Goal: Task Accomplishment & Management: Complete application form

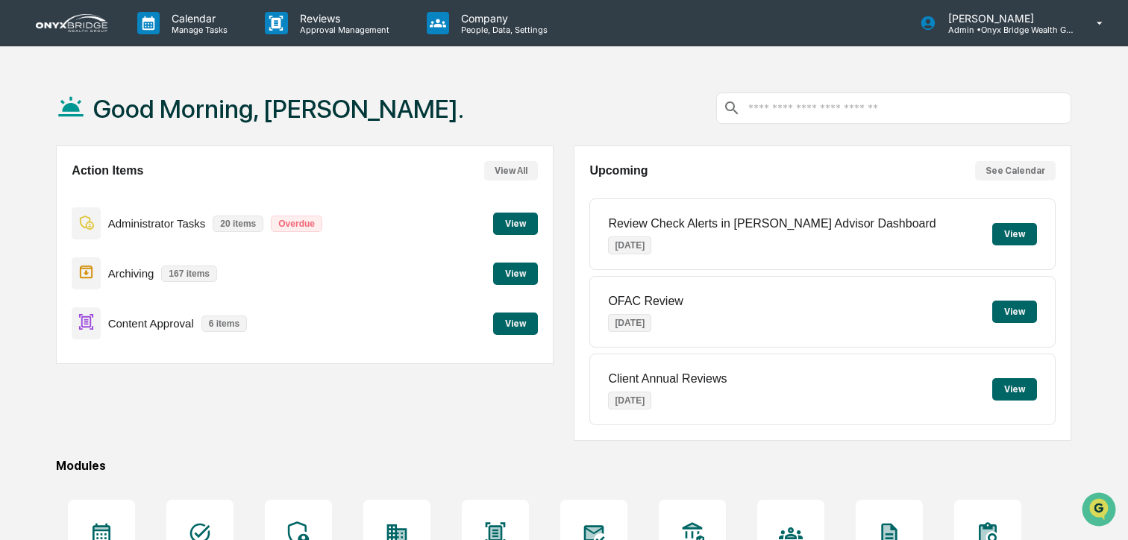
click at [513, 319] on button "View" at bounding box center [515, 324] width 45 height 22
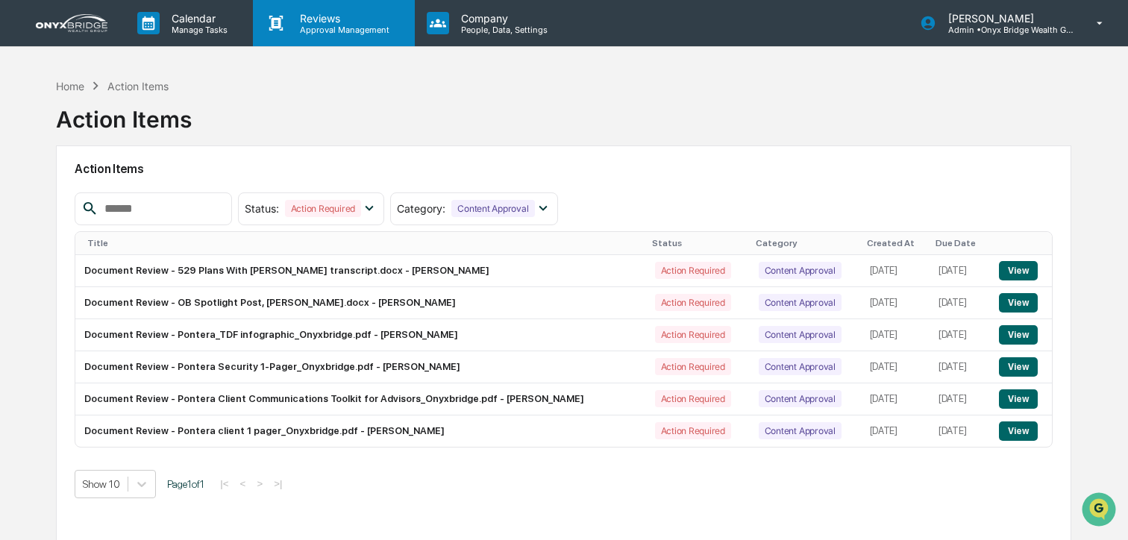
click at [337, 30] on p "Approval Management" at bounding box center [342, 30] width 109 height 10
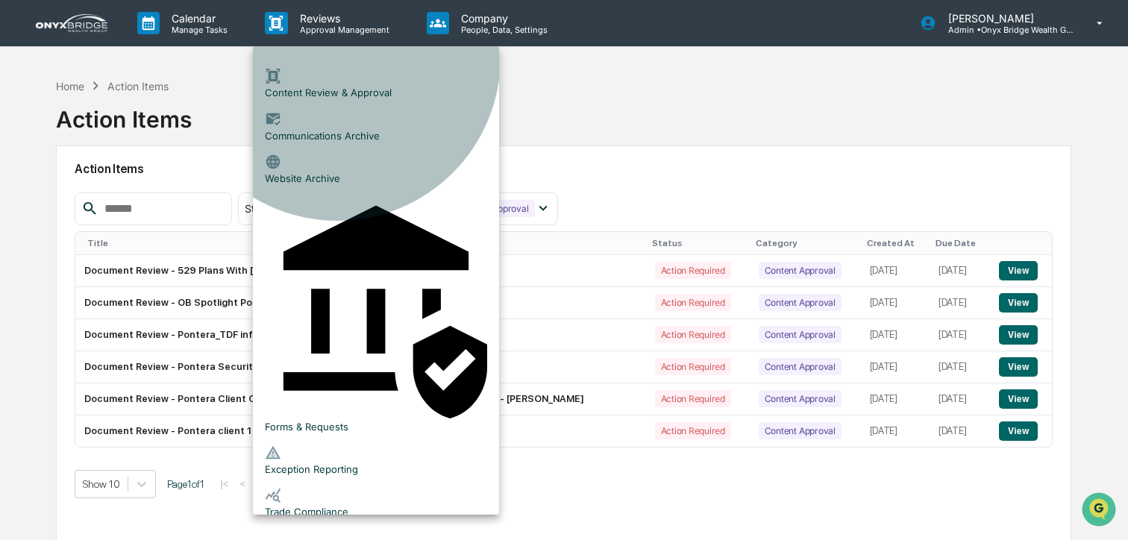
click at [337, 73] on li "Content Review & Approval" at bounding box center [376, 83] width 246 height 43
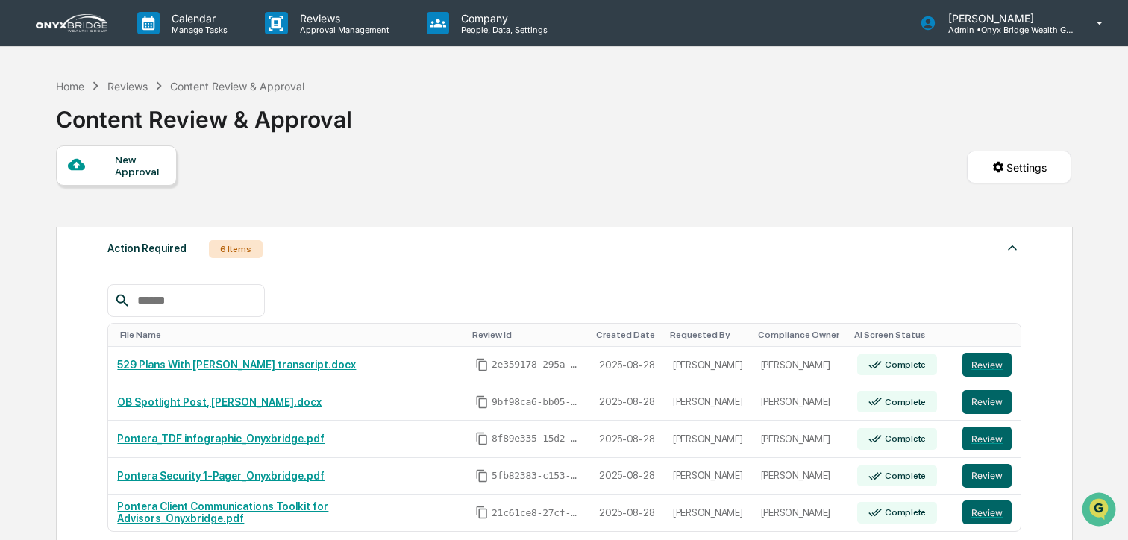
click at [119, 165] on div "New Approval" at bounding box center [140, 166] width 50 height 24
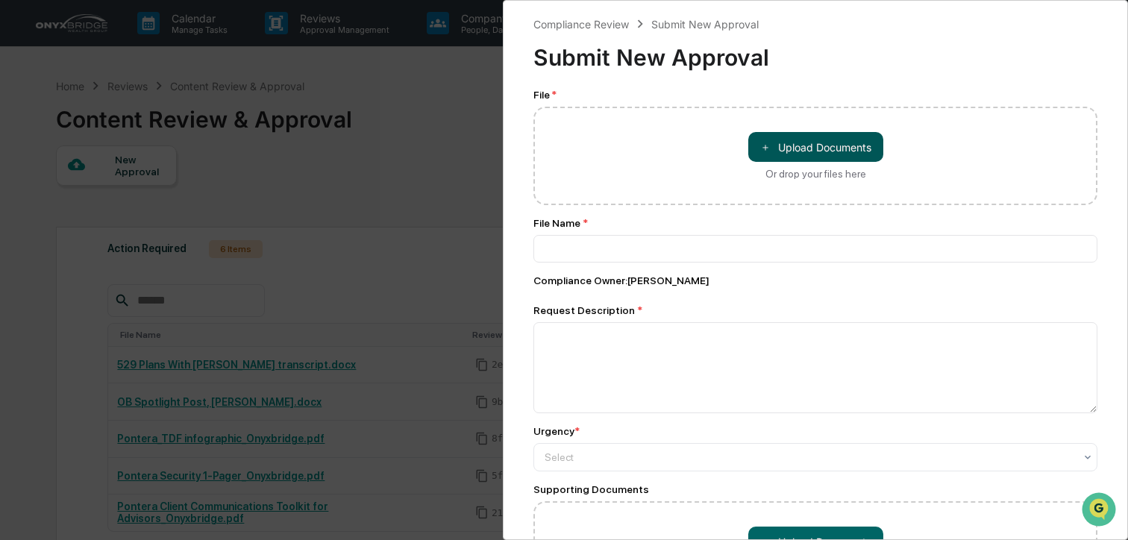
click at [837, 155] on button "＋ Upload Documents" at bounding box center [815, 147] width 135 height 30
click at [851, 147] on button "＋ Upload Documents" at bounding box center [815, 147] width 135 height 30
type input "**********"
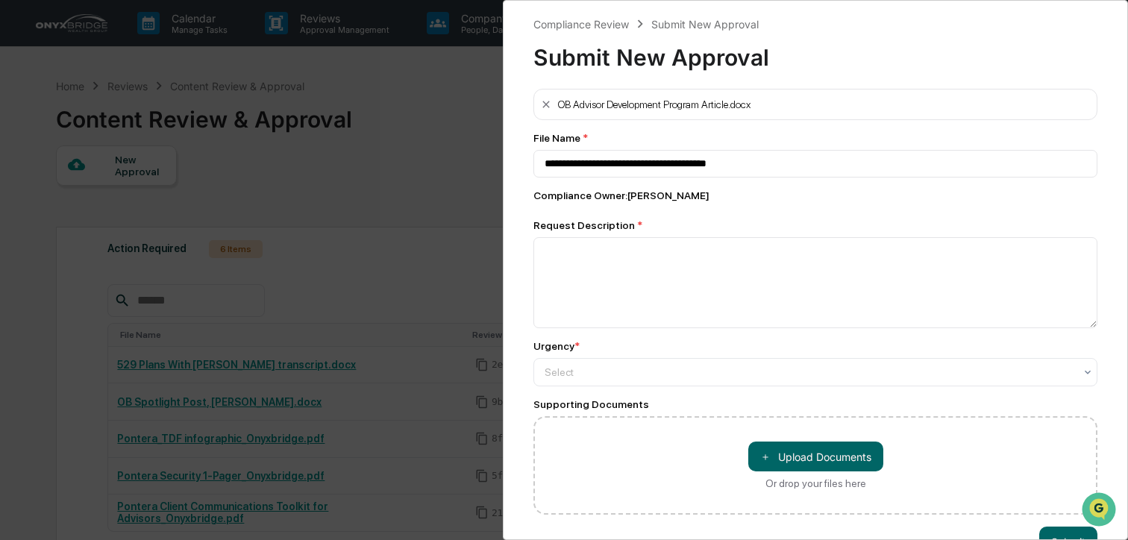
drag, startPoint x: 543, startPoint y: 197, endPoint x: 561, endPoint y: 222, distance: 30.4
click at [543, 197] on div "Compliance Owner : Cindy Schlanger" at bounding box center [816, 196] width 564 height 12
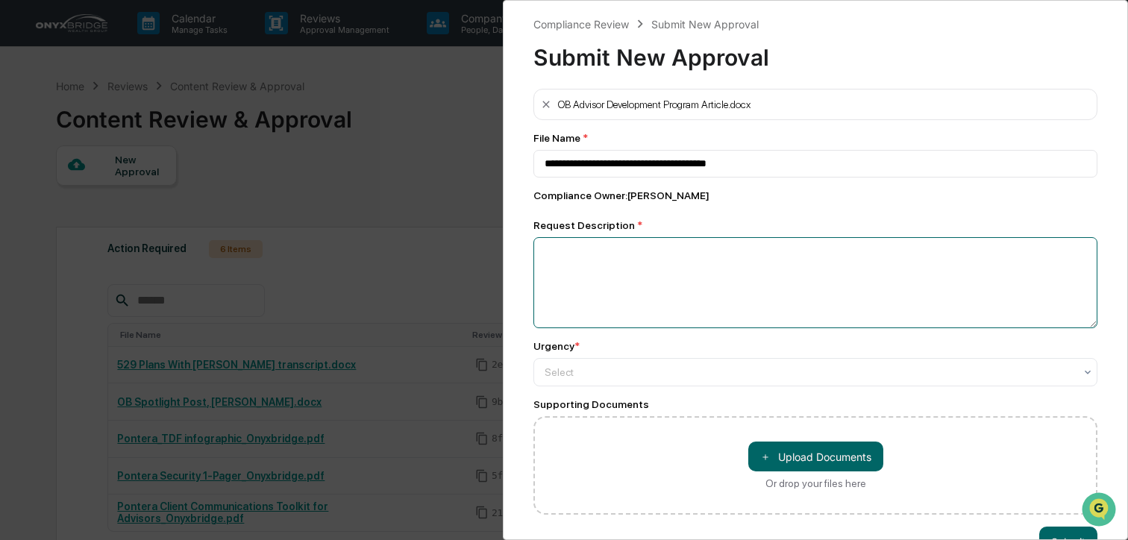
click at [619, 274] on textarea at bounding box center [816, 282] width 564 height 91
type textarea "**********"
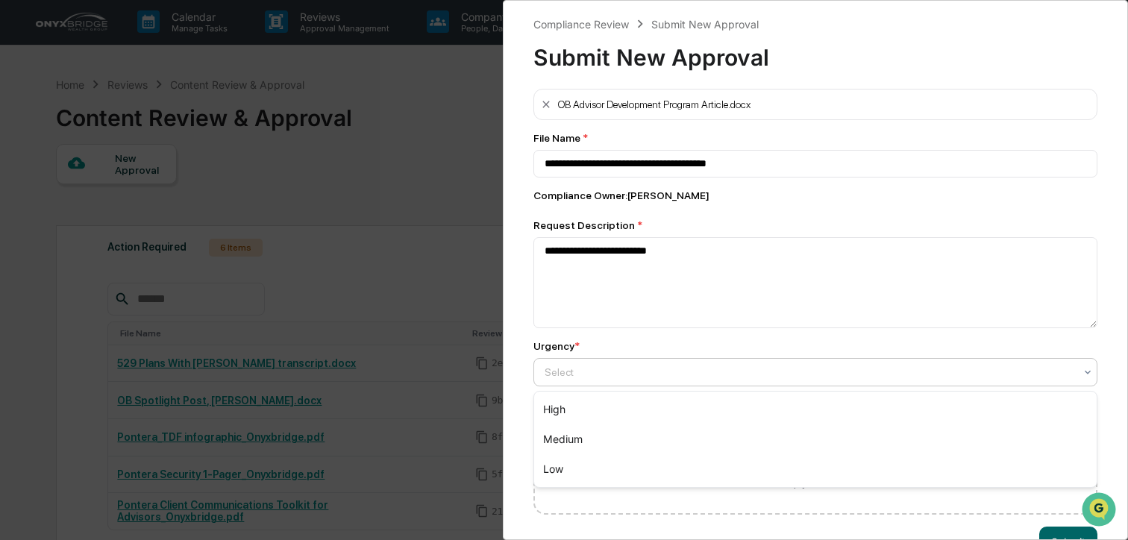
click at [618, 375] on div at bounding box center [810, 372] width 530 height 15
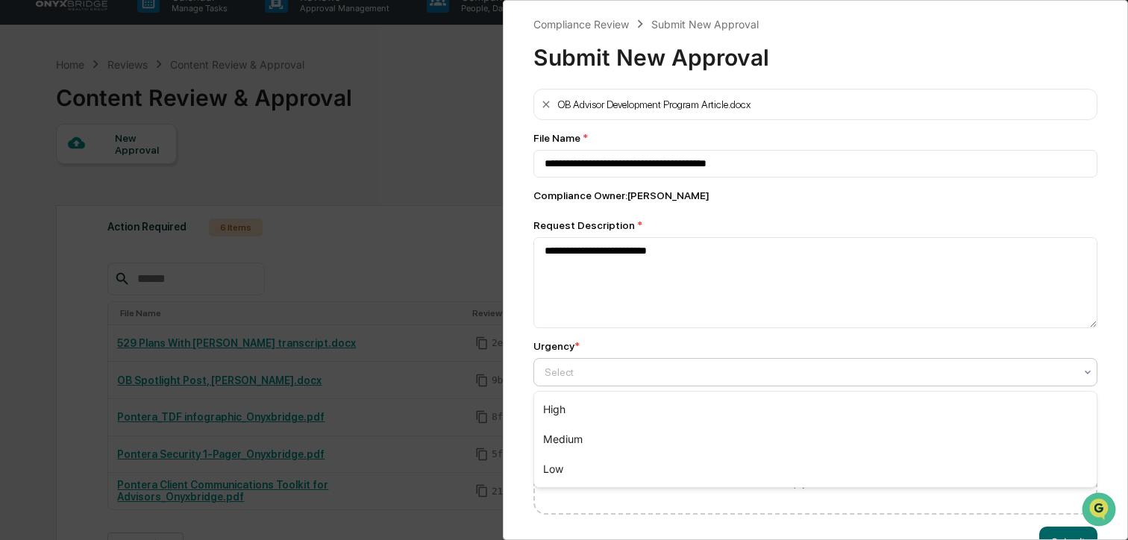
scroll to position [25, 0]
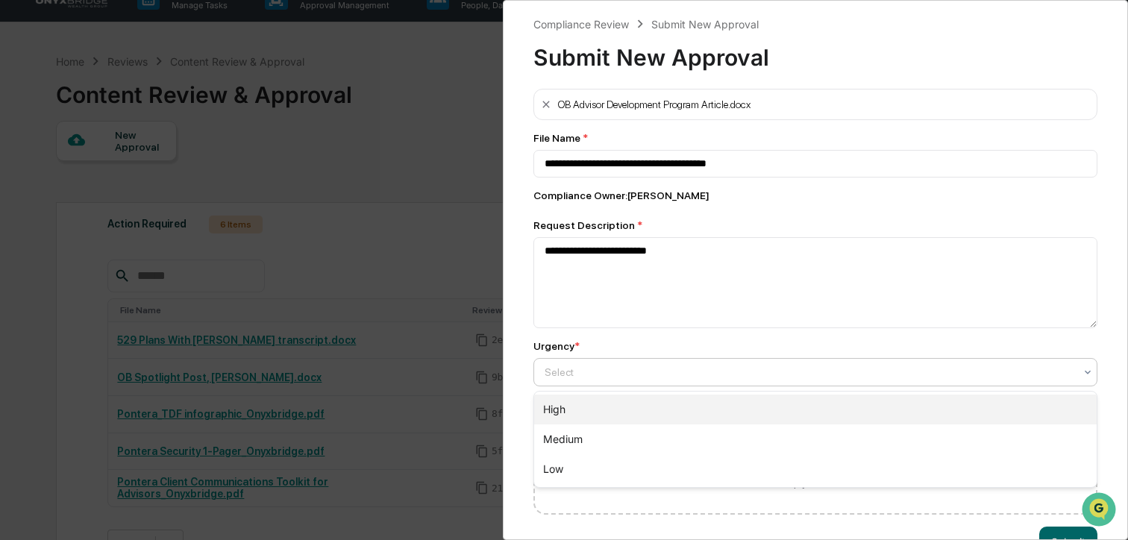
click at [613, 402] on div "High" at bounding box center [815, 410] width 563 height 30
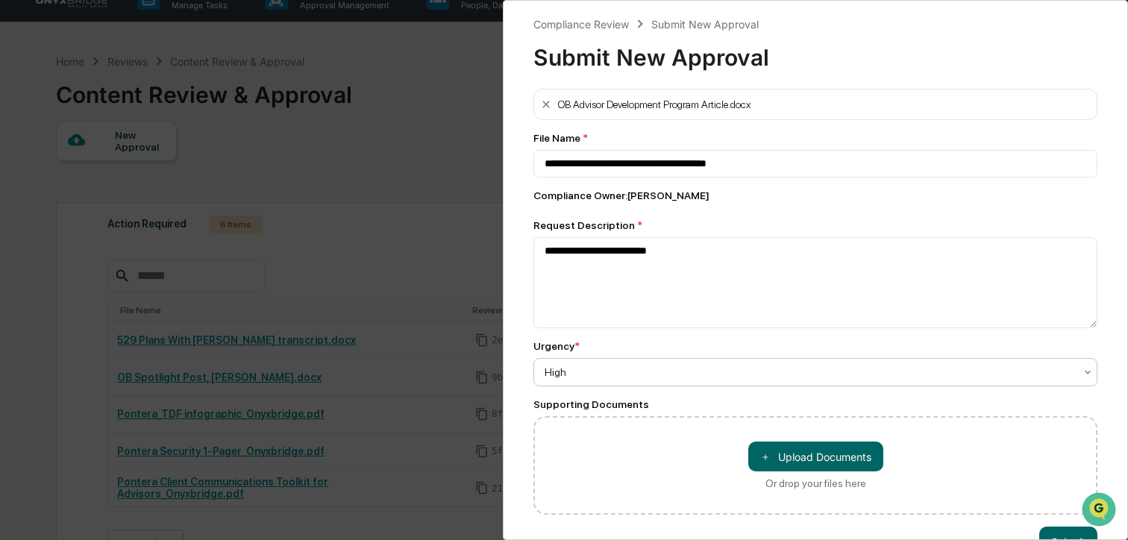
scroll to position [42, 0]
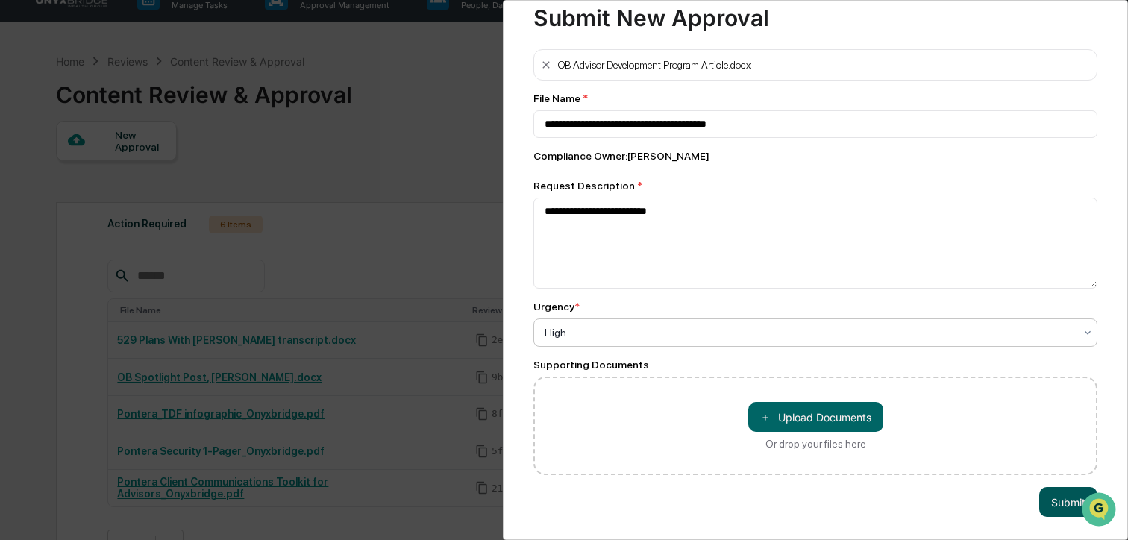
click at [1067, 497] on button "Submit" at bounding box center [1068, 502] width 58 height 30
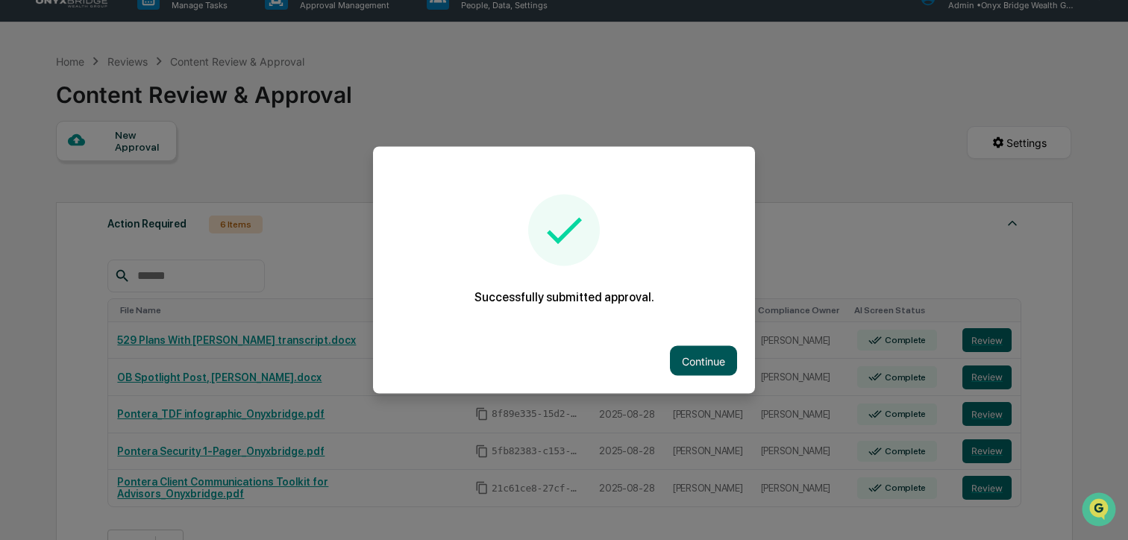
click at [689, 363] on button "Continue" at bounding box center [703, 361] width 67 height 30
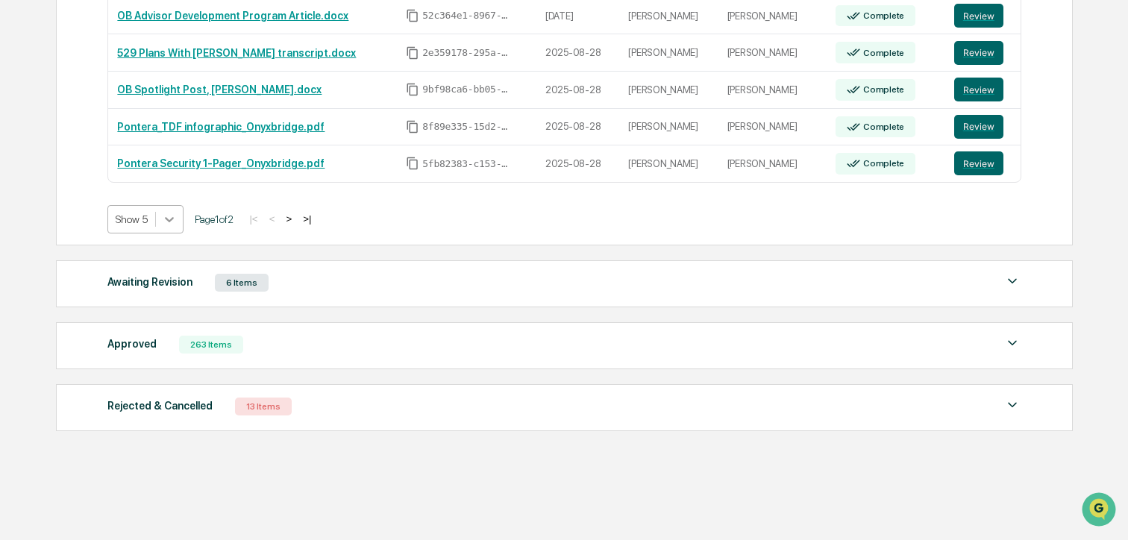
scroll to position [290, 0]
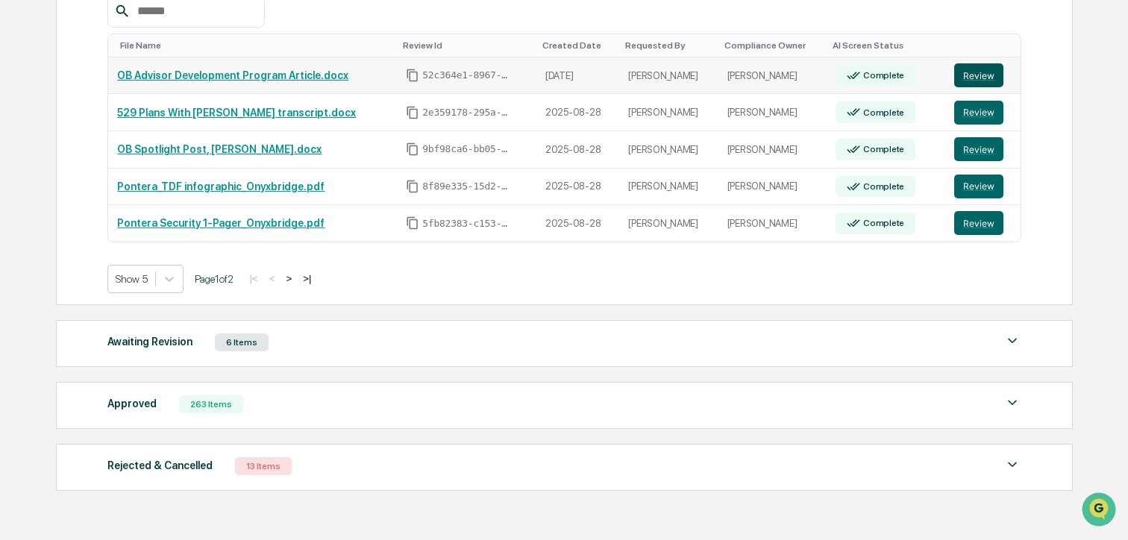
click at [975, 78] on button "Review" at bounding box center [978, 75] width 49 height 24
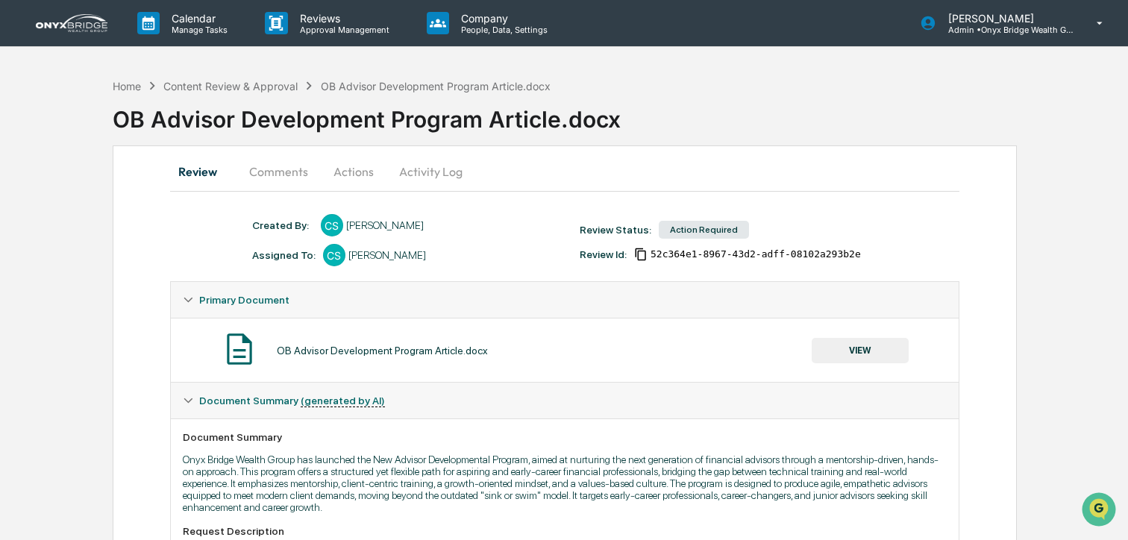
scroll to position [6, 0]
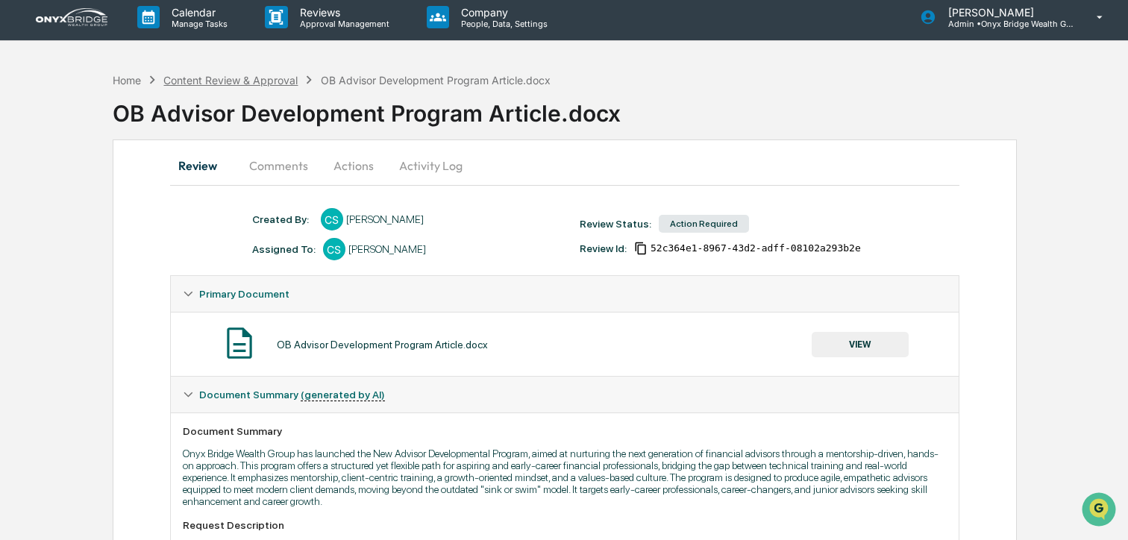
click at [183, 80] on div "Content Review & Approval" at bounding box center [230, 80] width 134 height 13
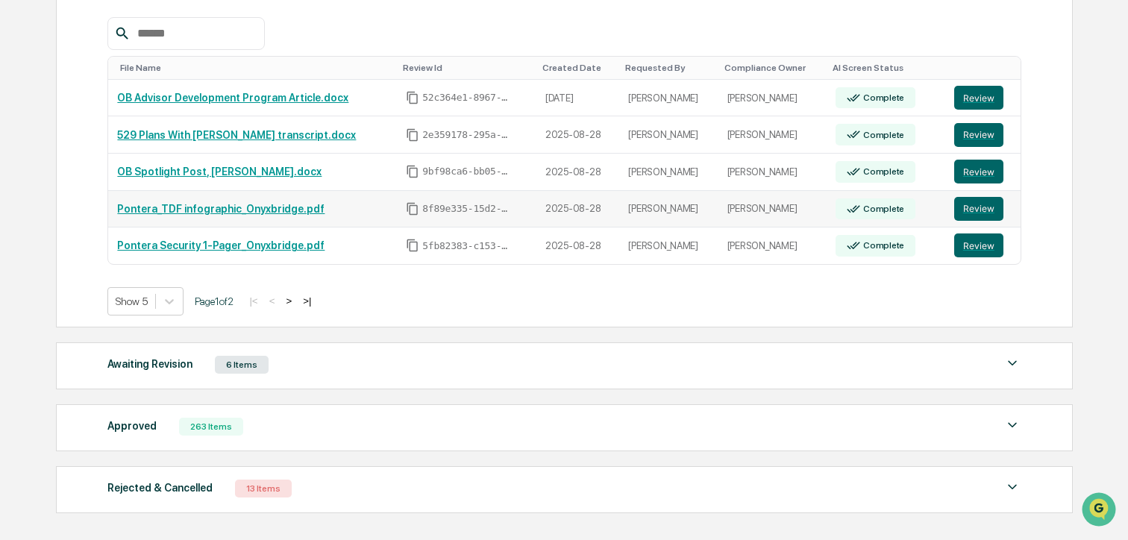
scroll to position [272, 0]
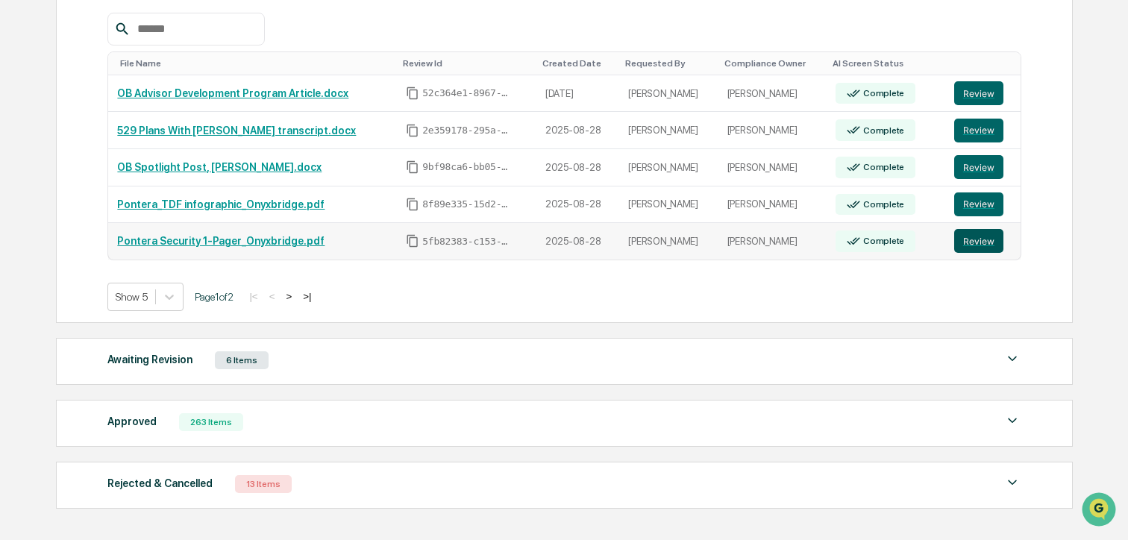
click at [978, 243] on button "Review" at bounding box center [978, 241] width 49 height 24
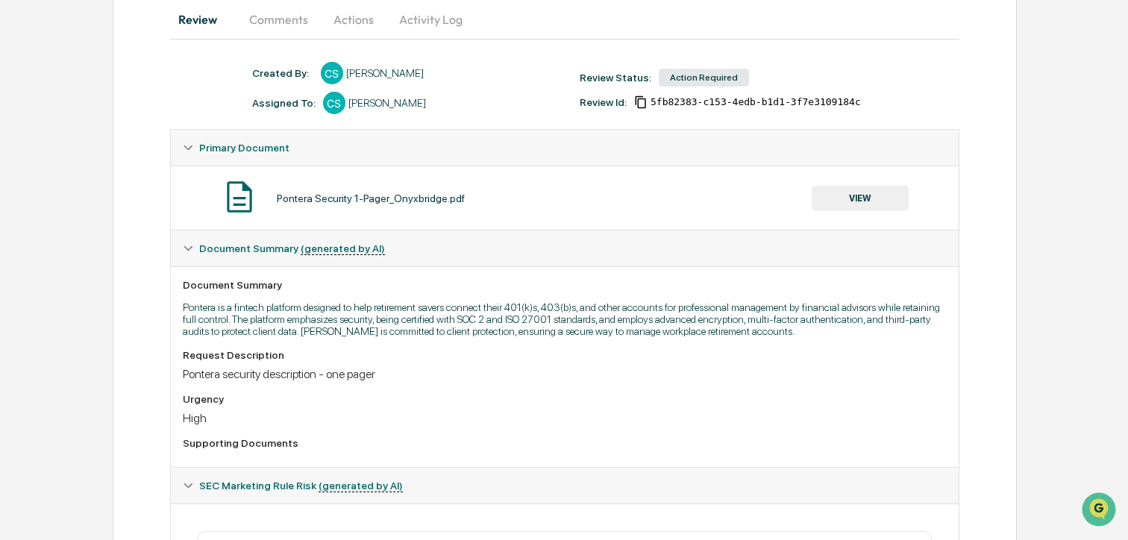
scroll to position [146, 0]
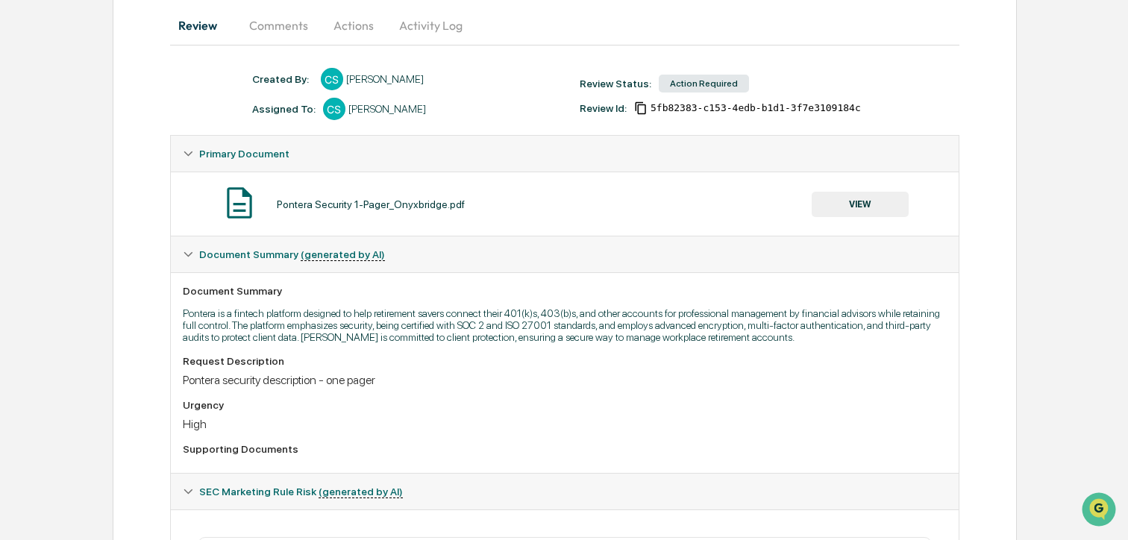
click at [869, 196] on button "VIEW" at bounding box center [860, 204] width 97 height 25
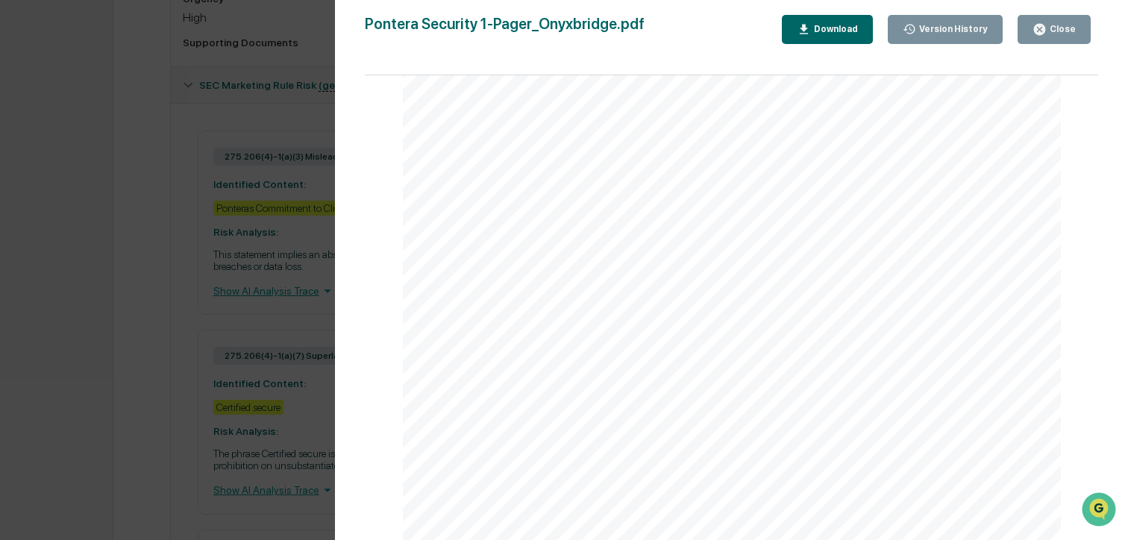
scroll to position [0, 0]
click at [1048, 33] on div "Close" at bounding box center [1061, 29] width 29 height 10
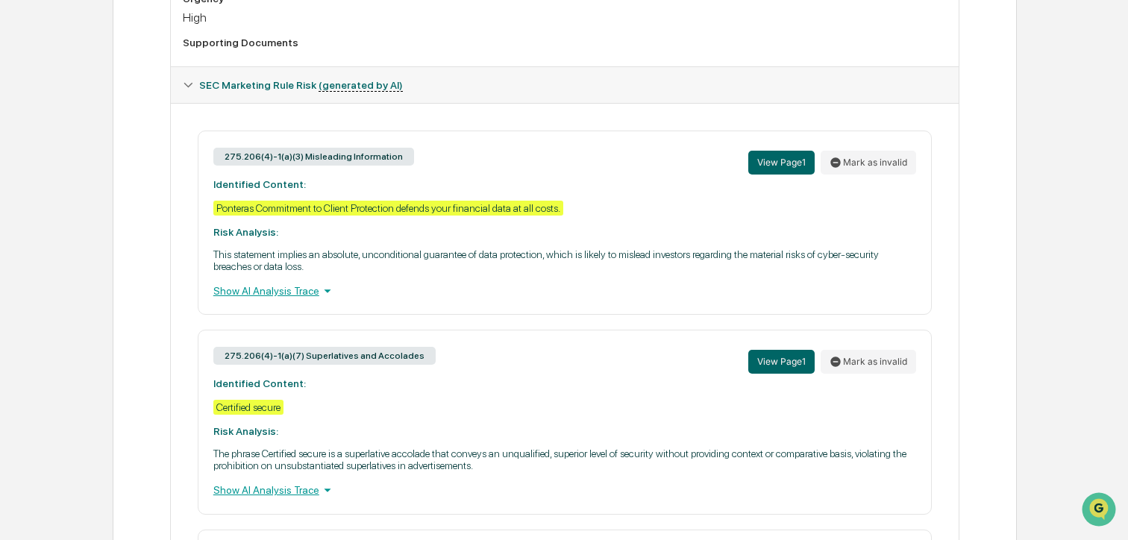
scroll to position [80, 0]
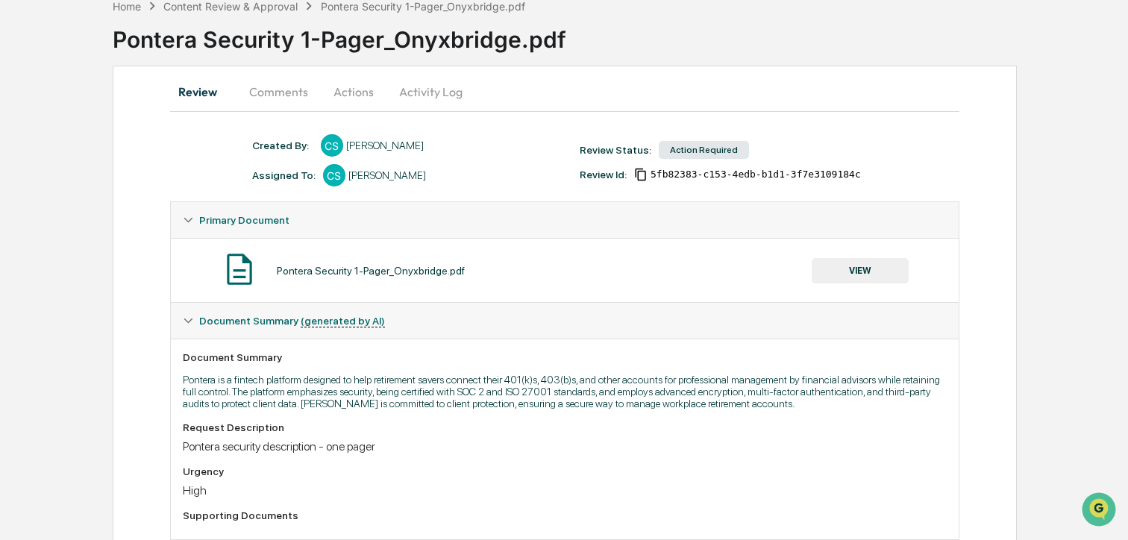
click at [286, 90] on button "Comments" at bounding box center [278, 92] width 83 height 36
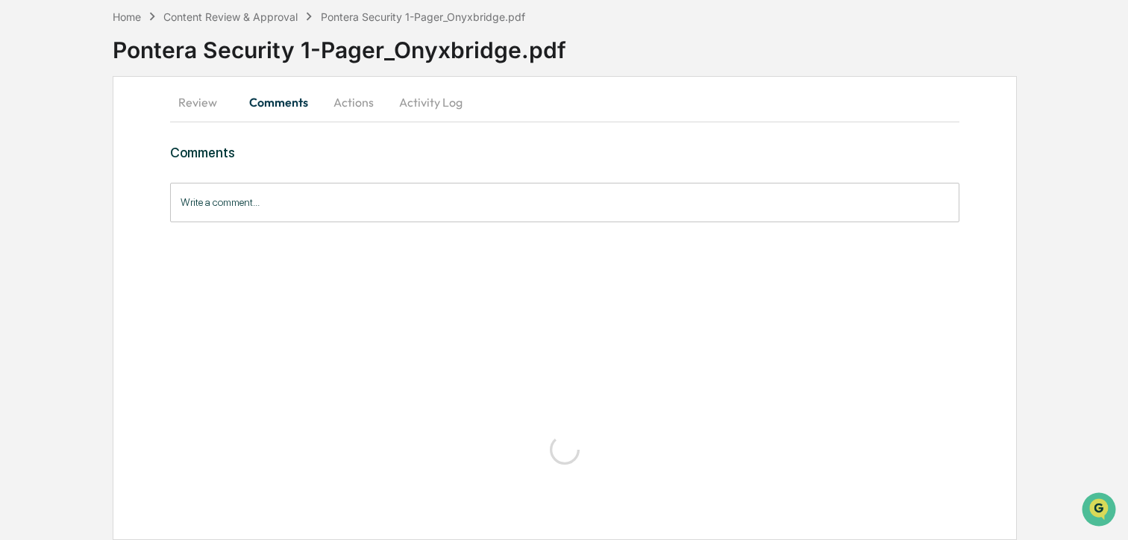
scroll to position [0, 0]
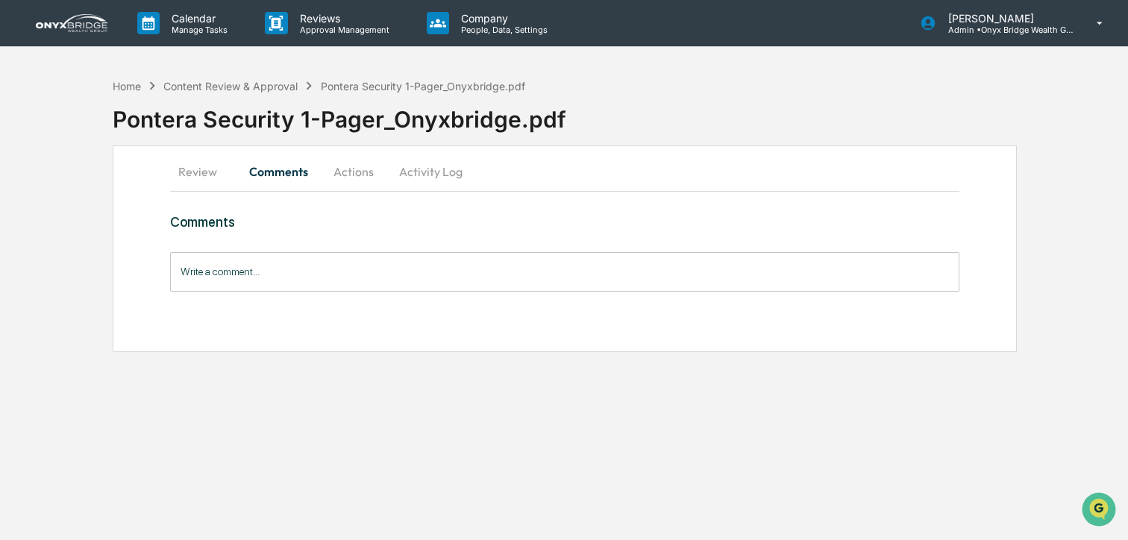
click at [204, 170] on button "Review" at bounding box center [203, 172] width 67 height 36
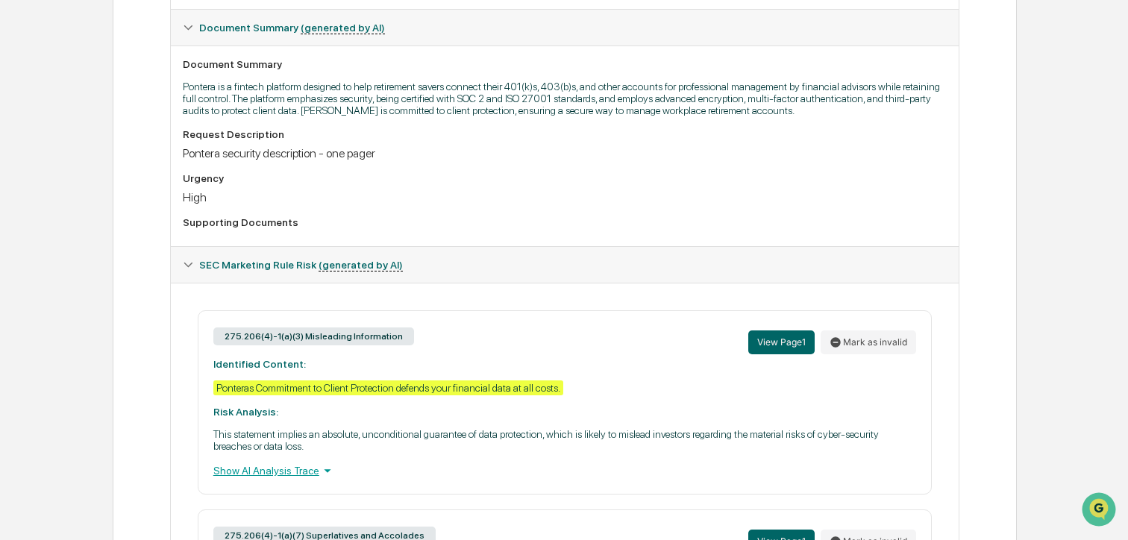
scroll to position [380, 0]
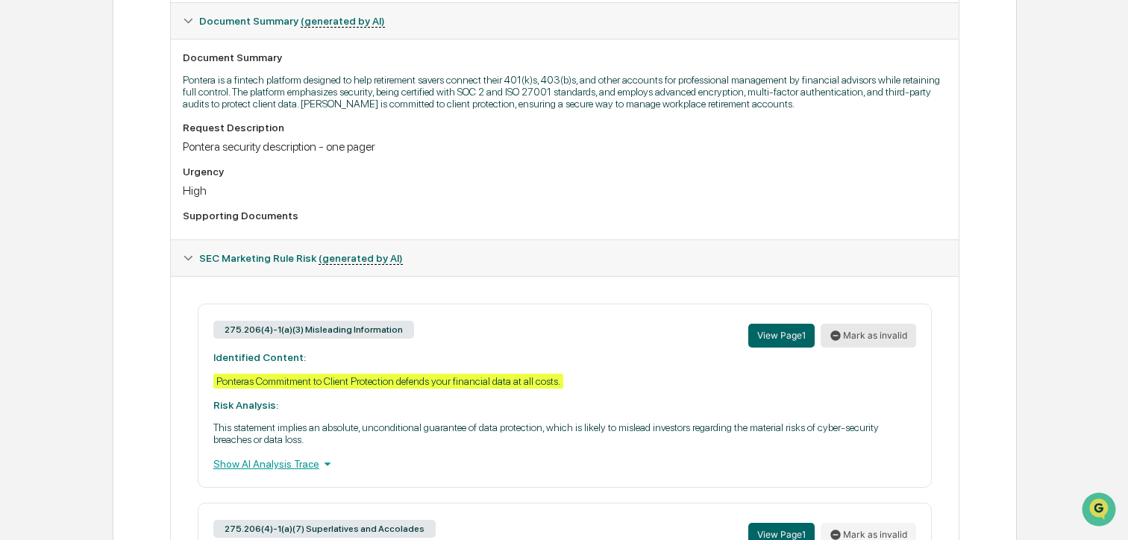
click at [850, 343] on button "Mark as invalid" at bounding box center [869, 336] width 96 height 24
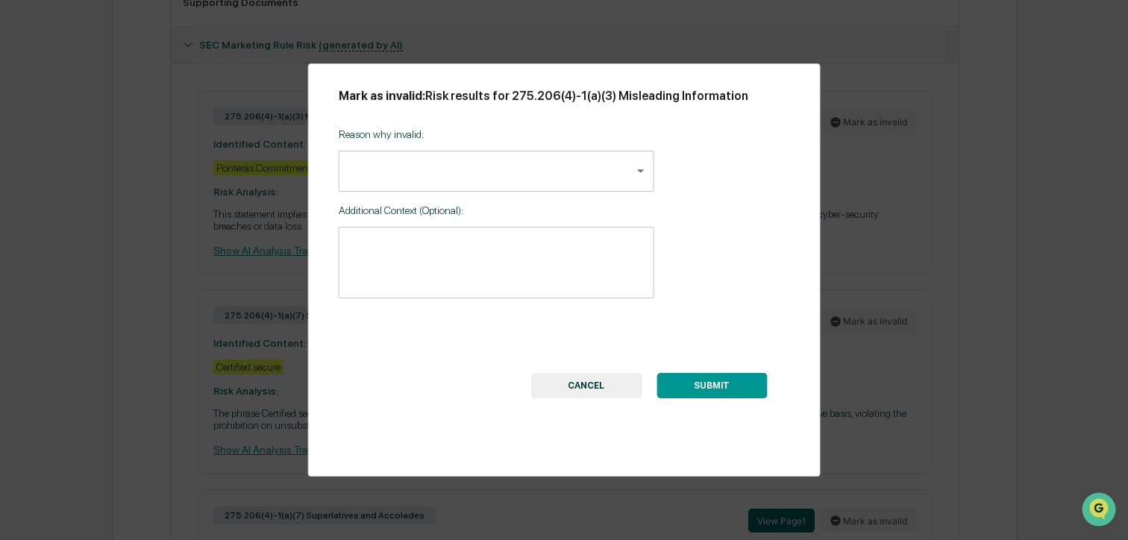
scroll to position [599, 0]
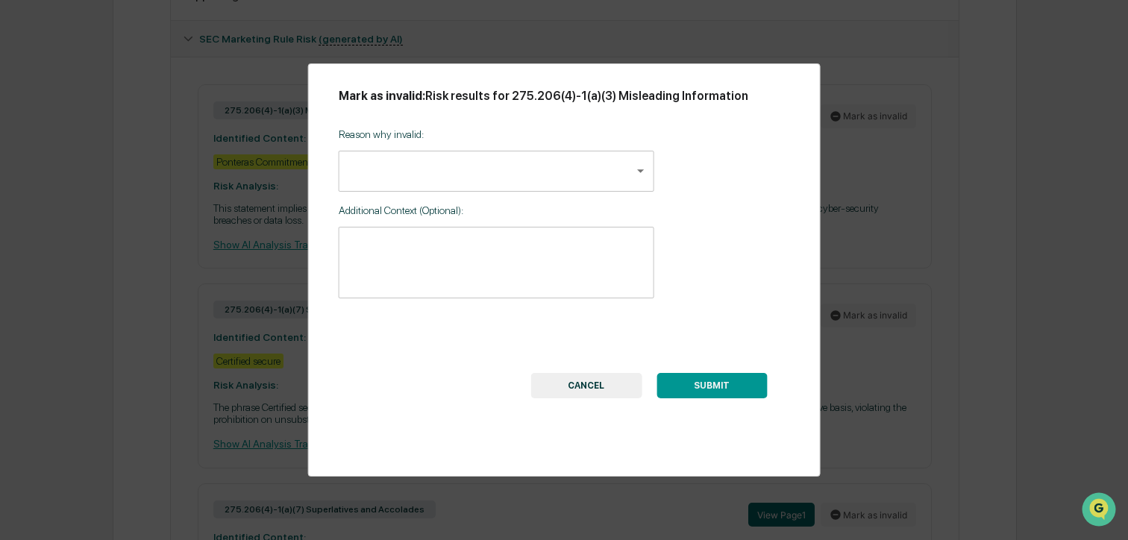
click at [628, 175] on body "Calendar Manage Tasks Reviews Approval Management Company People, Data, Setting…" at bounding box center [564, 155] width 1128 height 1508
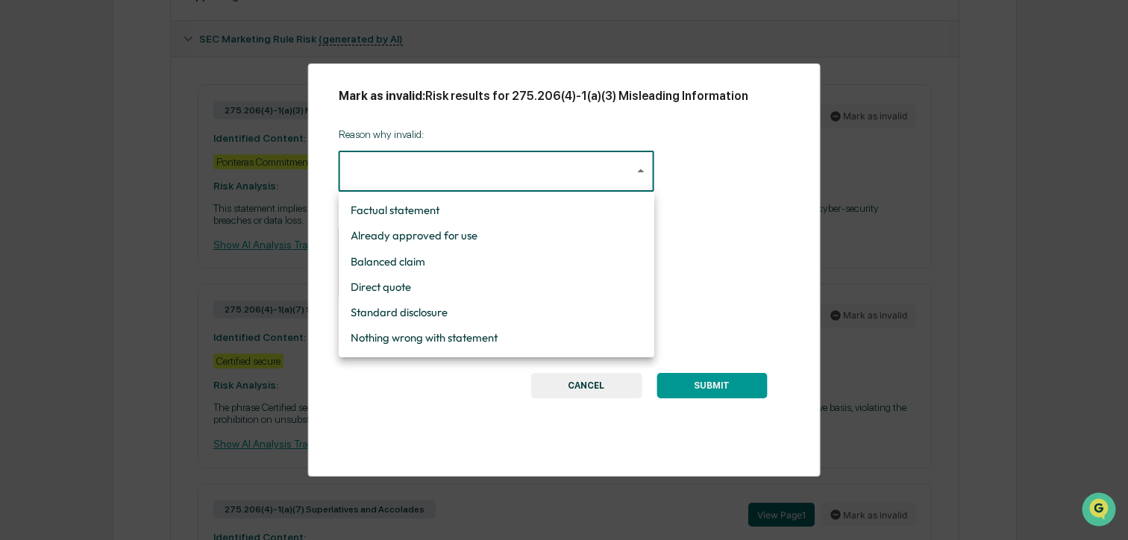
click at [397, 332] on li "Nothing wrong with statement" at bounding box center [497, 337] width 316 height 25
type input "**********"
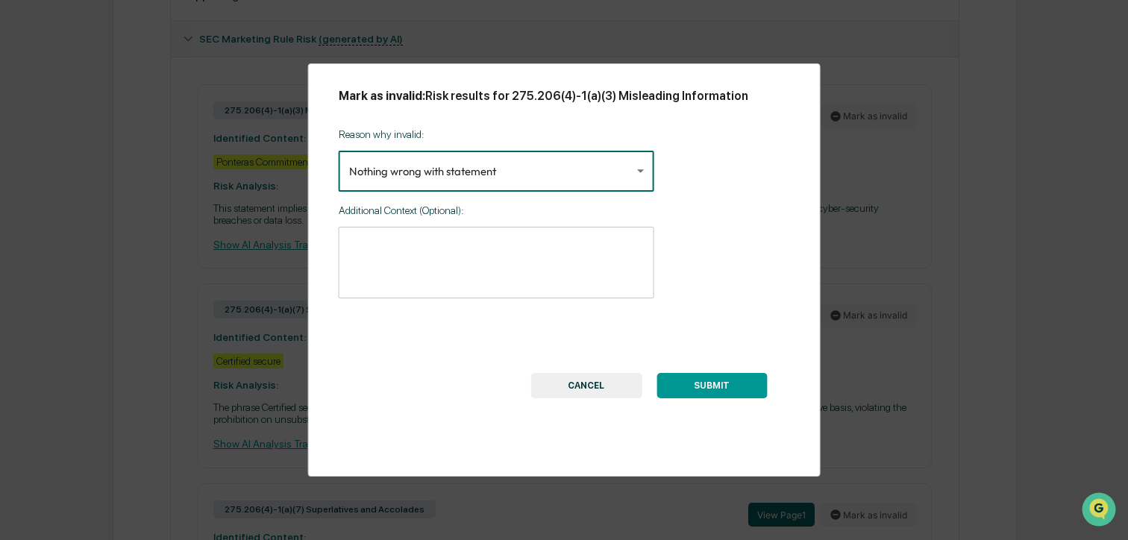
click at [392, 254] on textarea at bounding box center [496, 262] width 295 height 47
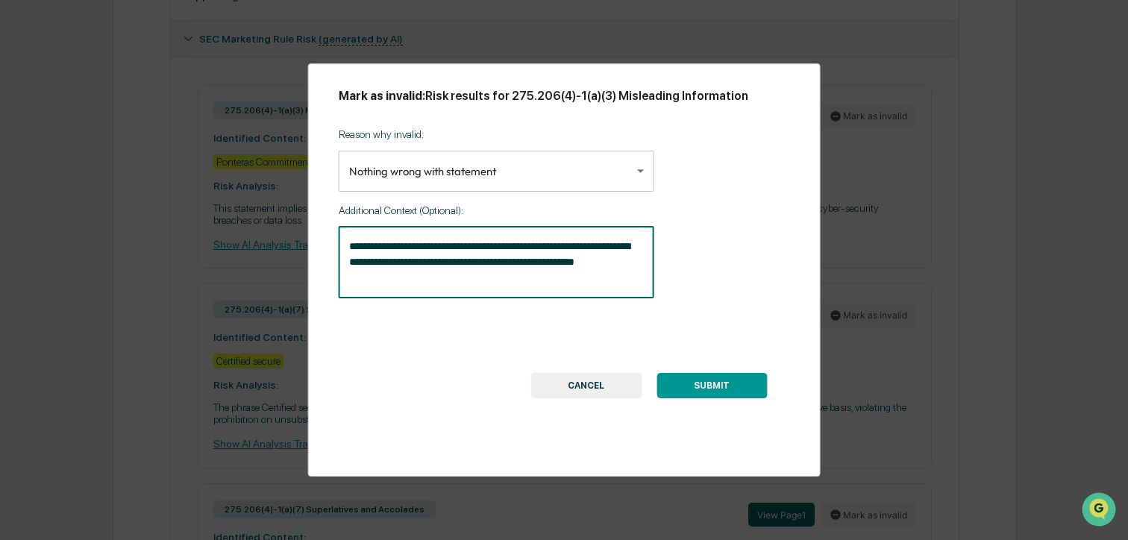
scroll to position [598, 0]
type textarea "**********"
click at [707, 390] on button "SUBMIT" at bounding box center [712, 385] width 110 height 25
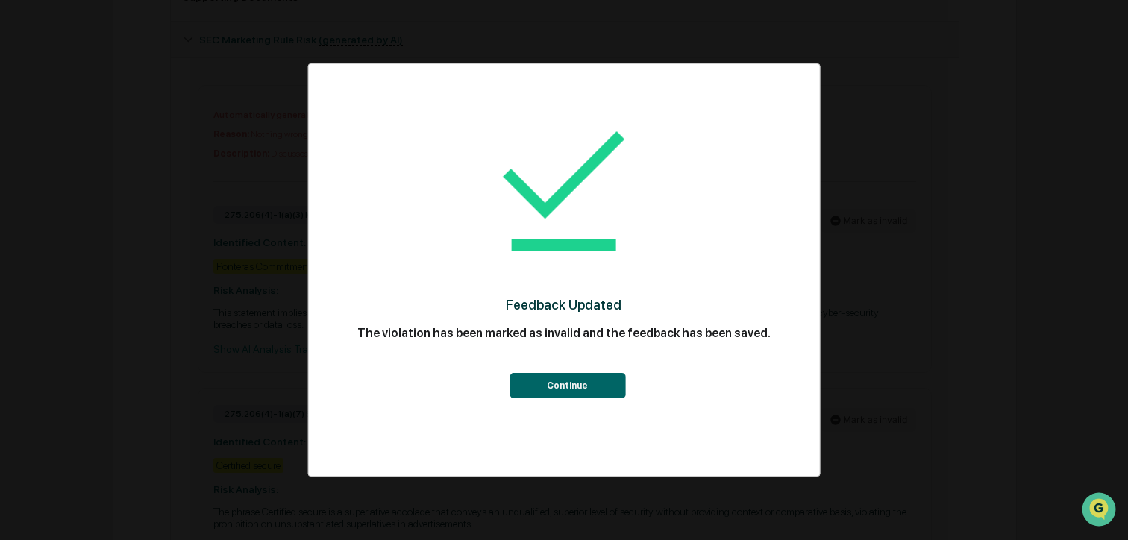
drag, startPoint x: 592, startPoint y: 389, endPoint x: 603, endPoint y: 387, distance: 10.7
click at [592, 389] on button "Continue" at bounding box center [568, 385] width 116 height 25
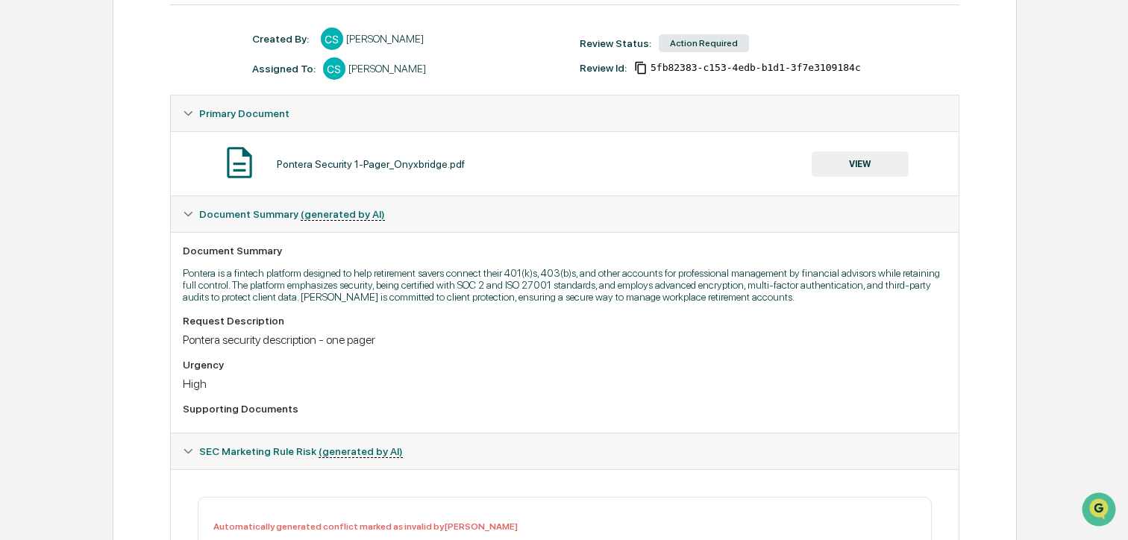
scroll to position [0, 0]
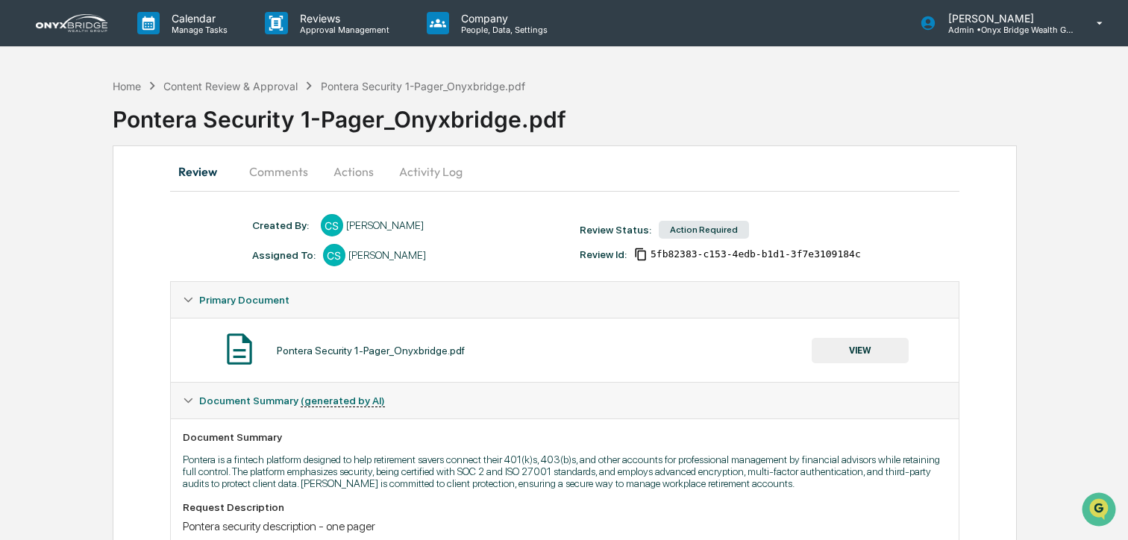
click at [369, 169] on button "Actions" at bounding box center [353, 172] width 67 height 36
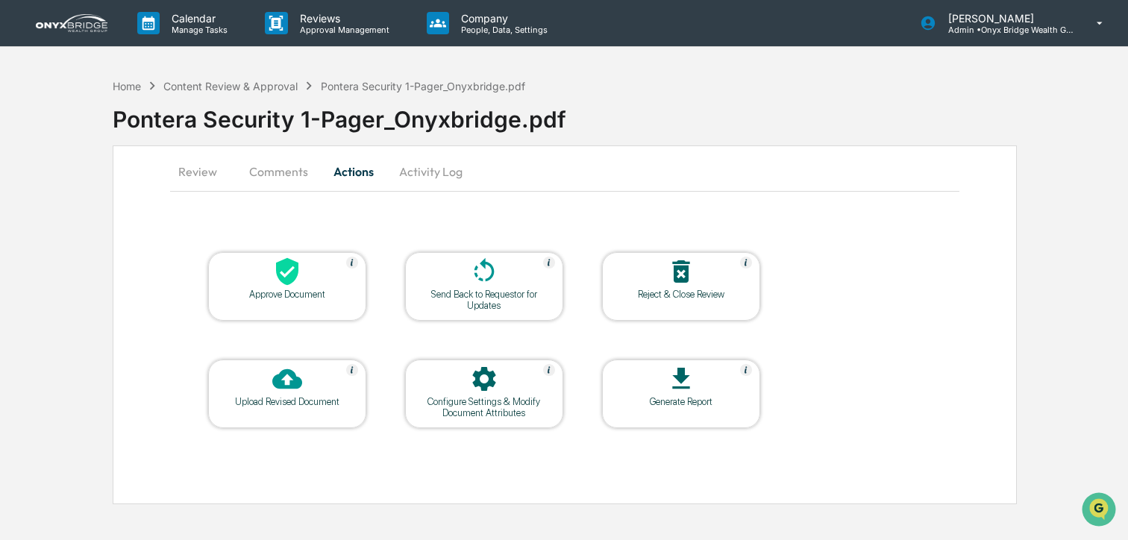
click at [301, 272] on icon at bounding box center [287, 272] width 30 height 30
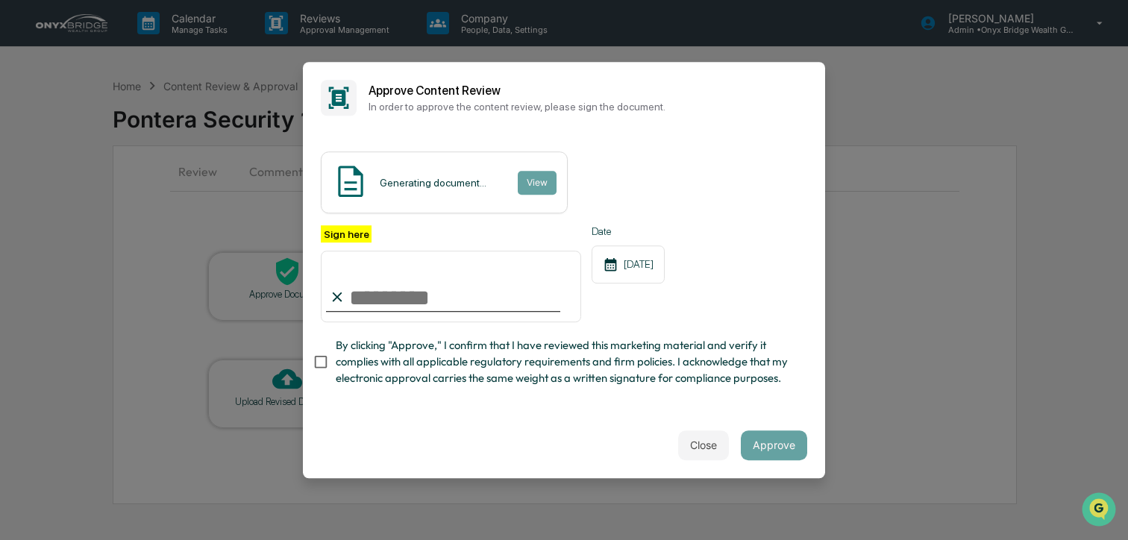
click at [393, 298] on input "Sign here" at bounding box center [451, 287] width 260 height 72
type input "**********"
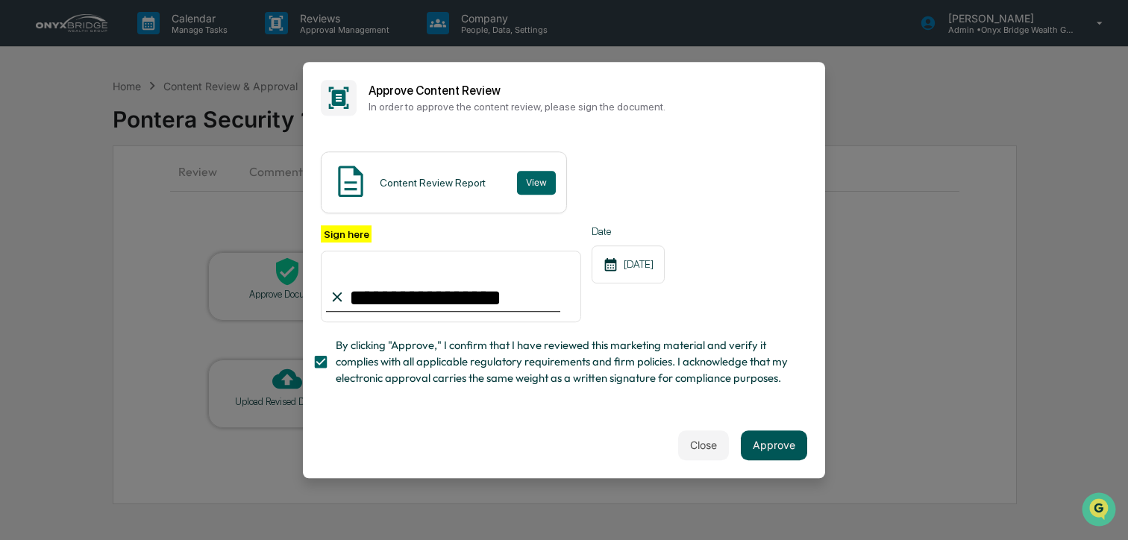
click at [769, 444] on button "Approve" at bounding box center [774, 446] width 66 height 30
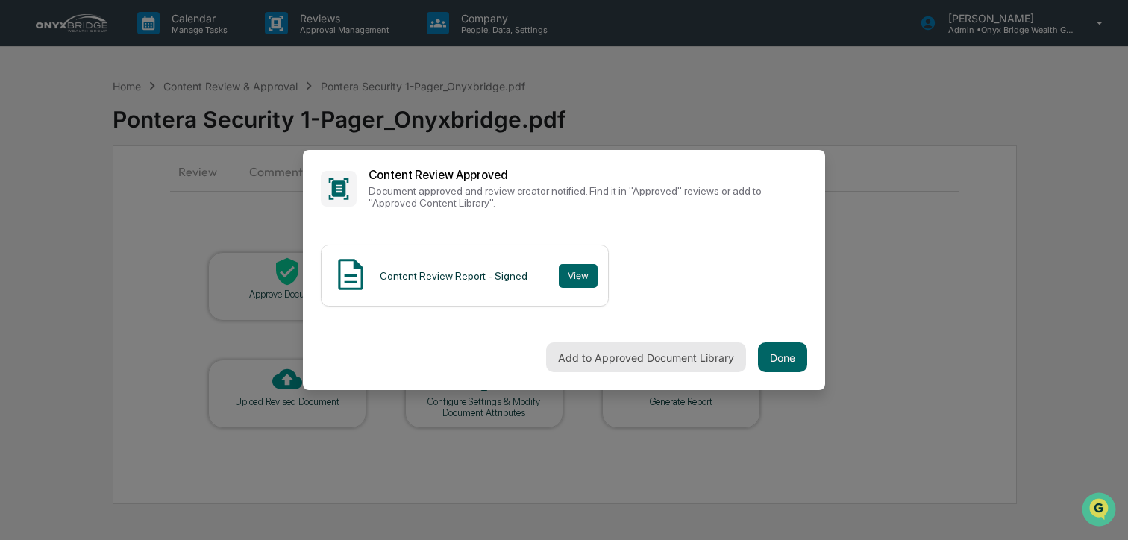
click at [628, 367] on button "Add to Approved Document Library" at bounding box center [646, 358] width 200 height 30
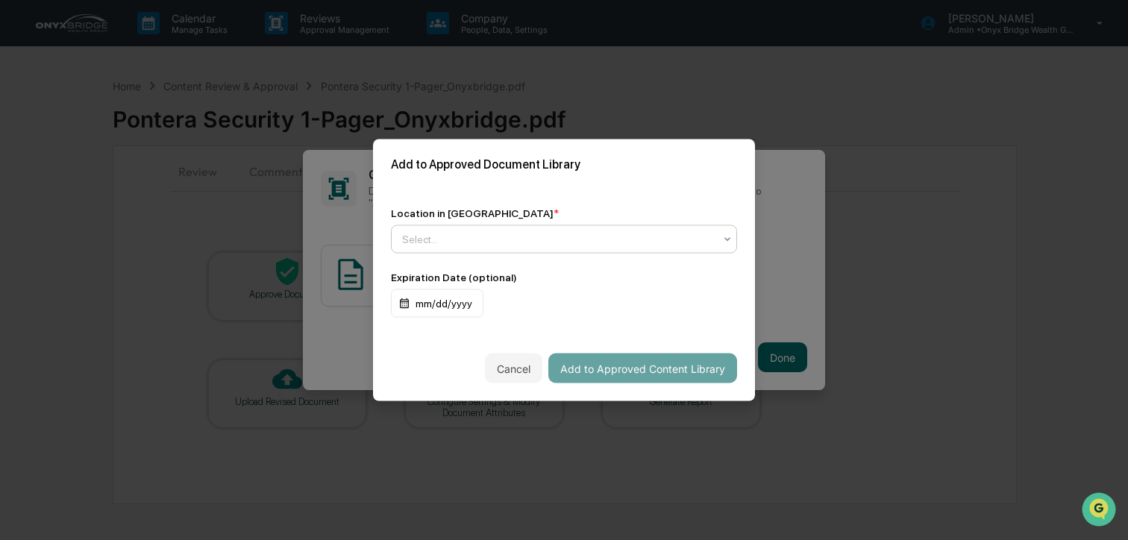
click at [568, 234] on div at bounding box center [558, 239] width 312 height 15
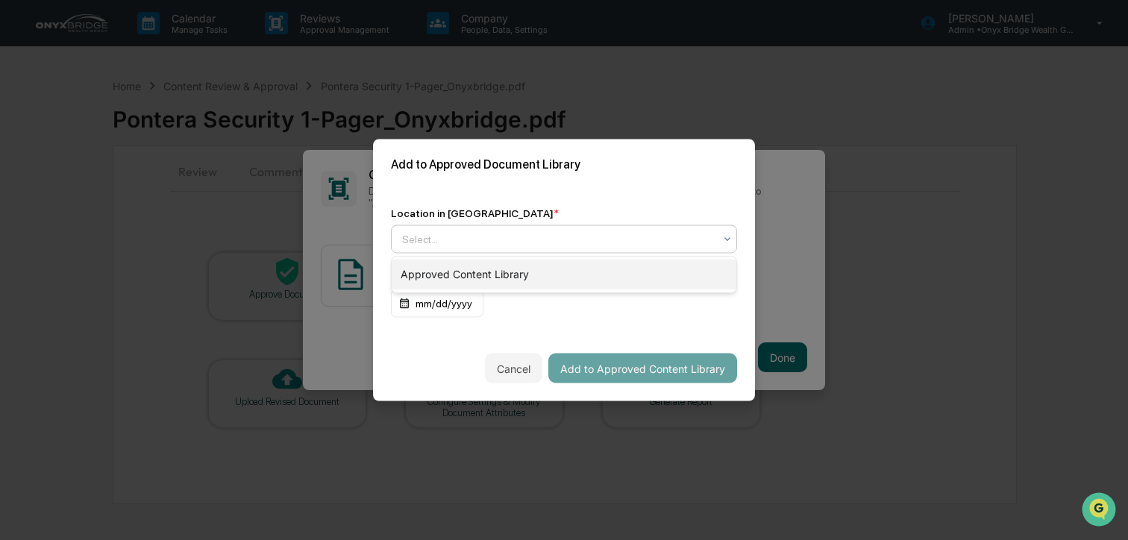
click at [551, 272] on div "Approved Content Library" at bounding box center [564, 275] width 345 height 30
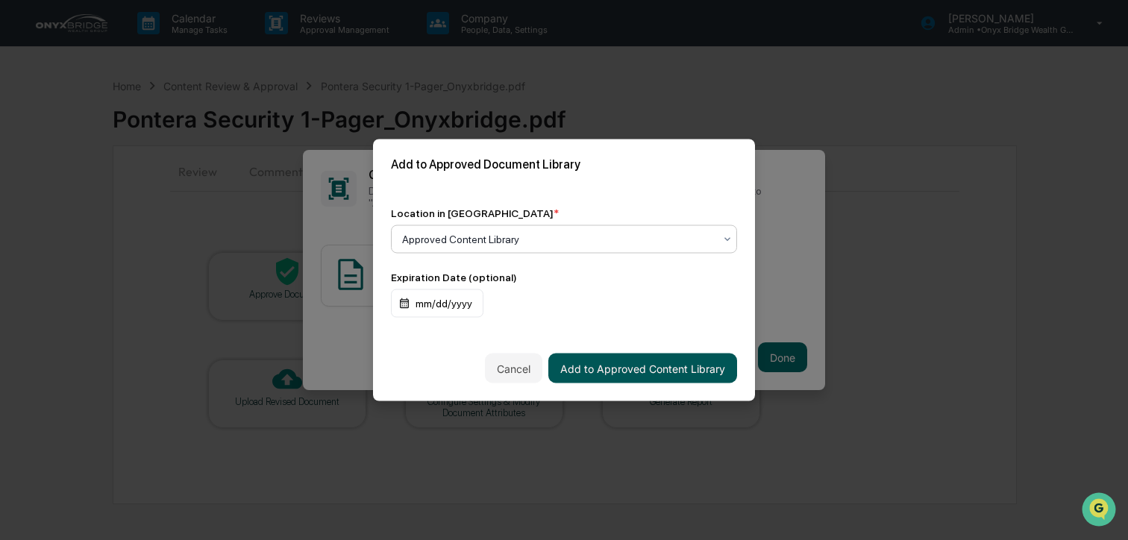
click at [601, 366] on button "Add to Approved Content Library" at bounding box center [642, 369] width 189 height 30
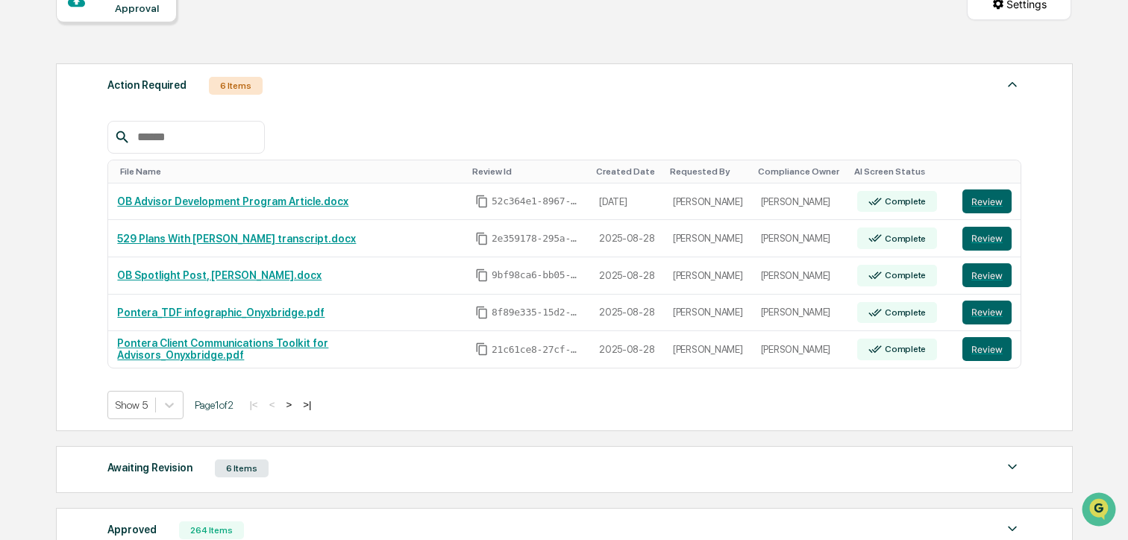
scroll to position [178, 0]
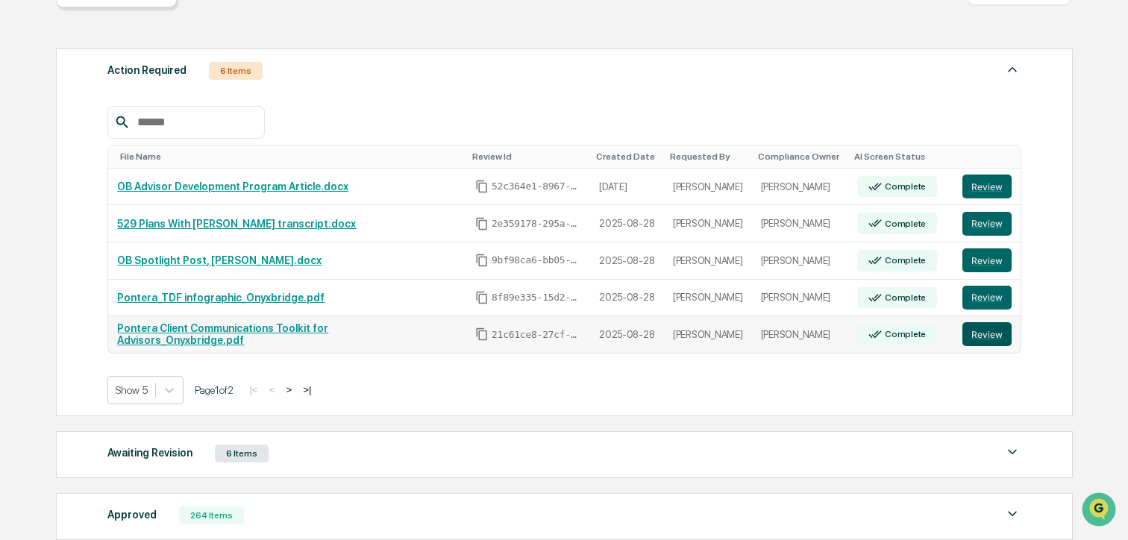
click at [1004, 340] on button "Review" at bounding box center [987, 334] width 49 height 24
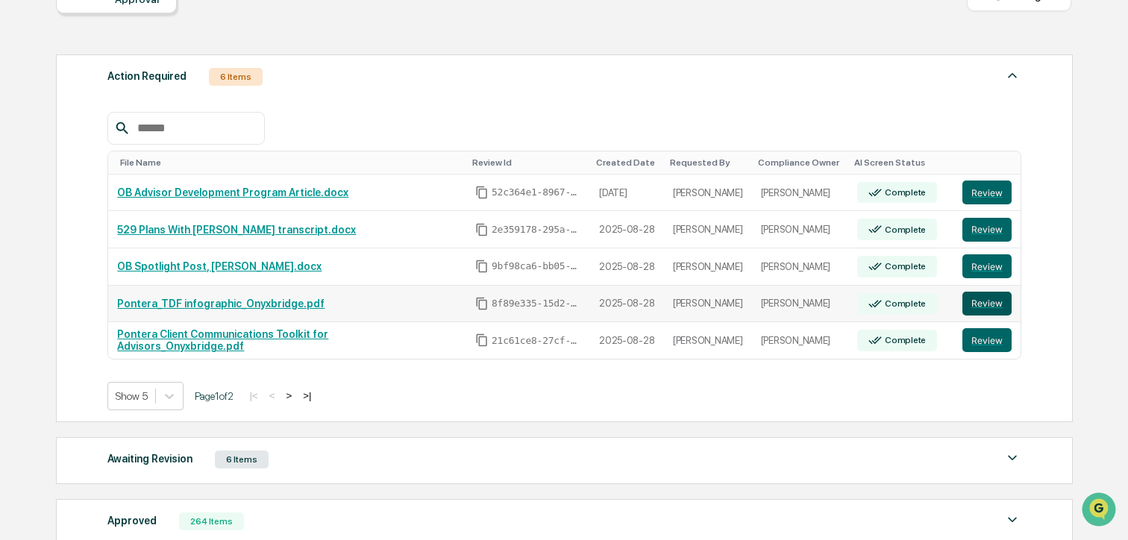
click at [1004, 300] on button "Review" at bounding box center [987, 304] width 49 height 24
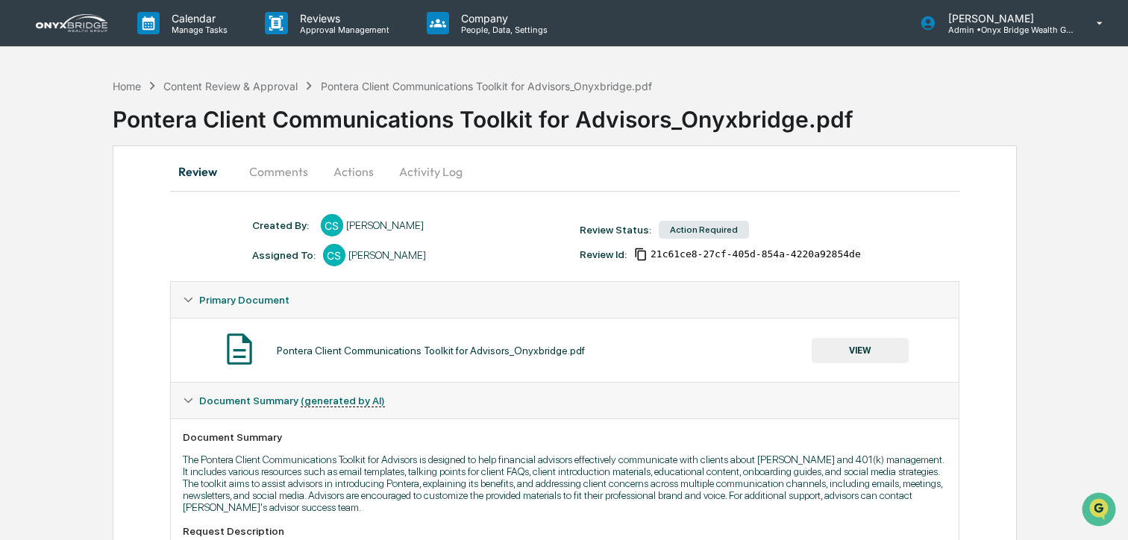
click at [843, 352] on button "VIEW" at bounding box center [860, 350] width 97 height 25
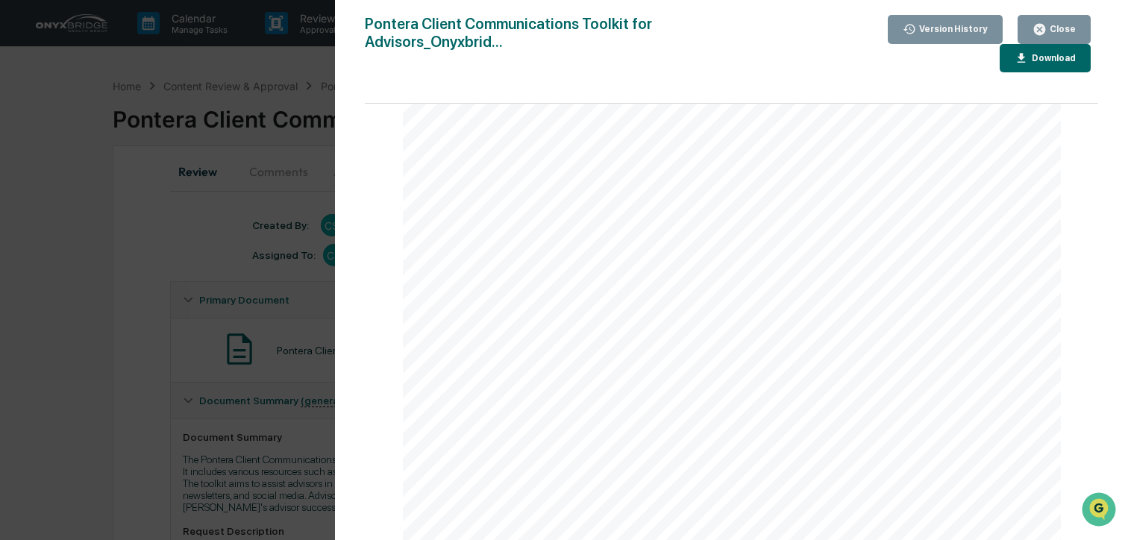
scroll to position [2902, 0]
click at [1070, 26] on div "Close" at bounding box center [1061, 29] width 29 height 10
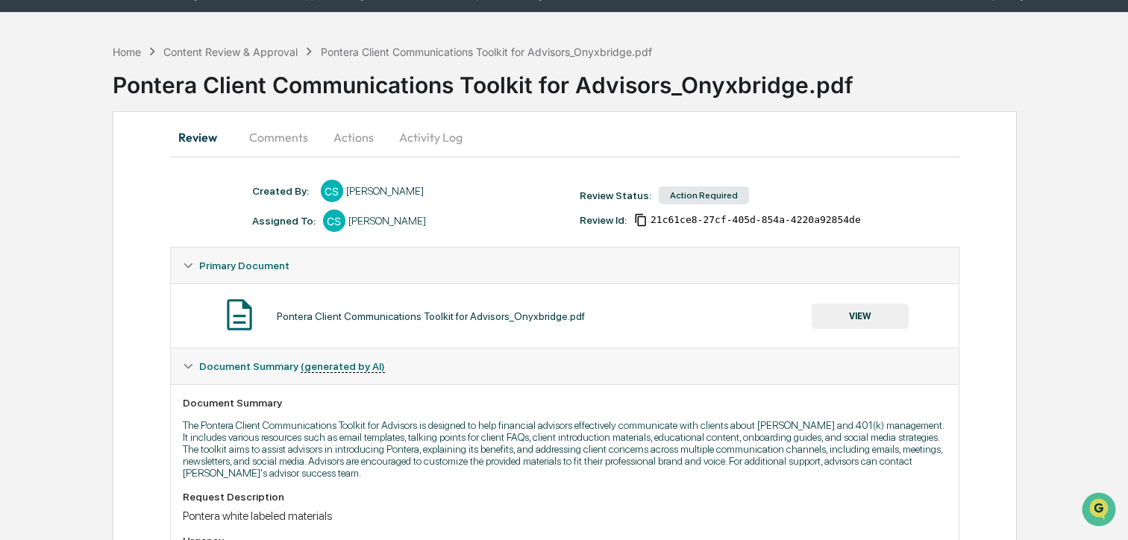
scroll to position [0, 0]
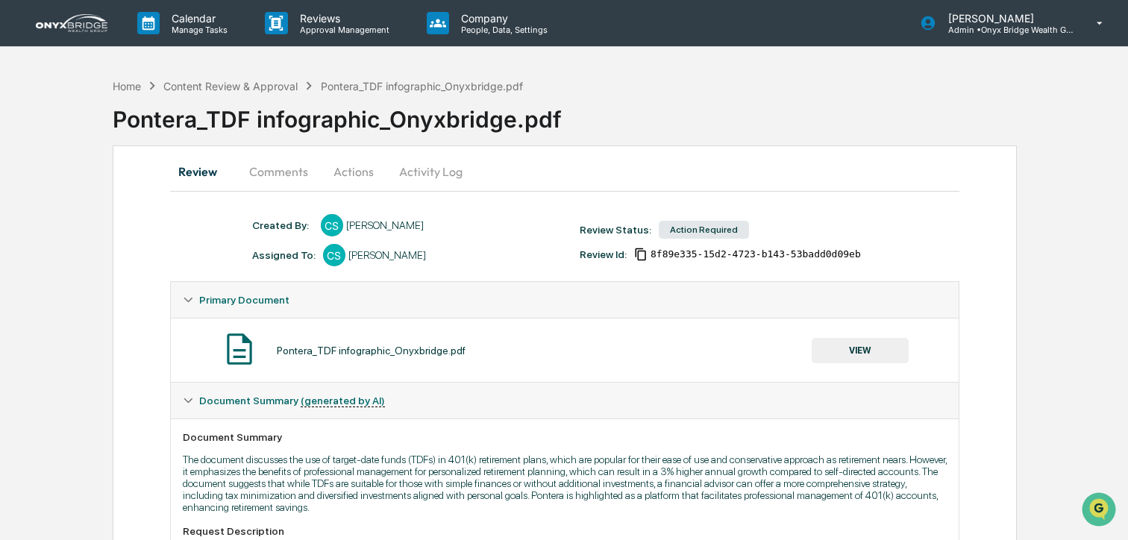
click at [857, 354] on button "VIEW" at bounding box center [860, 350] width 97 height 25
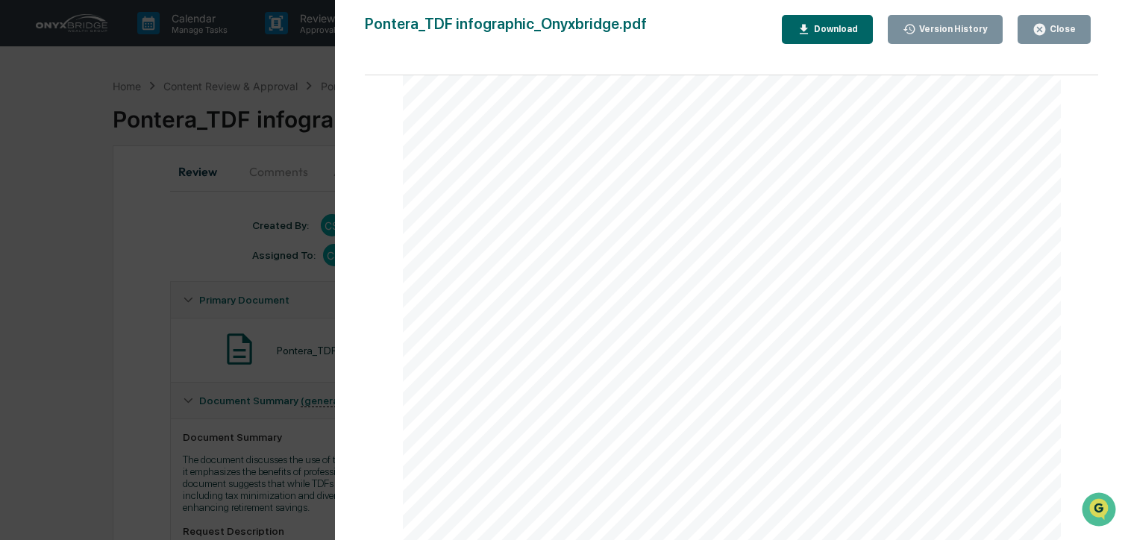
scroll to position [2701, 0]
click at [1047, 36] on button "Close" at bounding box center [1054, 29] width 73 height 29
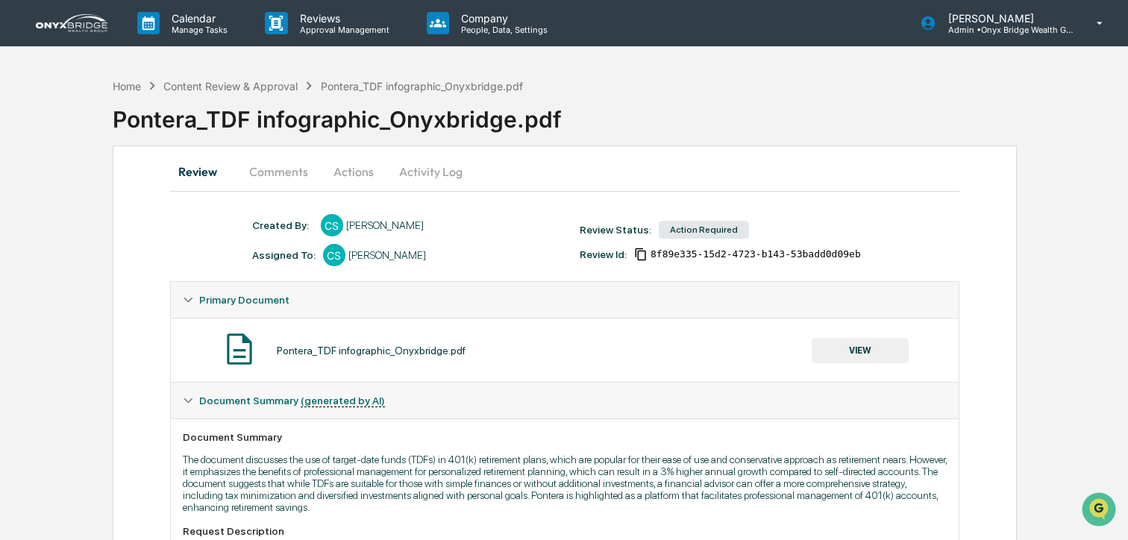
click at [863, 337] on div "Pontera_TDF infographic_Onyxbridge.pdf VIEW" at bounding box center [565, 351] width 764 height 40
click at [864, 346] on button "VIEW" at bounding box center [860, 350] width 97 height 25
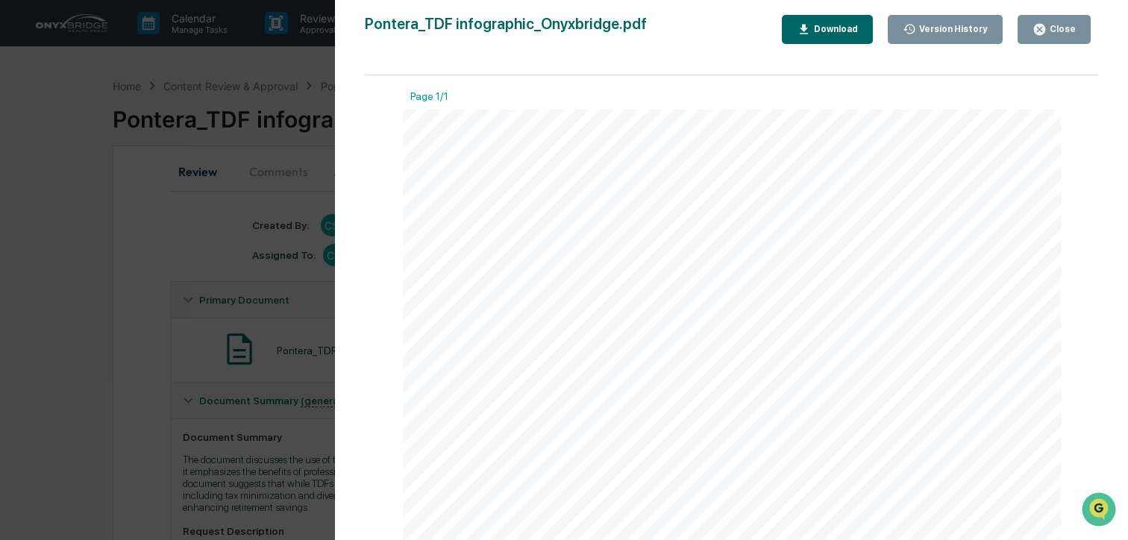
click at [822, 34] on div "Download" at bounding box center [834, 29] width 47 height 10
drag, startPoint x: 1041, startPoint y: 29, endPoint x: 799, endPoint y: 190, distance: 290.2
click at [1041, 29] on icon "button" at bounding box center [1040, 29] width 14 height 14
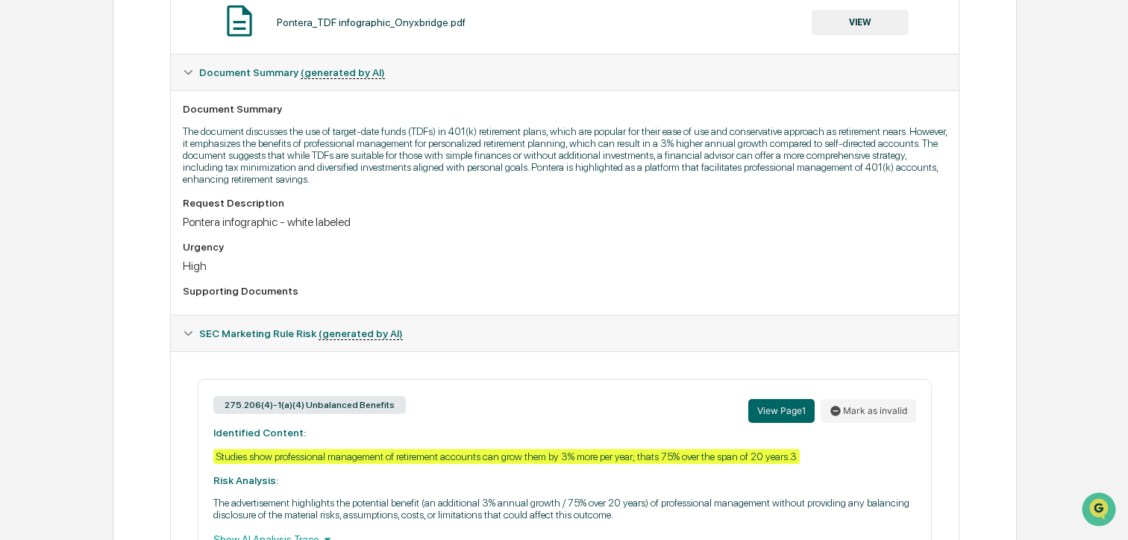
scroll to position [348, 0]
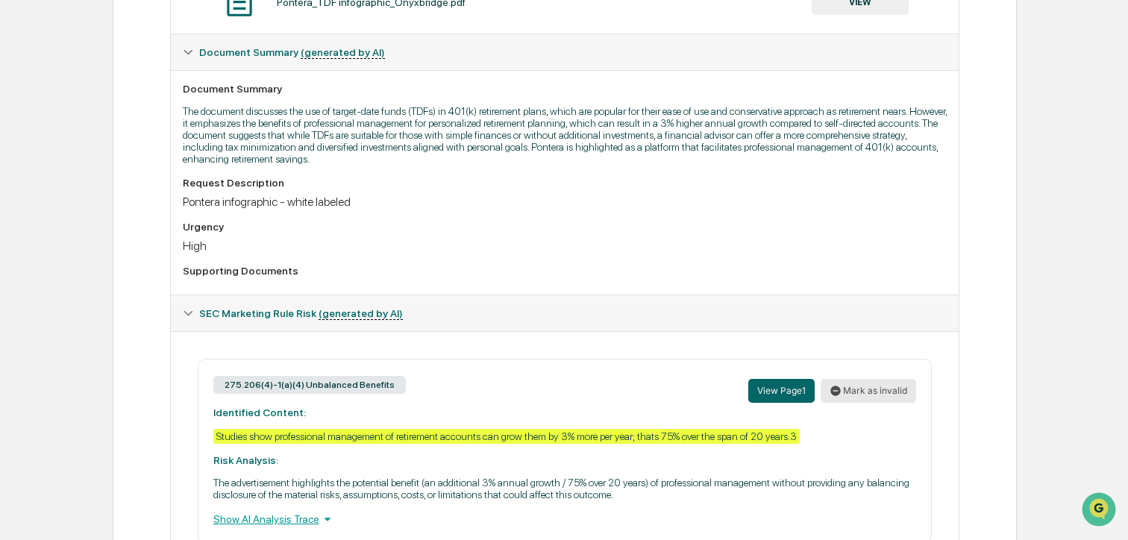
click at [857, 401] on button "Mark as invalid" at bounding box center [869, 391] width 96 height 24
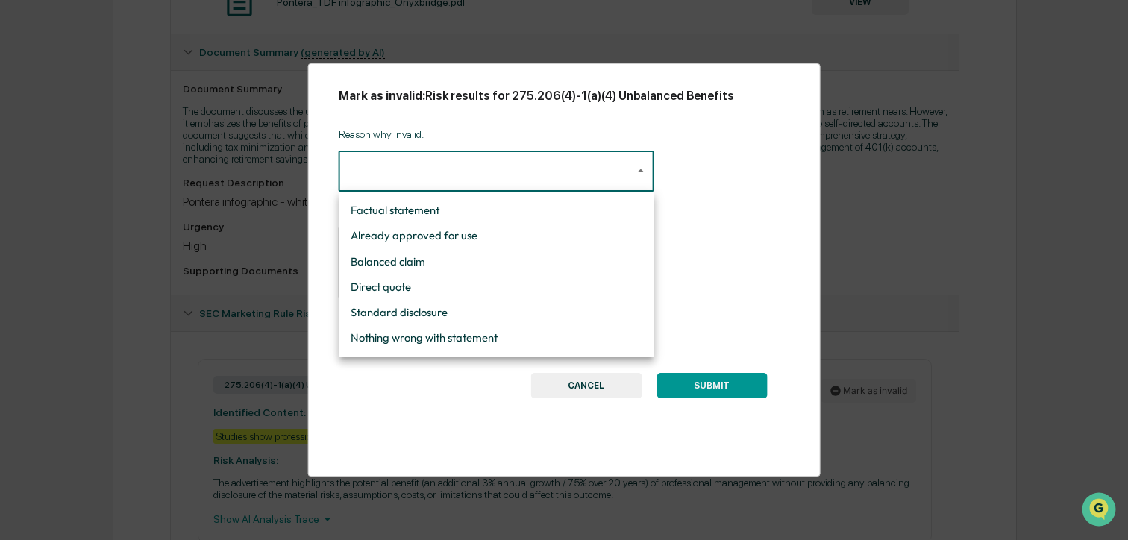
click at [461, 161] on body "Calendar Manage Tasks Reviews Approval Management Company People, Data, Setting…" at bounding box center [564, 330] width 1128 height 1357
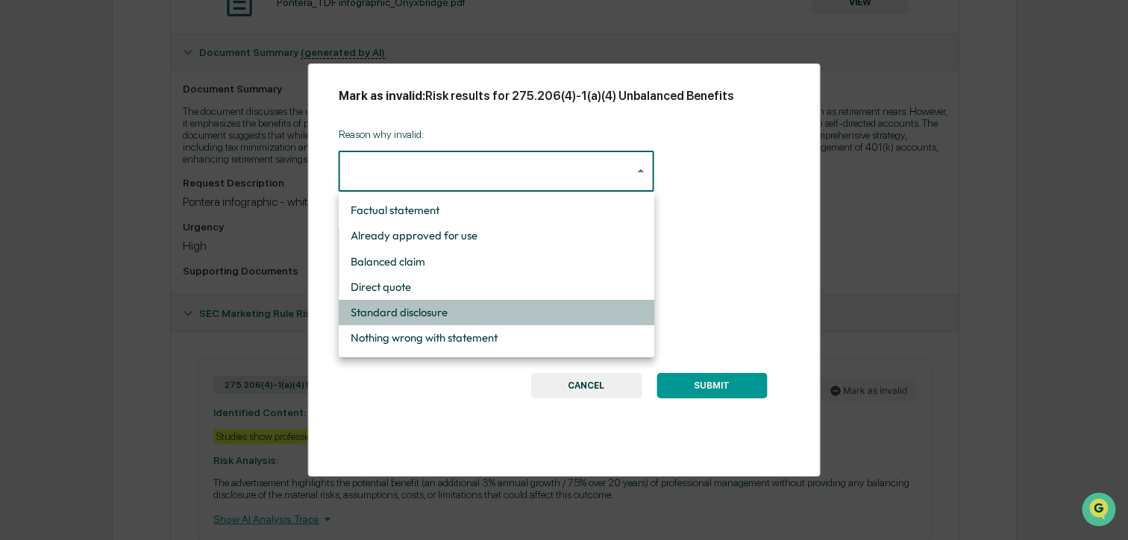
click at [463, 302] on li "Standard disclosure" at bounding box center [497, 312] width 316 height 25
type input "**********"
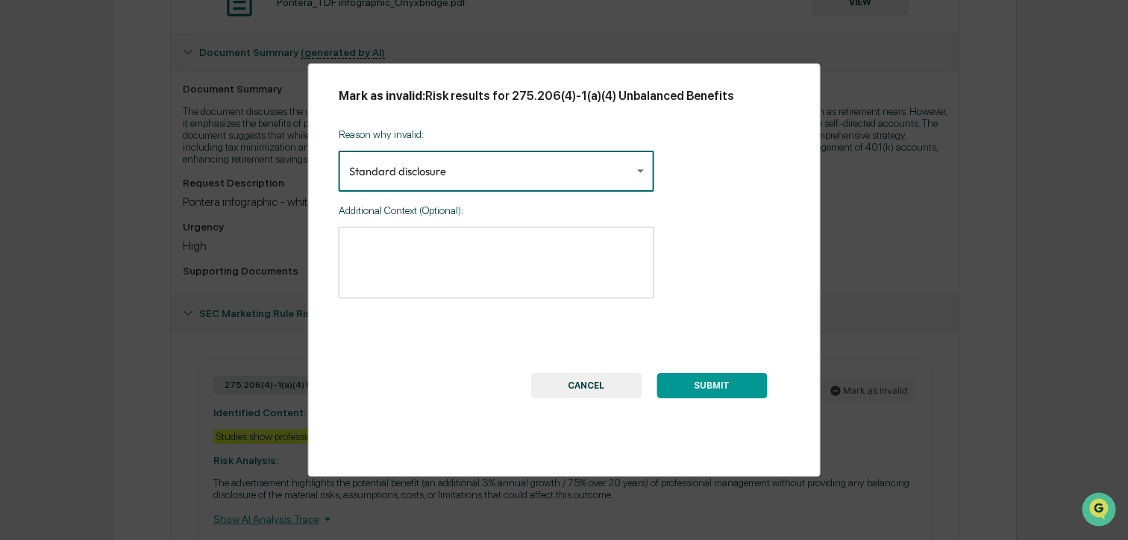
click at [447, 266] on textarea at bounding box center [496, 262] width 295 height 47
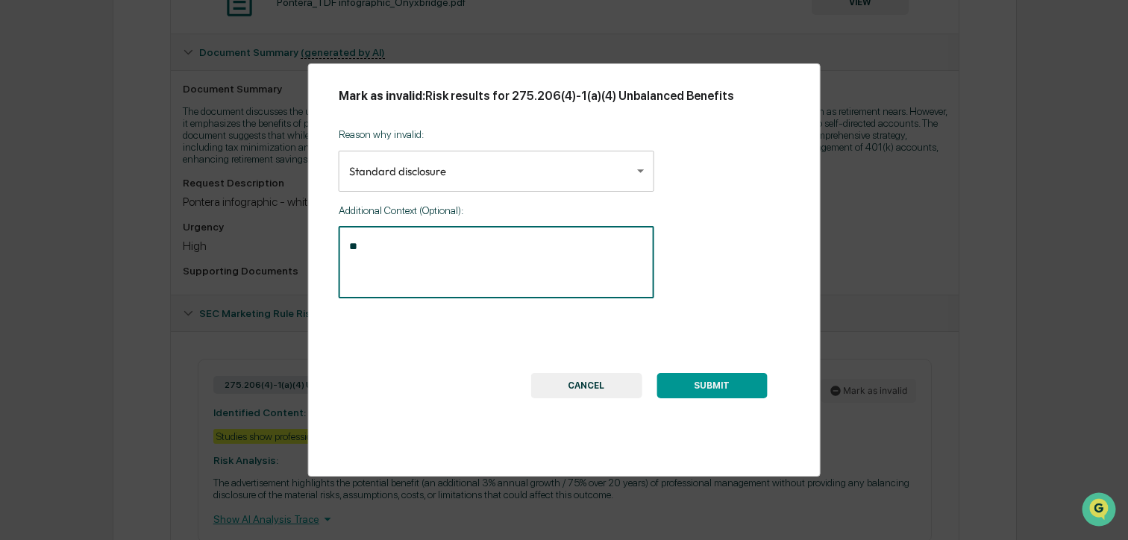
type textarea "*"
type textarea "**********"
click at [727, 385] on button "SUBMIT" at bounding box center [712, 385] width 110 height 25
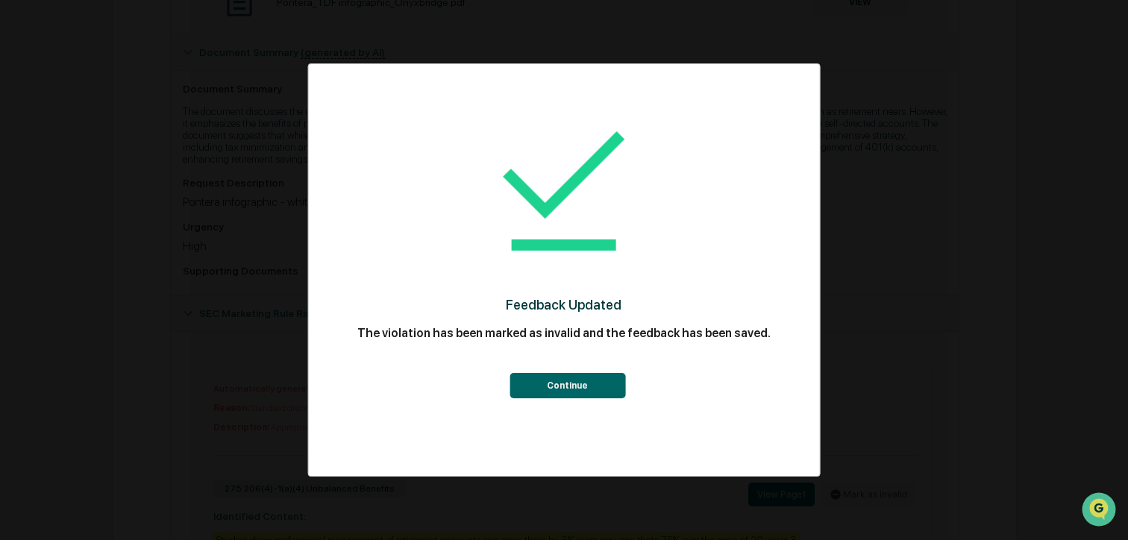
click at [578, 388] on button "Continue" at bounding box center [568, 385] width 116 height 25
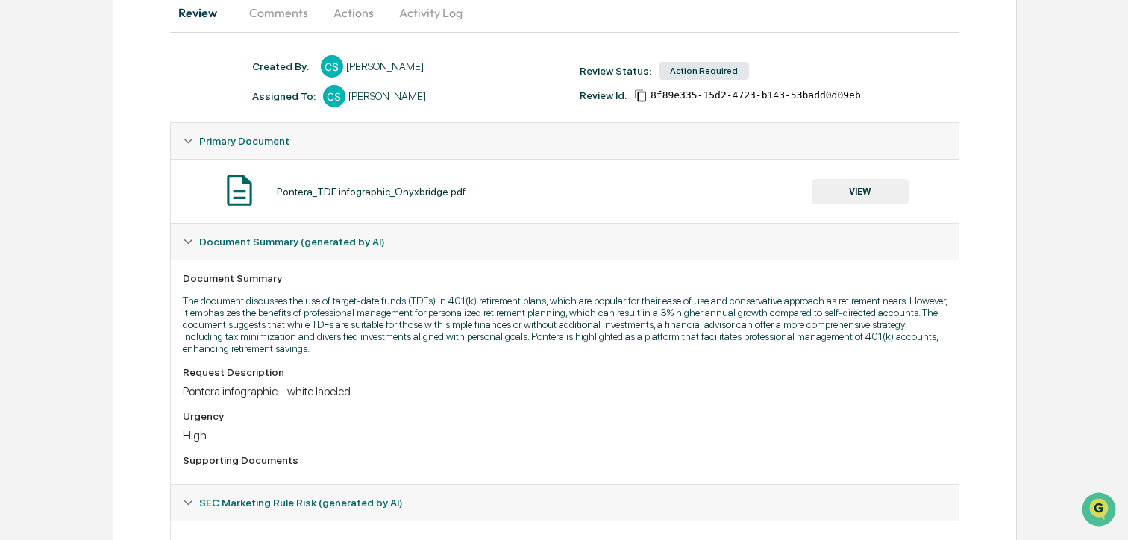
scroll to position [0, 0]
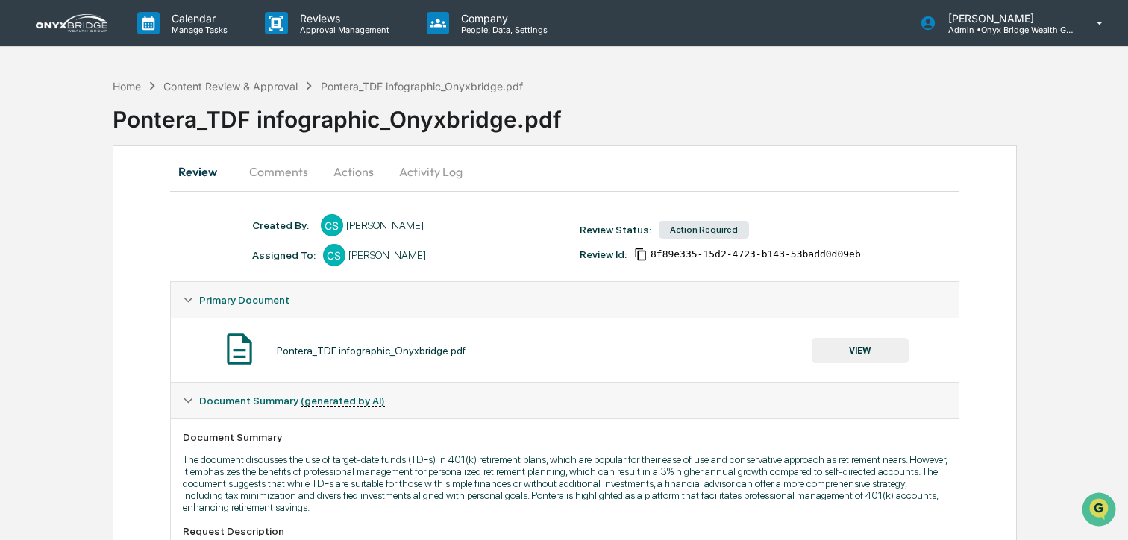
click at [360, 175] on button "Actions" at bounding box center [353, 172] width 67 height 36
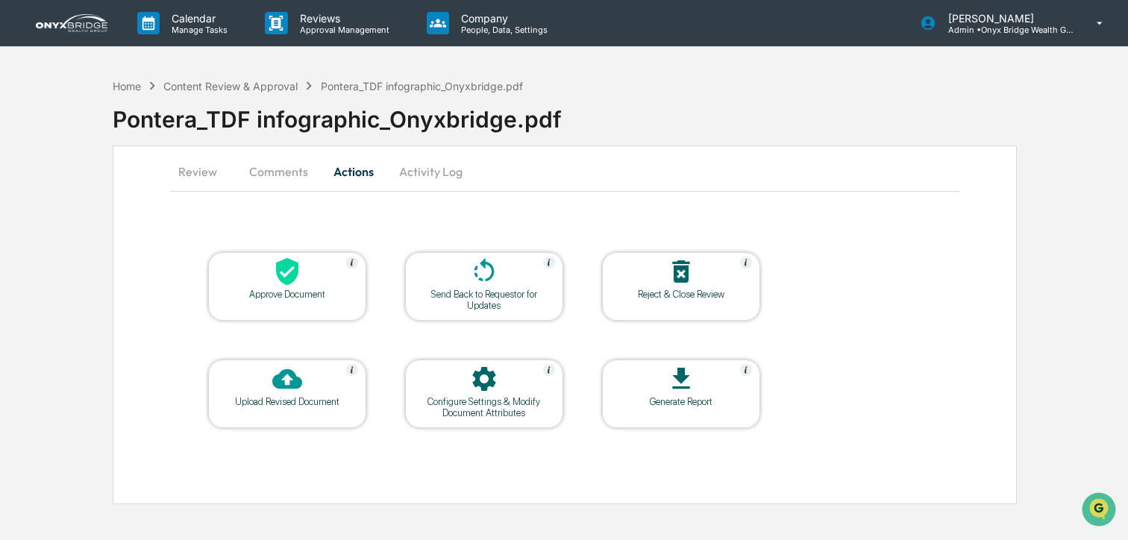
click at [292, 280] on icon at bounding box center [287, 272] width 22 height 28
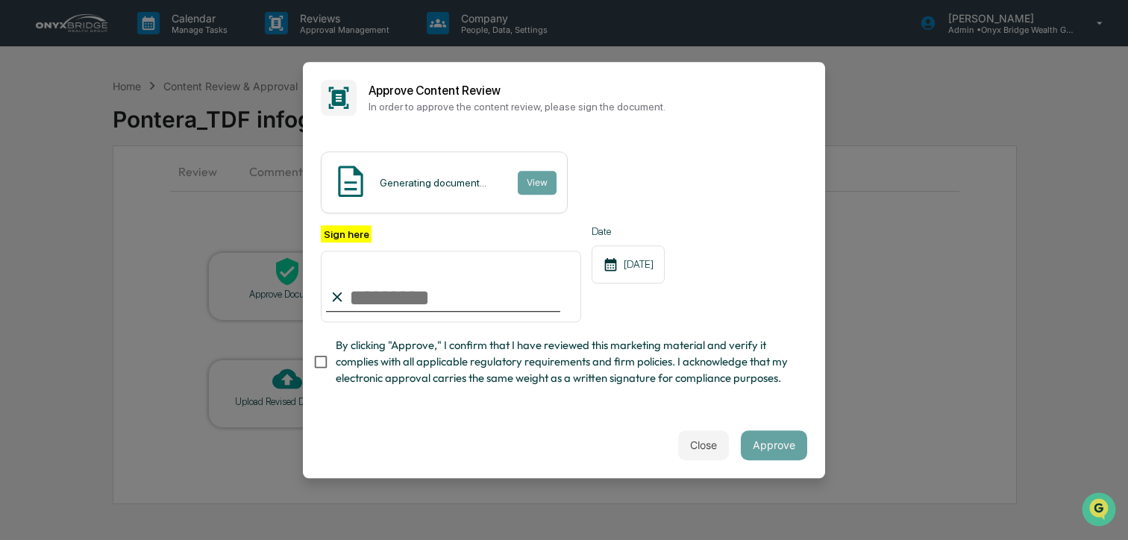
click at [382, 295] on input "Sign here" at bounding box center [451, 287] width 260 height 72
type input "**********"
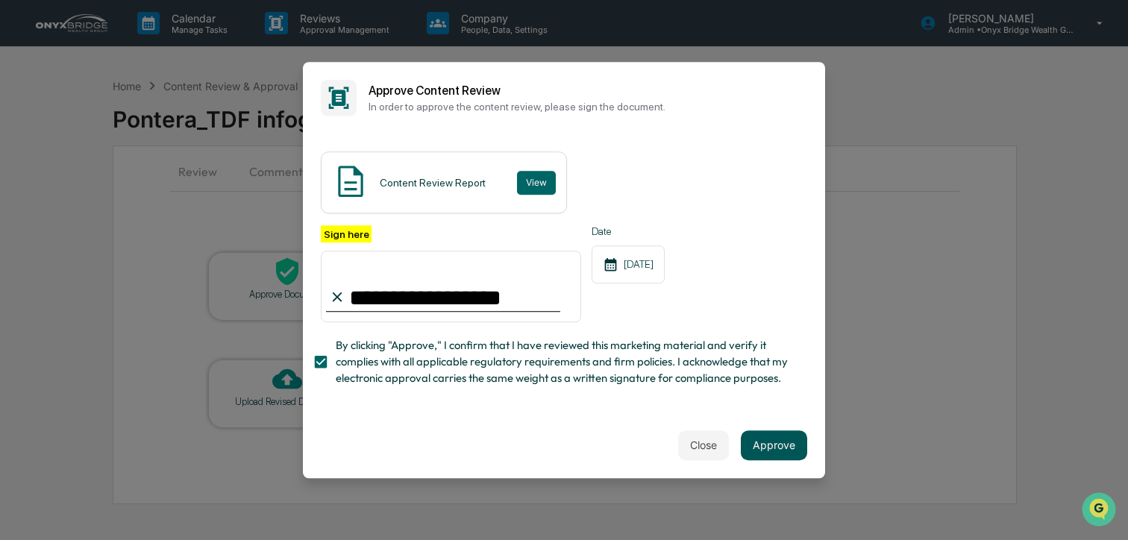
click at [744, 441] on button "Approve" at bounding box center [774, 446] width 66 height 30
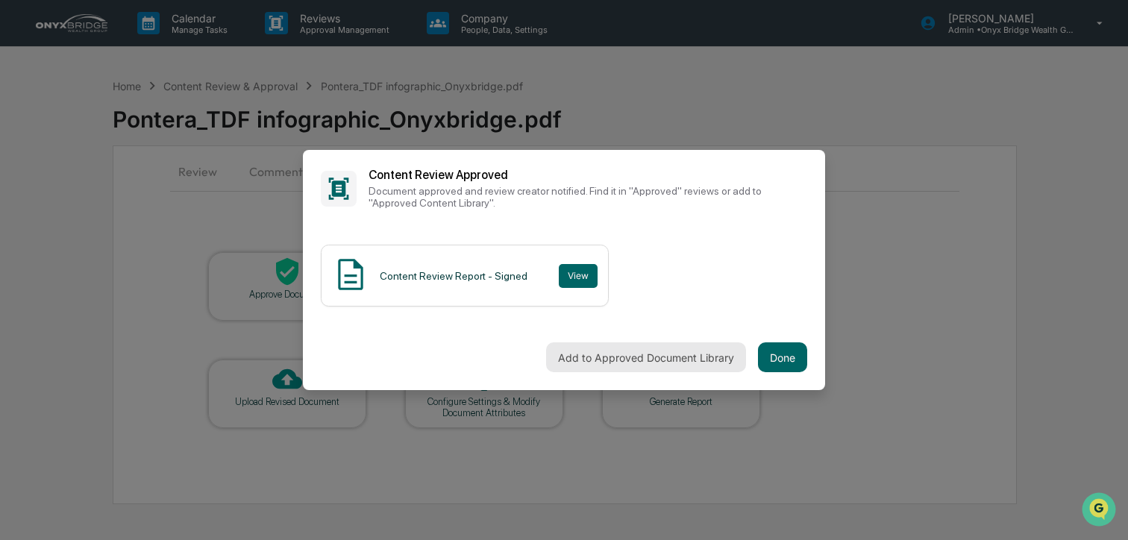
click at [709, 363] on button "Add to Approved Document Library" at bounding box center [646, 358] width 200 height 30
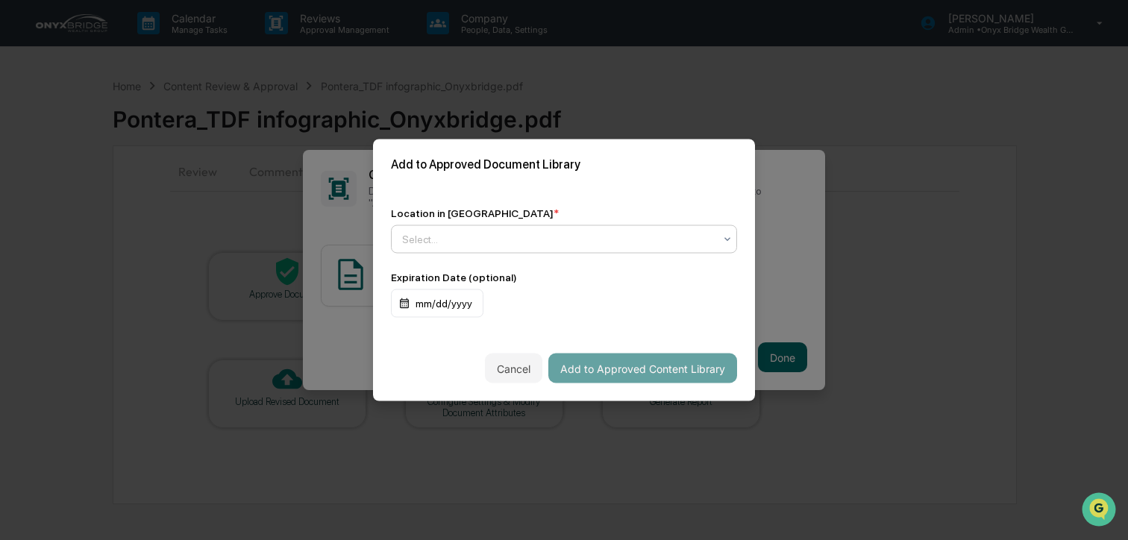
click at [588, 257] on div "Location in Library * Select... Expiration Date (optional) mm/dd/yyyy" at bounding box center [564, 263] width 382 height 146
drag, startPoint x: 584, startPoint y: 248, endPoint x: 580, endPoint y: 264, distance: 16.3
click at [584, 250] on div "Select..." at bounding box center [564, 239] width 346 height 28
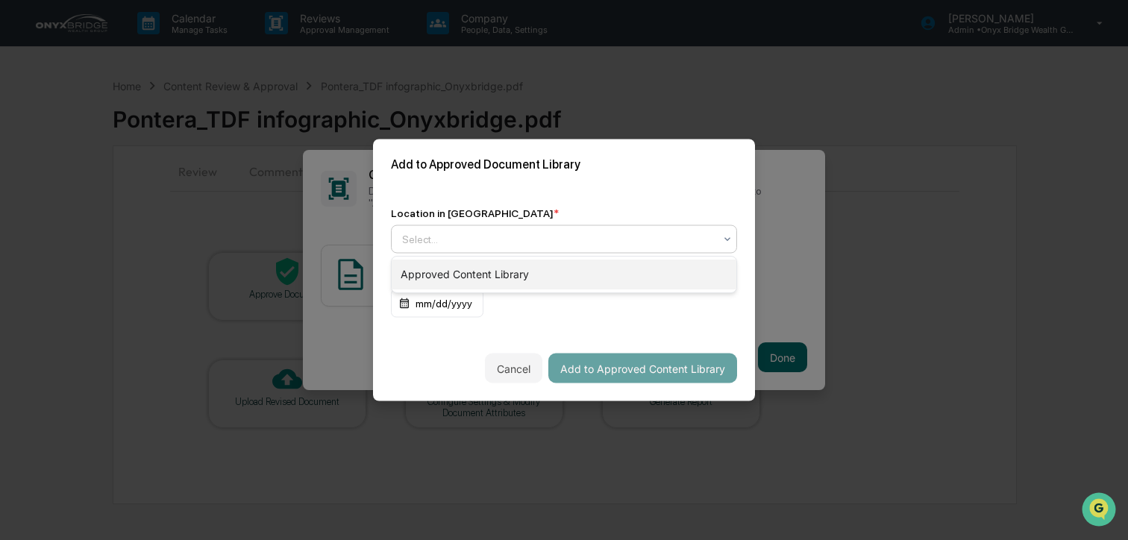
click at [576, 270] on div "Approved Content Library" at bounding box center [564, 275] width 345 height 30
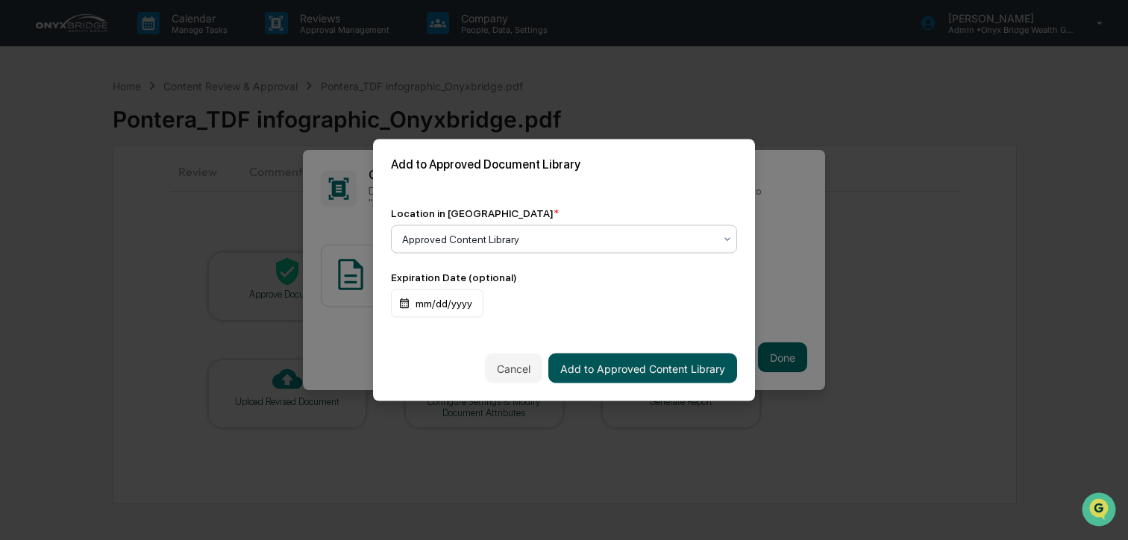
click at [637, 375] on button "Add to Approved Content Library" at bounding box center [642, 369] width 189 height 30
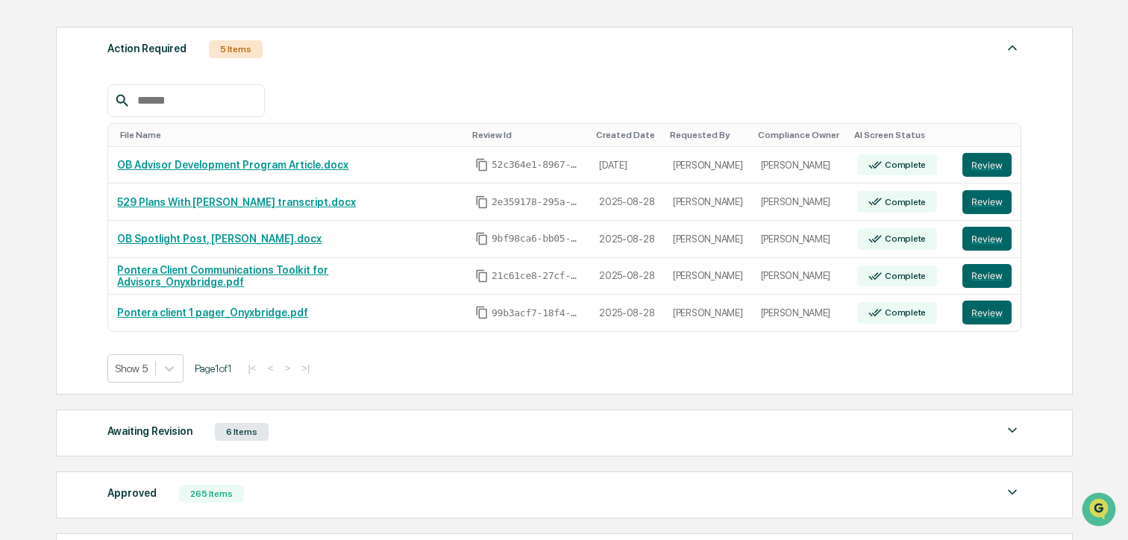
scroll to position [201, 0]
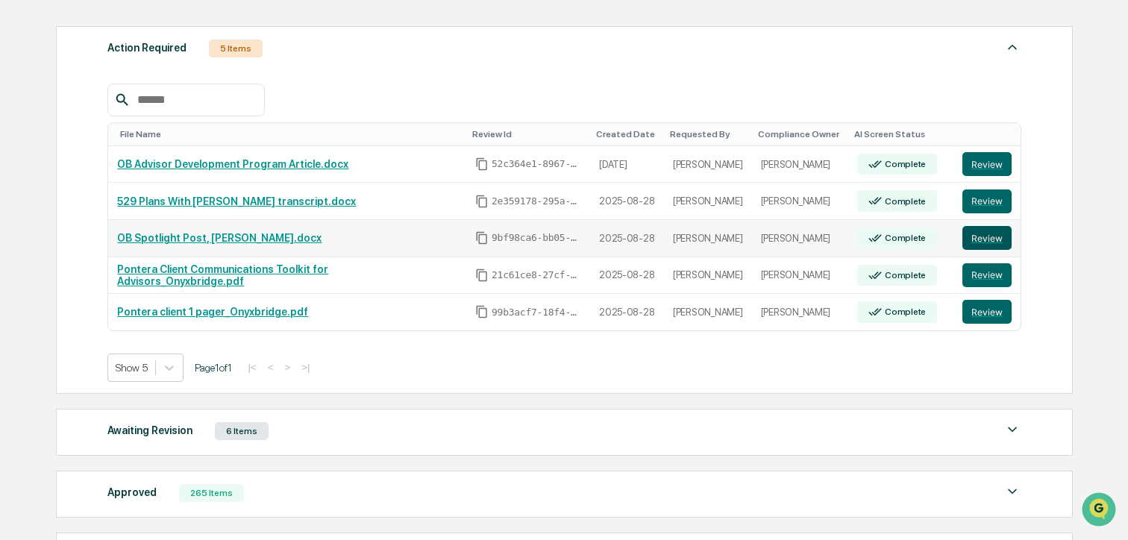
click at [982, 244] on button "Review" at bounding box center [987, 238] width 49 height 24
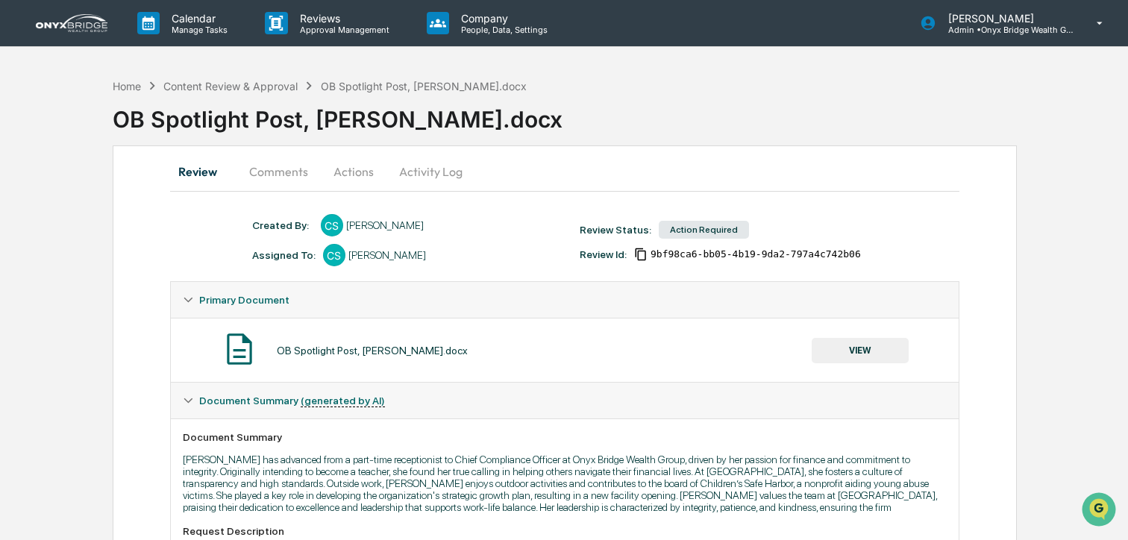
click at [356, 172] on button "Actions" at bounding box center [353, 172] width 67 height 36
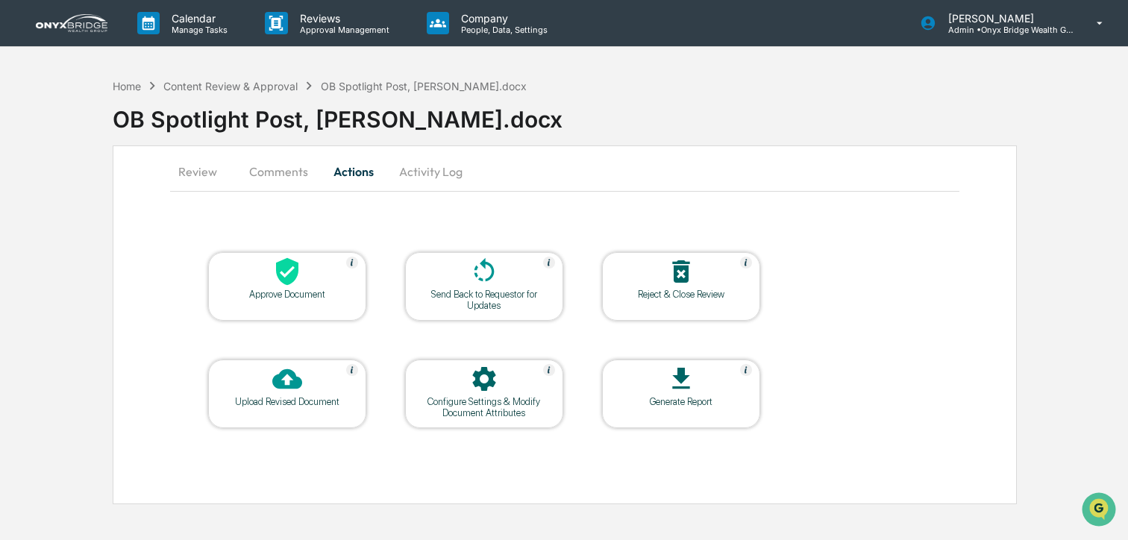
click at [293, 287] on div at bounding box center [287, 273] width 149 height 32
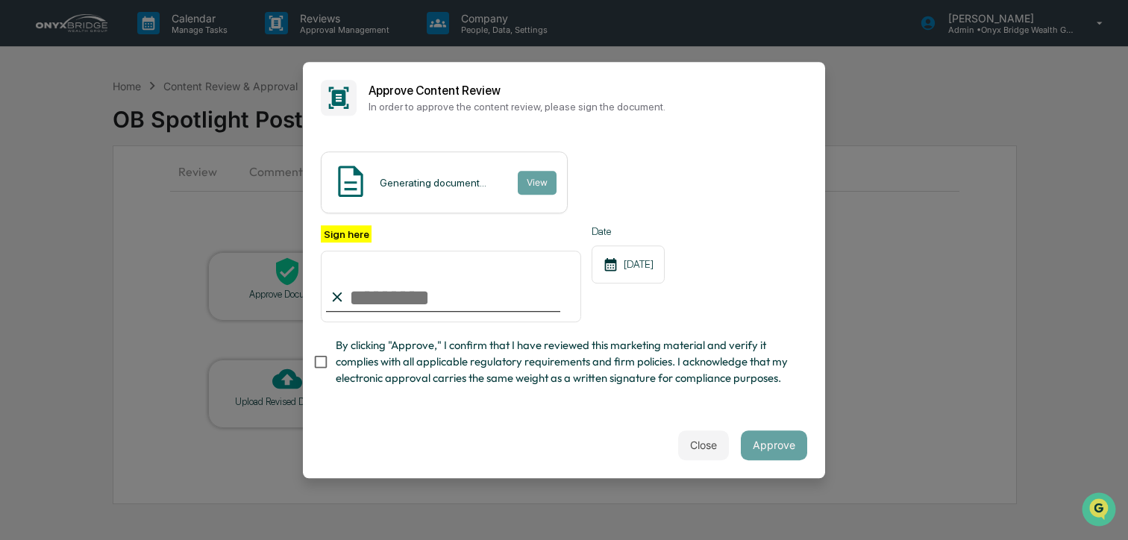
drag, startPoint x: 360, startPoint y: 291, endPoint x: 373, endPoint y: 303, distance: 17.4
click at [360, 291] on input "Sign here" at bounding box center [451, 287] width 260 height 72
type input "**********"
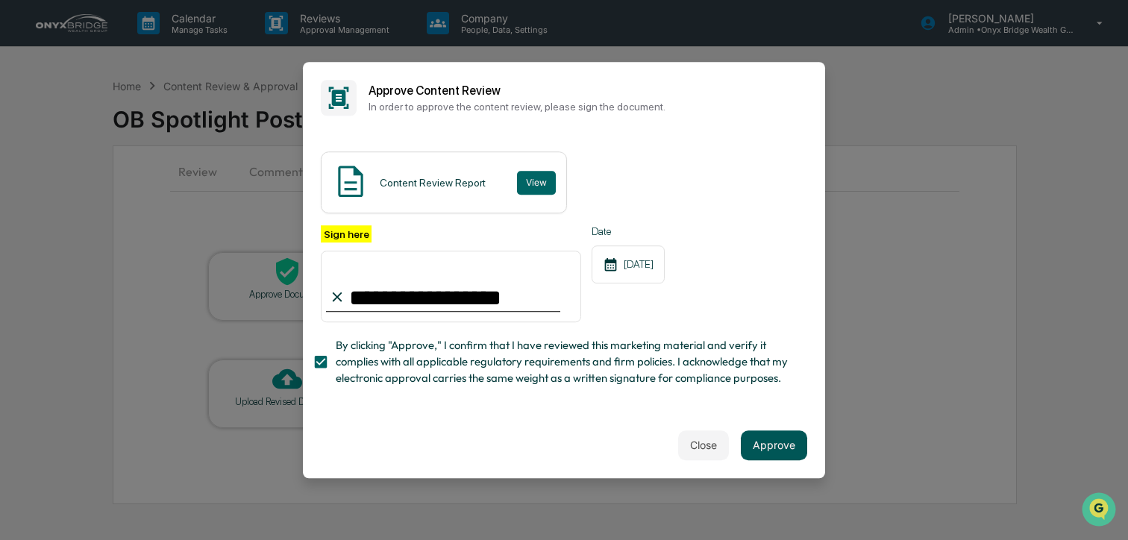
drag, startPoint x: 777, startPoint y: 443, endPoint x: 783, endPoint y: 430, distance: 14.7
click at [777, 443] on button "Approve" at bounding box center [774, 446] width 66 height 30
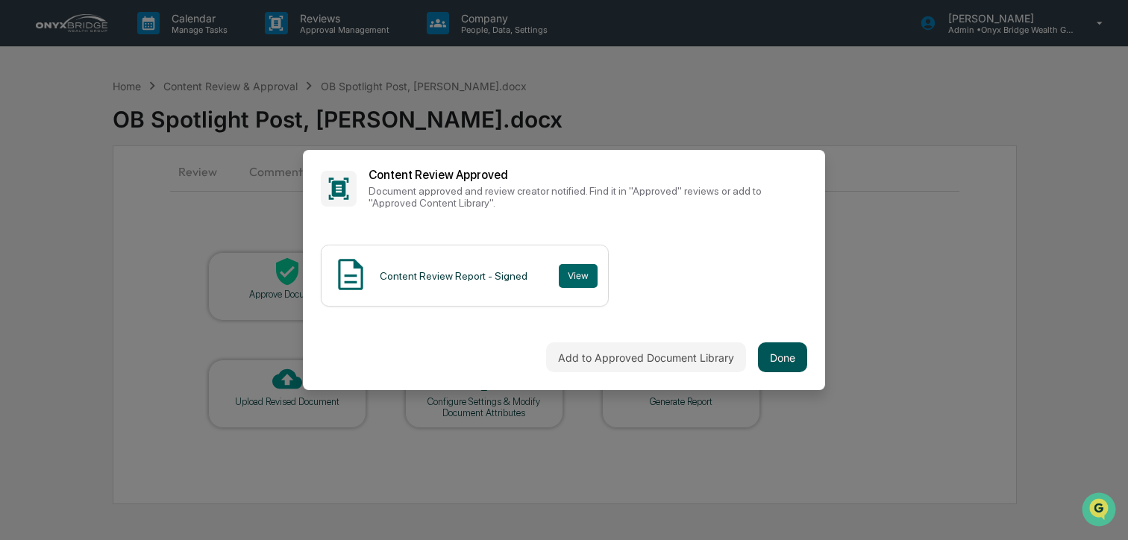
click at [787, 366] on button "Done" at bounding box center [782, 358] width 49 height 30
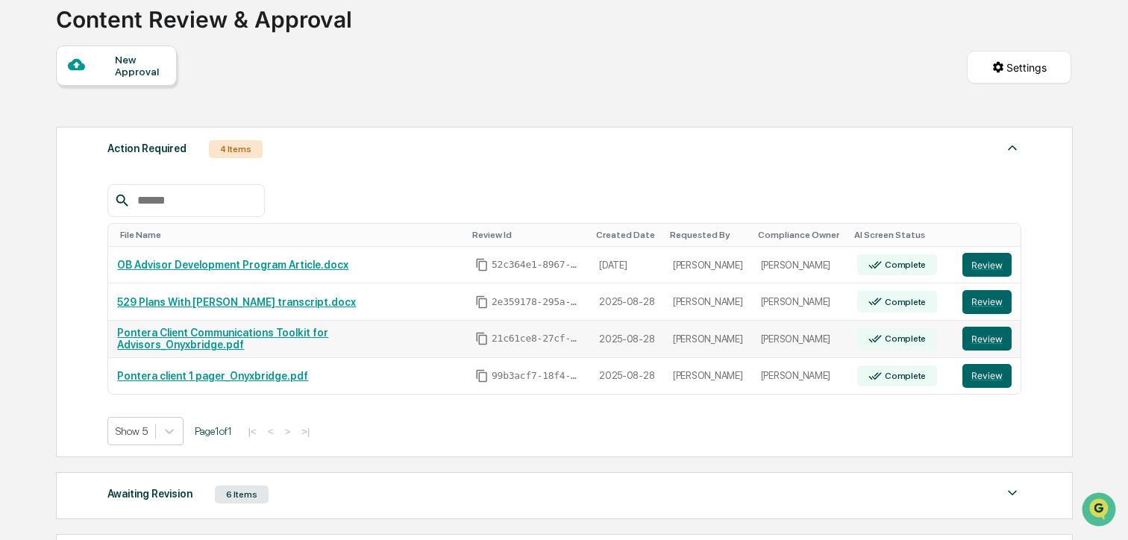
scroll to position [103, 0]
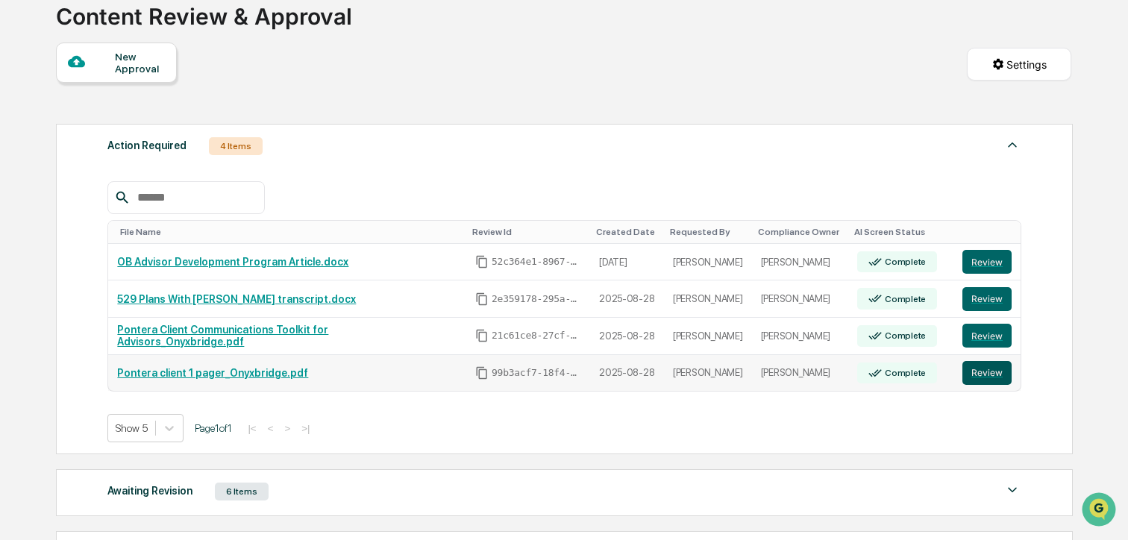
click at [986, 374] on button "Review" at bounding box center [987, 373] width 49 height 24
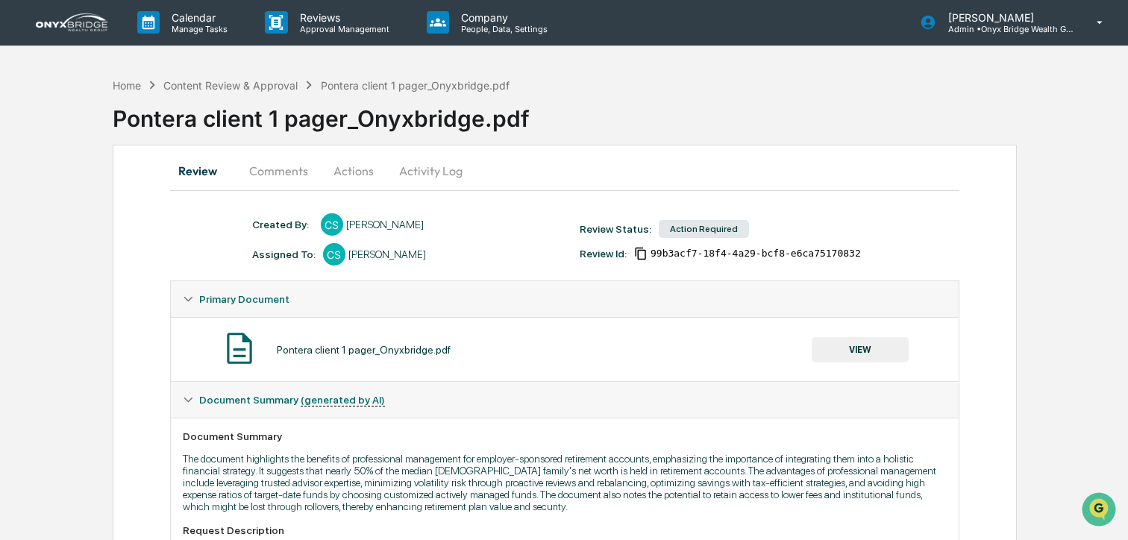
click at [853, 354] on button "VIEW" at bounding box center [860, 349] width 97 height 25
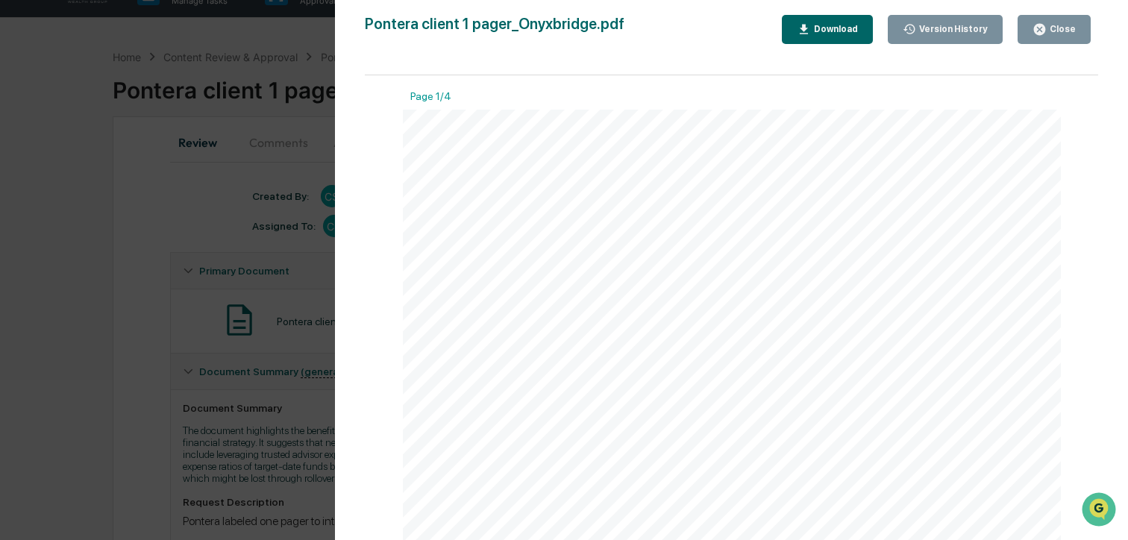
click at [1054, 30] on div "Close" at bounding box center [1061, 29] width 29 height 10
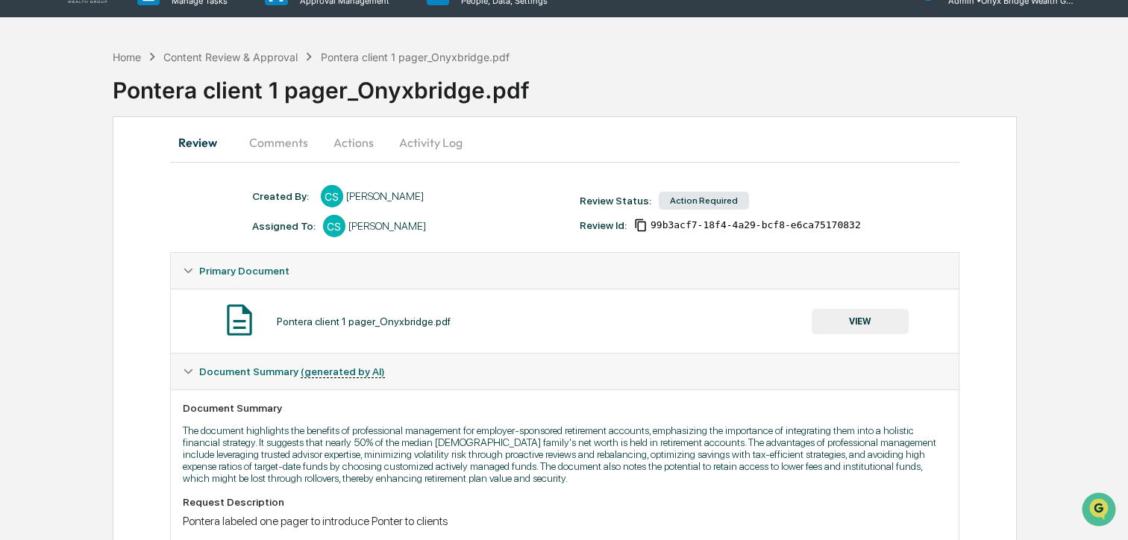
click at [828, 321] on button "VIEW" at bounding box center [860, 321] width 97 height 25
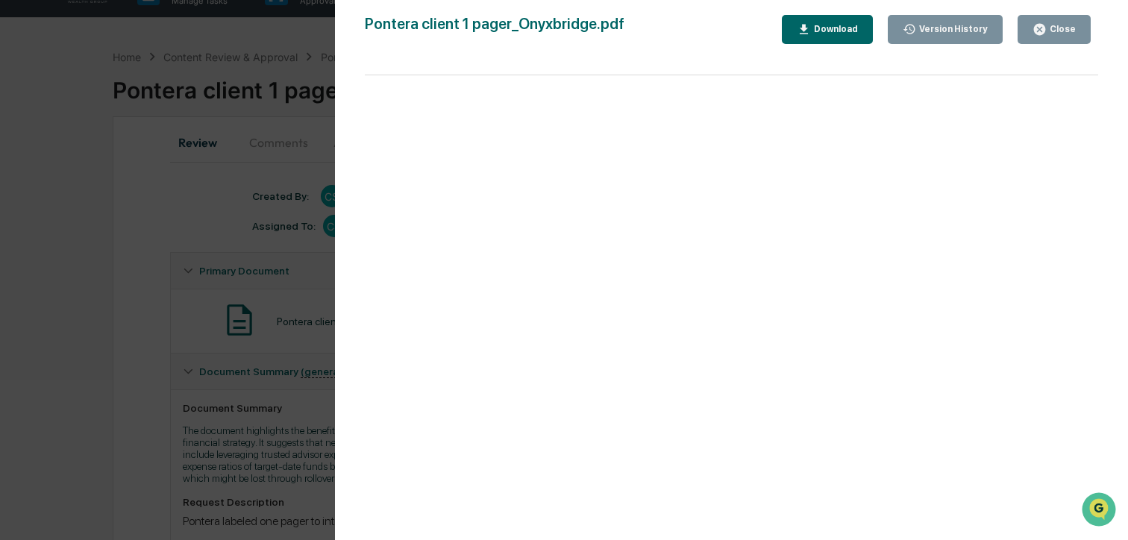
click at [835, 23] on div "Download" at bounding box center [827, 29] width 61 height 14
click at [1035, 28] on icon "button" at bounding box center [1040, 29] width 14 height 14
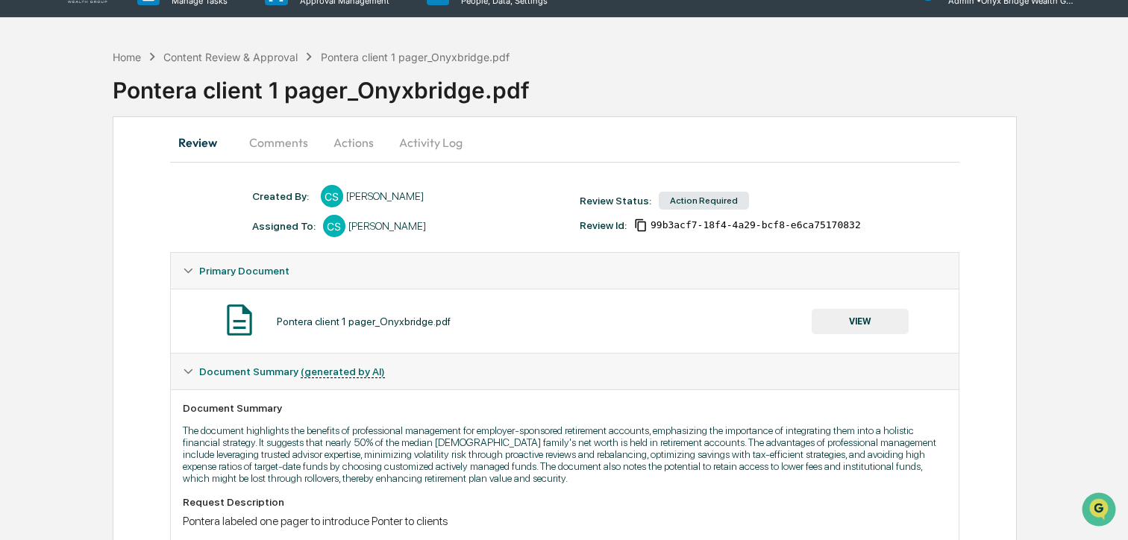
click at [351, 139] on button "Actions" at bounding box center [353, 143] width 67 height 36
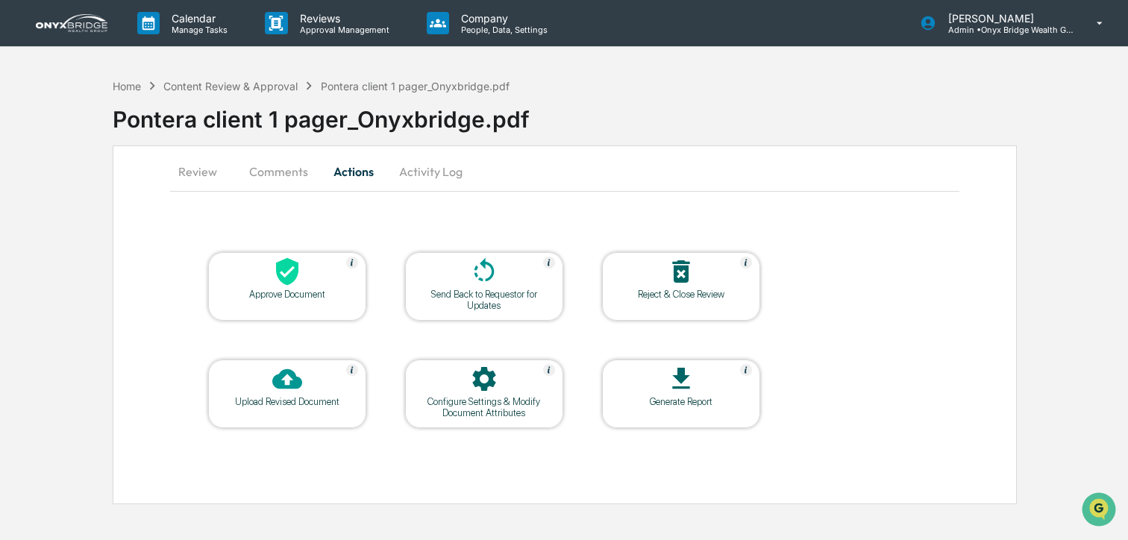
click at [277, 388] on icon at bounding box center [287, 379] width 30 height 20
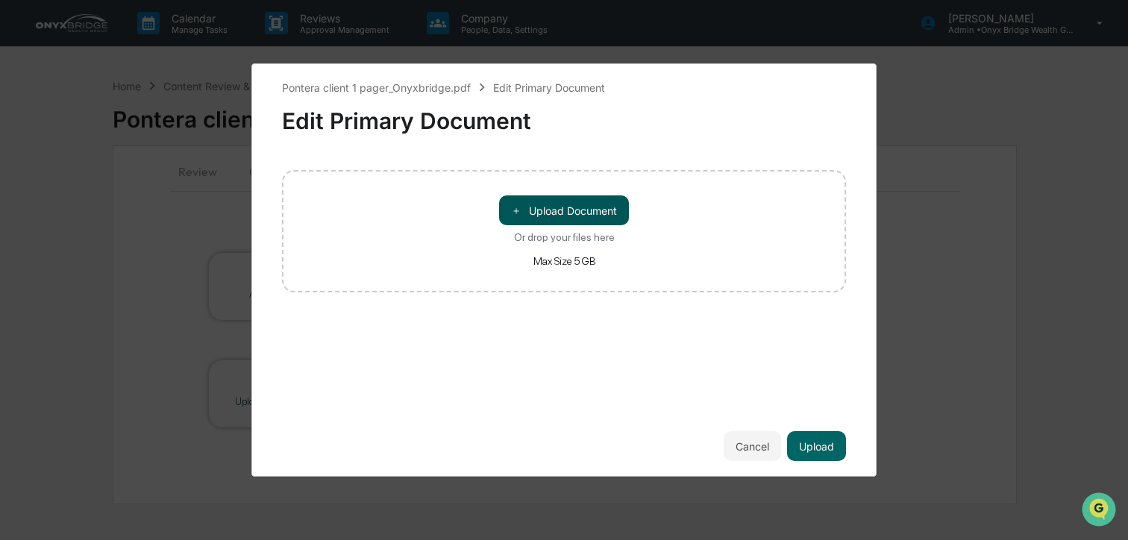
click at [583, 216] on button "＋ Upload Document" at bounding box center [564, 211] width 130 height 30
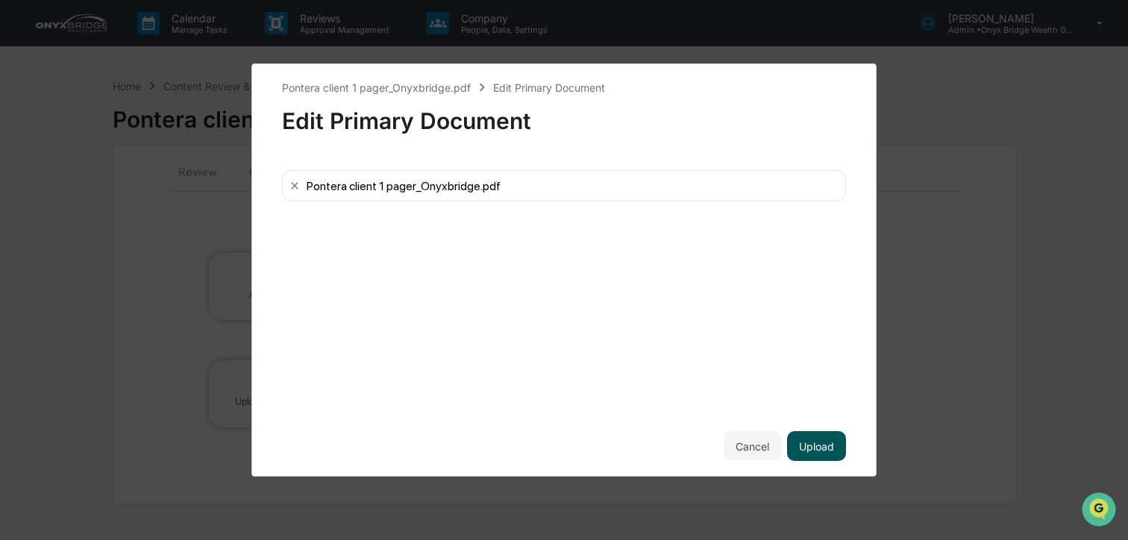
click at [822, 445] on button "Upload" at bounding box center [816, 446] width 59 height 30
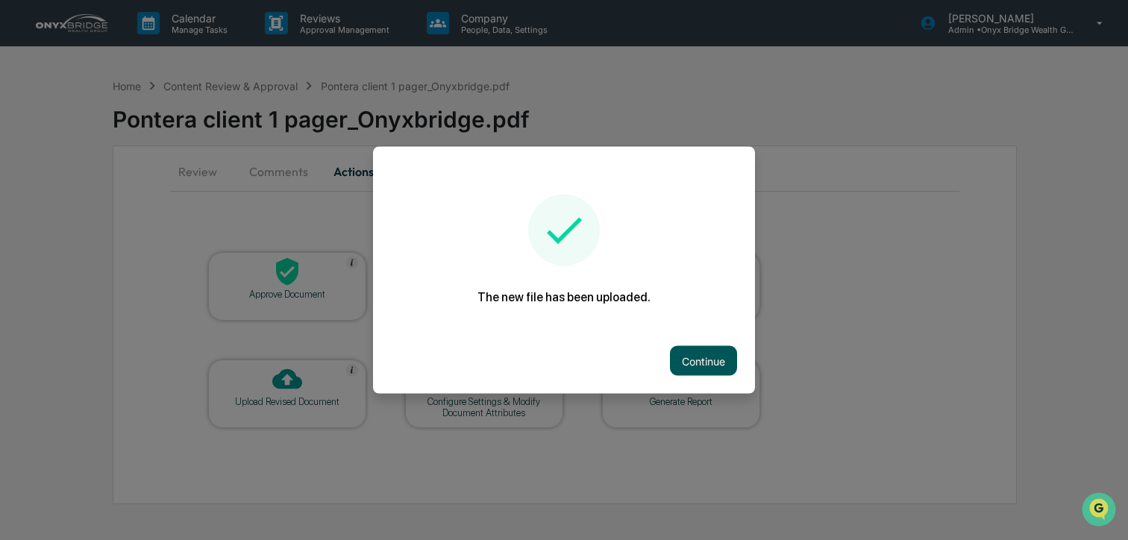
click at [674, 357] on button "Continue" at bounding box center [703, 361] width 67 height 30
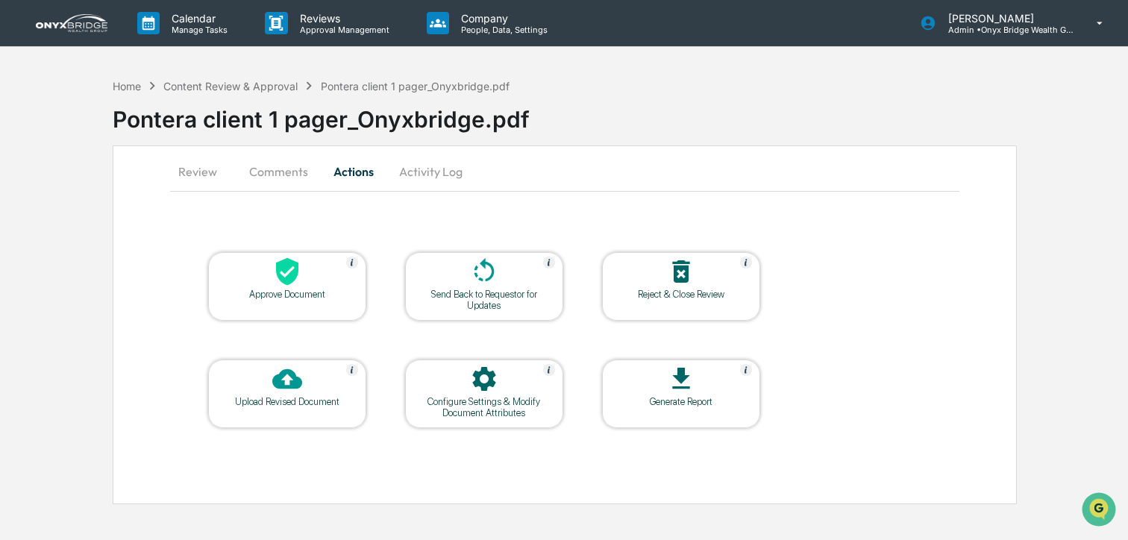
click at [201, 172] on button "Review" at bounding box center [203, 172] width 67 height 36
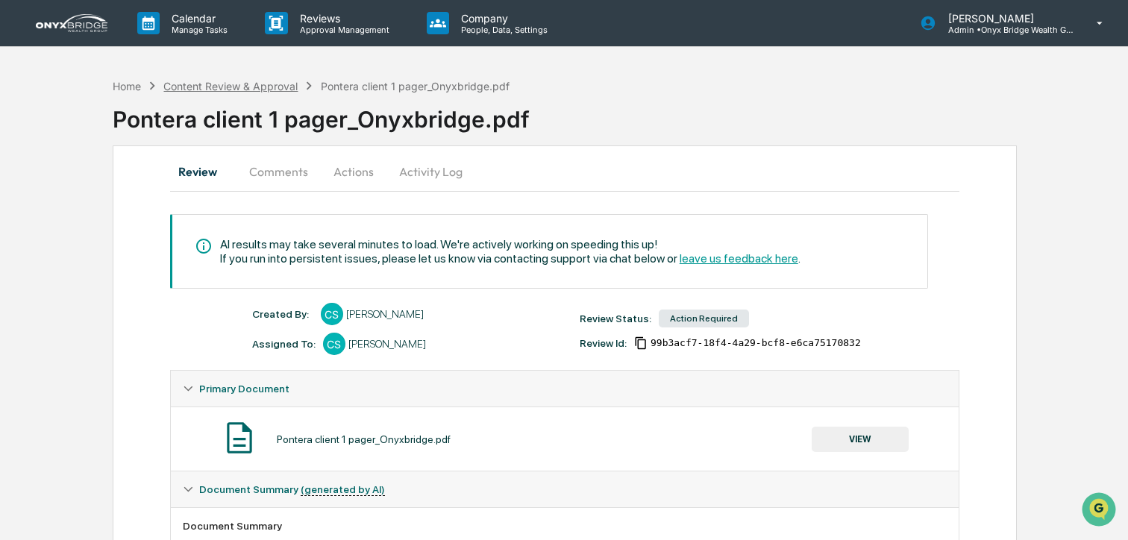
click at [207, 87] on div "Content Review & Approval" at bounding box center [230, 86] width 134 height 13
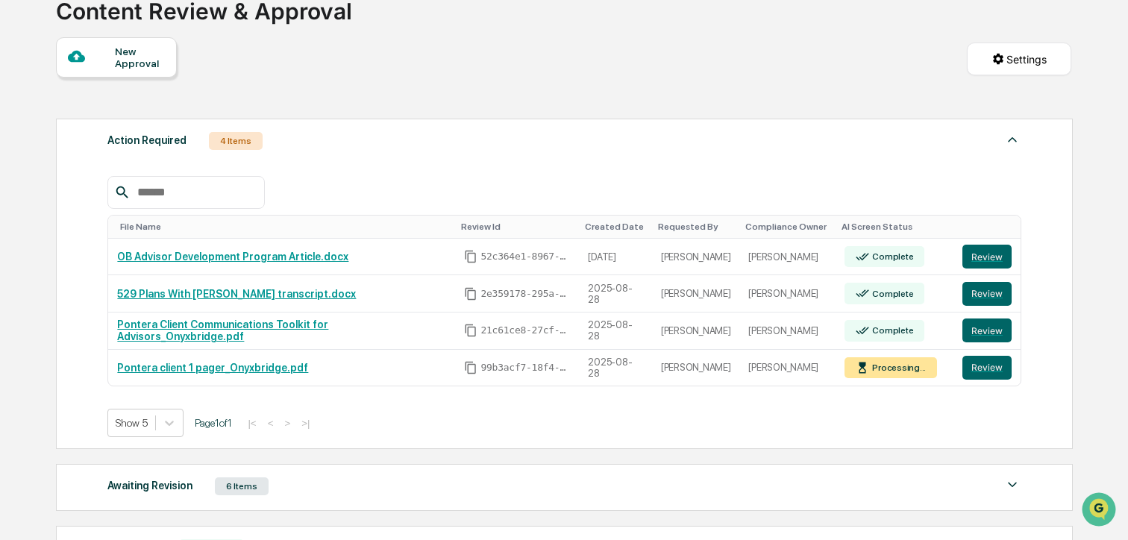
scroll to position [110, 0]
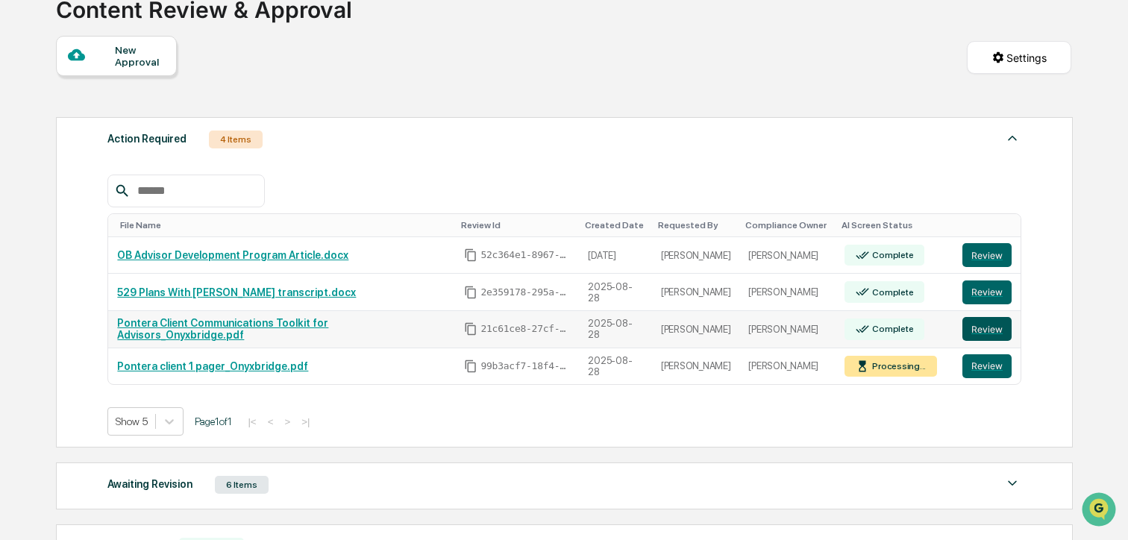
click at [1004, 341] on button "Review" at bounding box center [987, 329] width 49 height 24
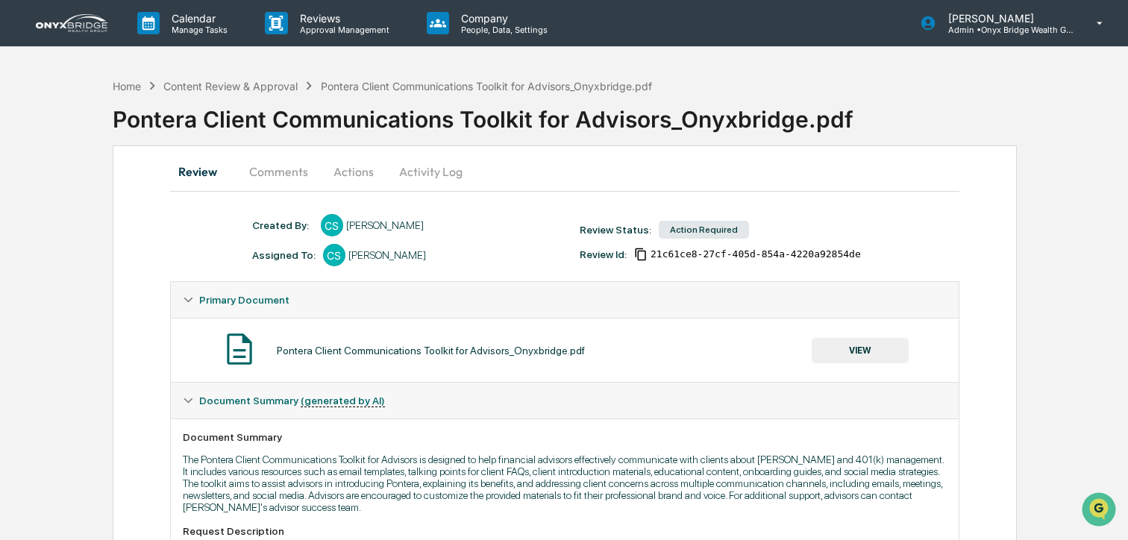
click at [875, 345] on button "VIEW" at bounding box center [860, 350] width 97 height 25
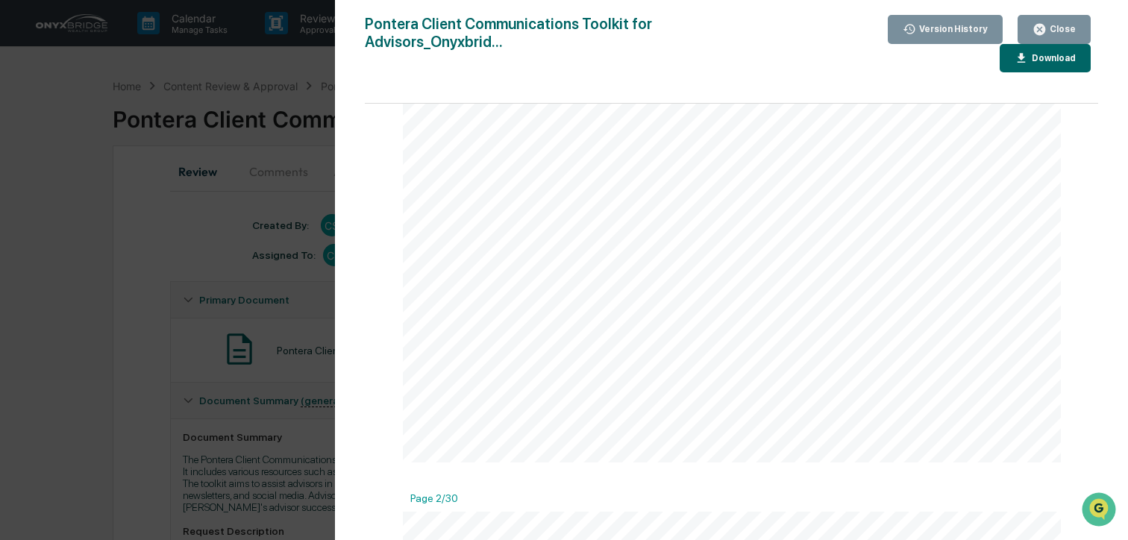
scroll to position [278, 0]
click at [1048, 65] on button "Download" at bounding box center [1045, 58] width 91 height 29
click at [1079, 25] on button "Close" at bounding box center [1054, 29] width 73 height 29
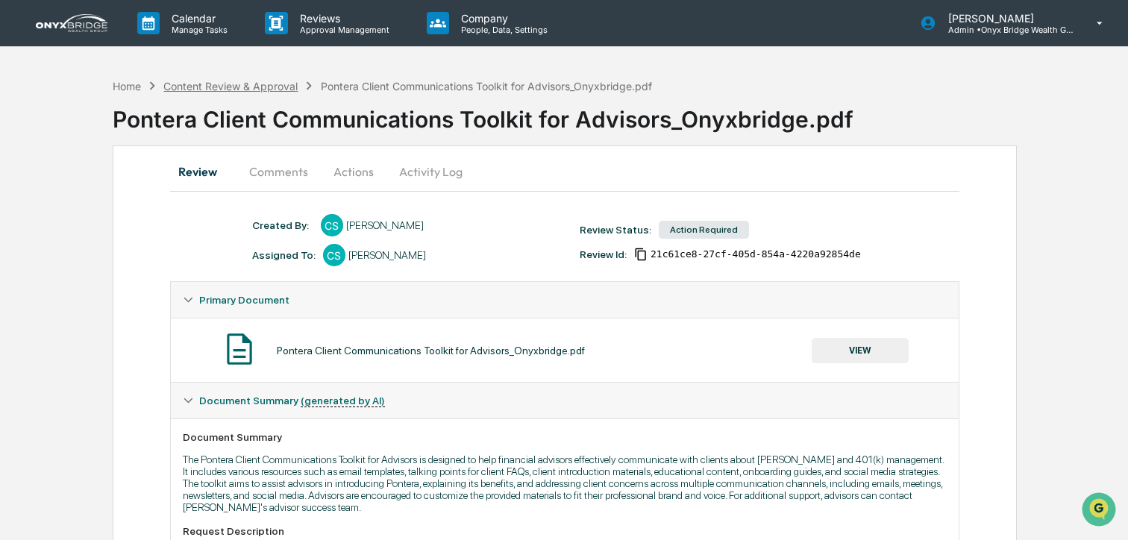
click at [215, 92] on div "Content Review & Approval" at bounding box center [230, 86] width 134 height 13
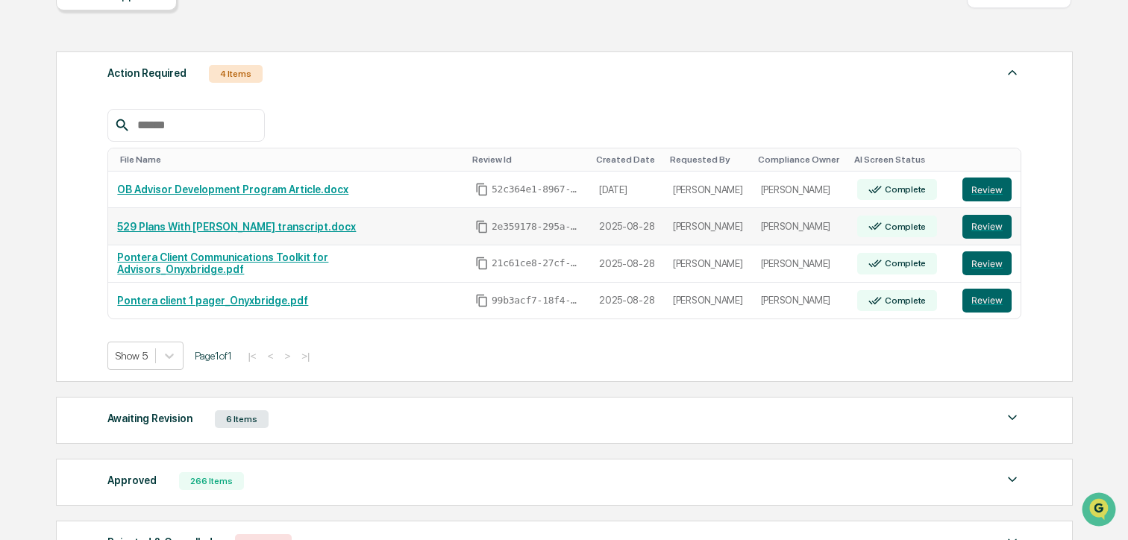
scroll to position [182, 0]
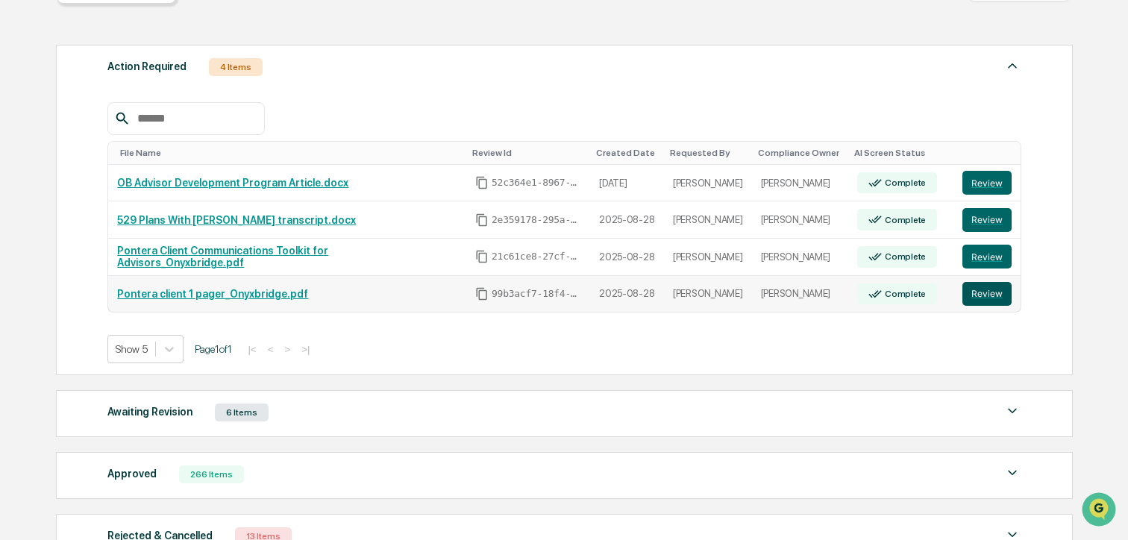
click at [976, 297] on button "Review" at bounding box center [987, 294] width 49 height 24
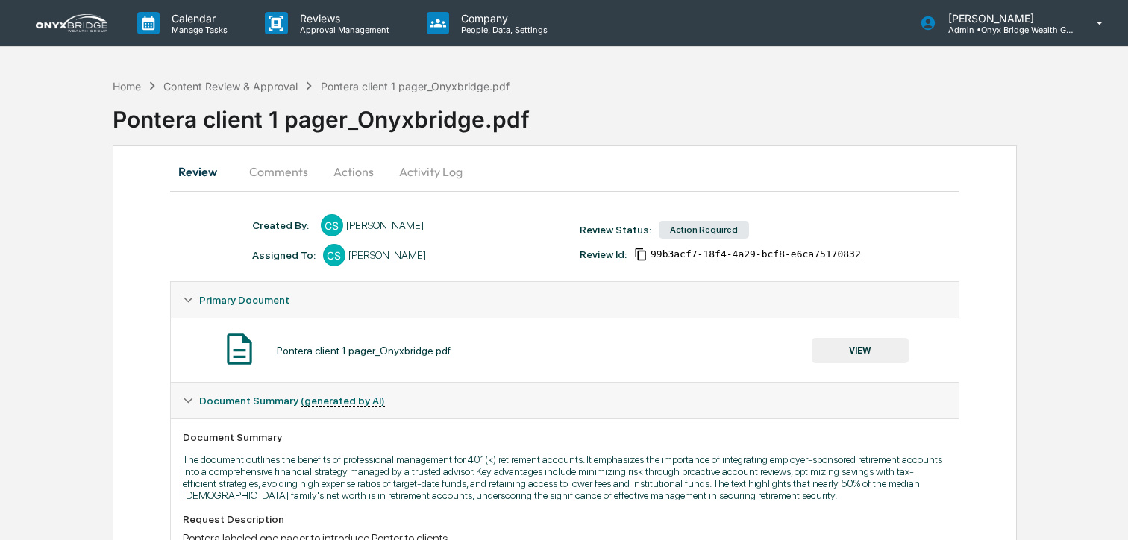
click at [871, 334] on div "Pontera client 1 pager_Onyxbridge.pdf VIEW" at bounding box center [565, 351] width 764 height 40
click at [872, 348] on button "VIEW" at bounding box center [860, 350] width 97 height 25
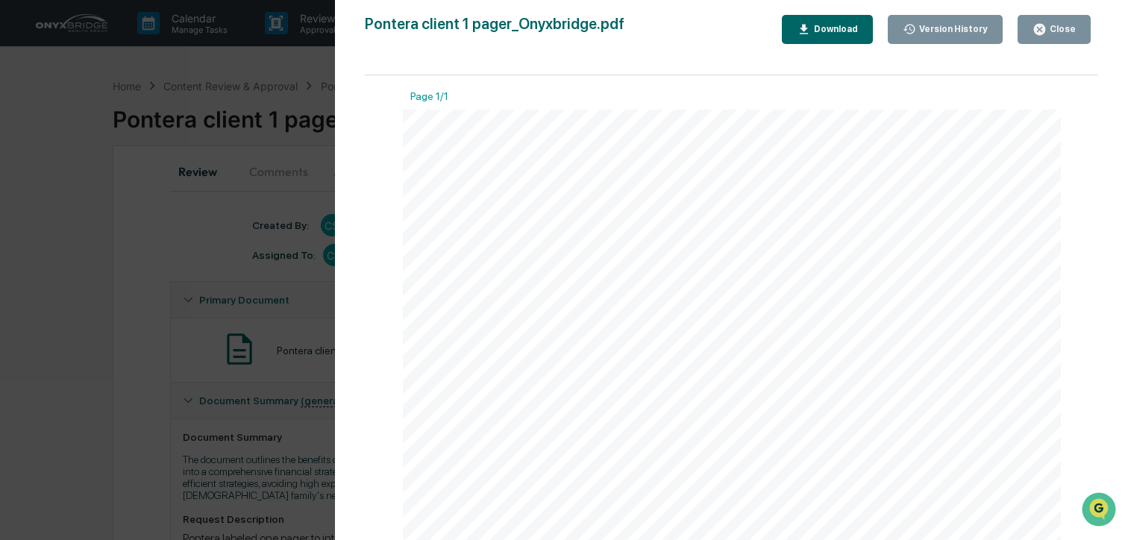
click at [1059, 39] on button "Close" at bounding box center [1054, 29] width 73 height 29
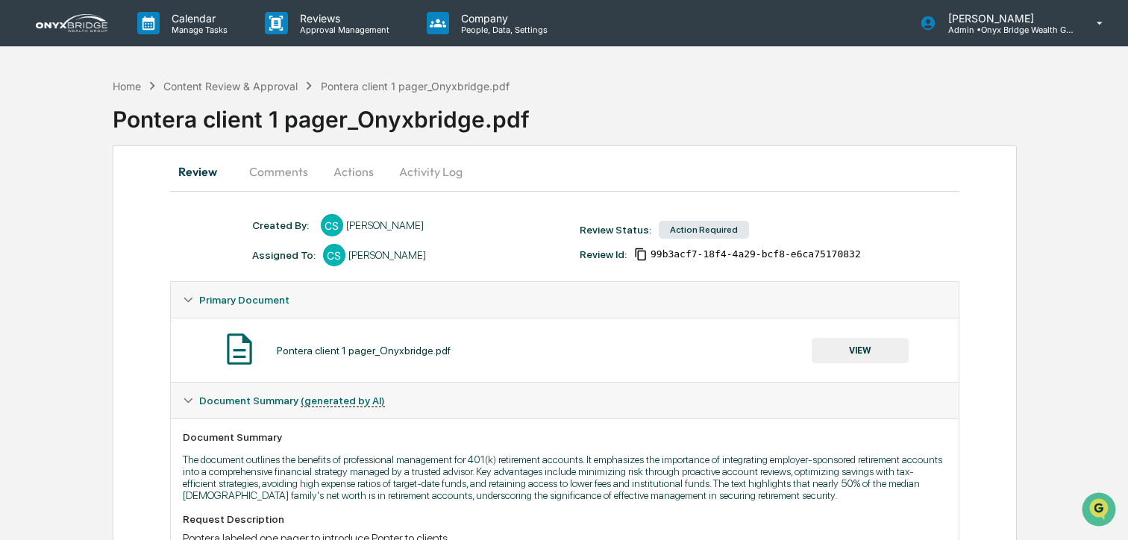
click at [830, 350] on button "VIEW" at bounding box center [860, 350] width 97 height 25
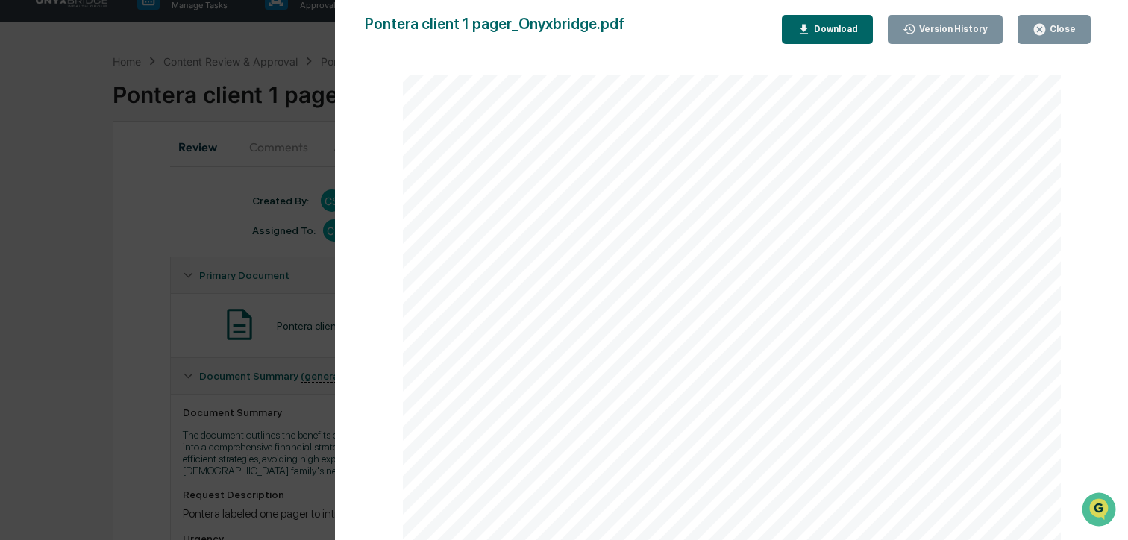
scroll to position [25, 0]
drag, startPoint x: 1039, startPoint y: 34, endPoint x: 603, endPoint y: 265, distance: 493.4
click at [1039, 34] on icon "button" at bounding box center [1039, 29] width 11 height 11
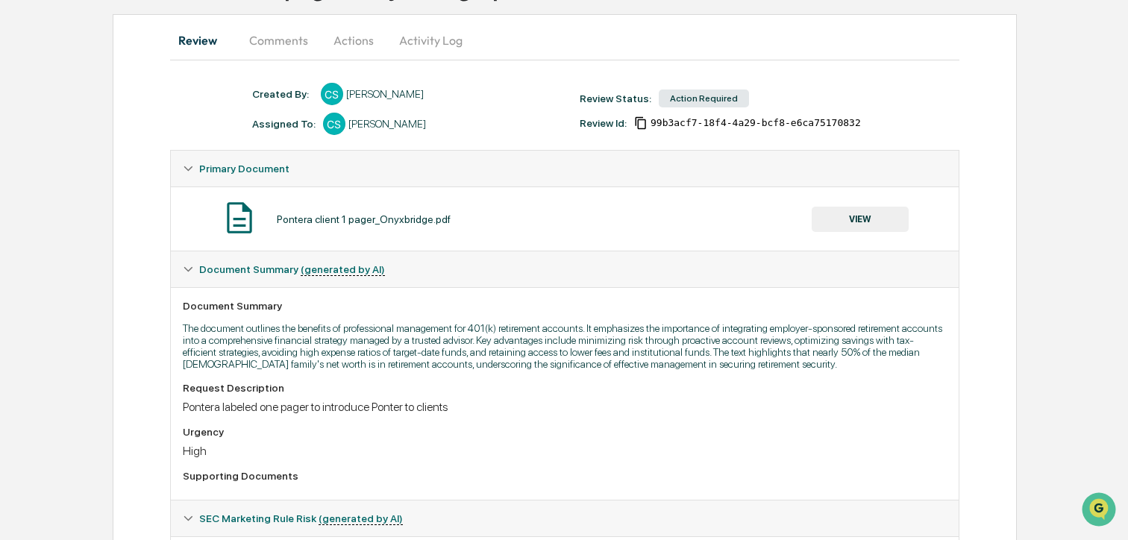
scroll to position [0, 0]
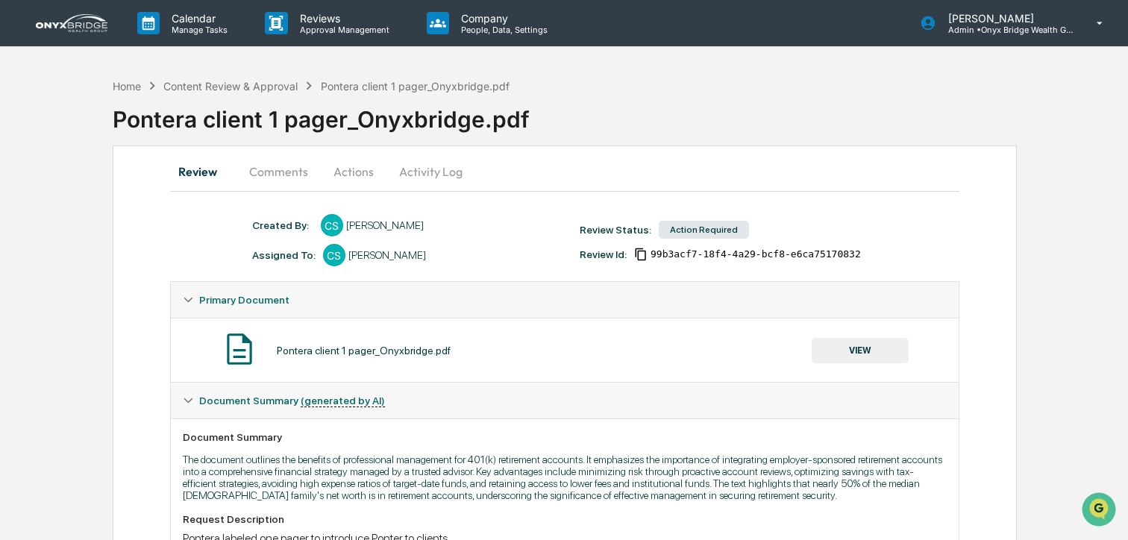
click at [357, 166] on button "Actions" at bounding box center [353, 172] width 67 height 36
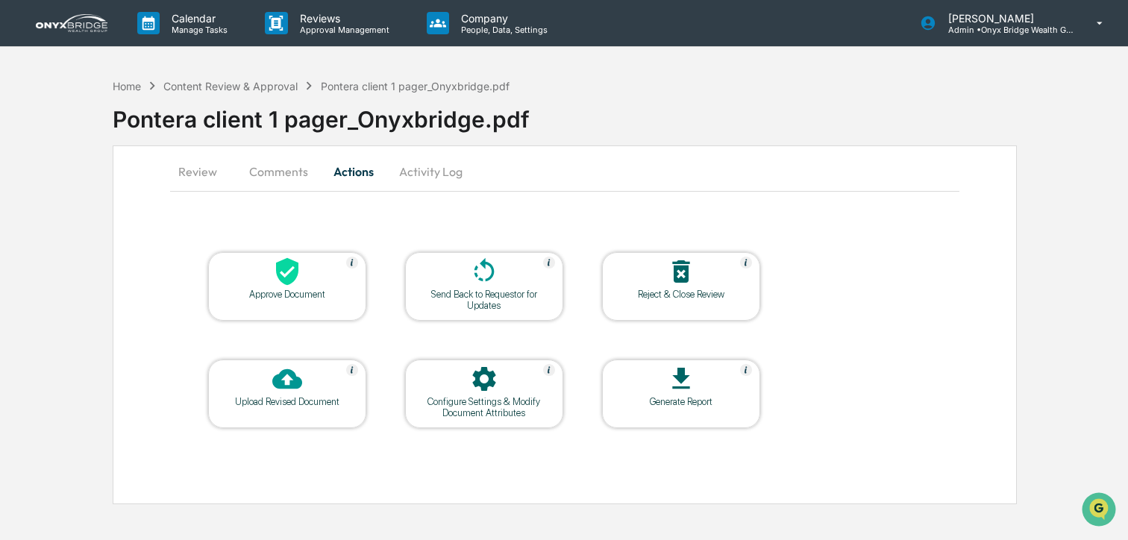
click at [280, 287] on div at bounding box center [287, 273] width 149 height 32
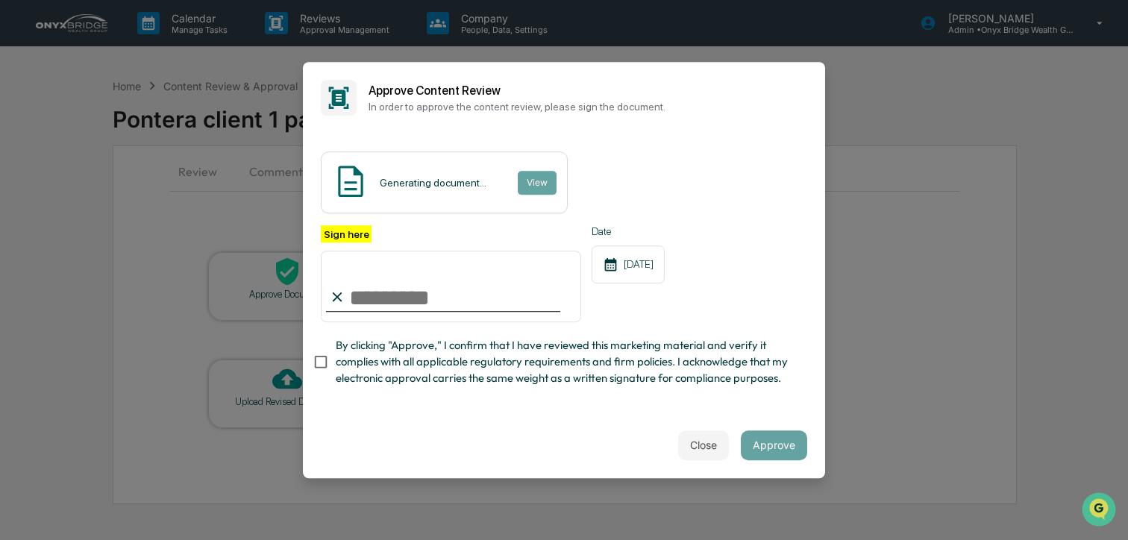
click at [432, 293] on input "Sign here" at bounding box center [451, 287] width 260 height 72
type input "**********"
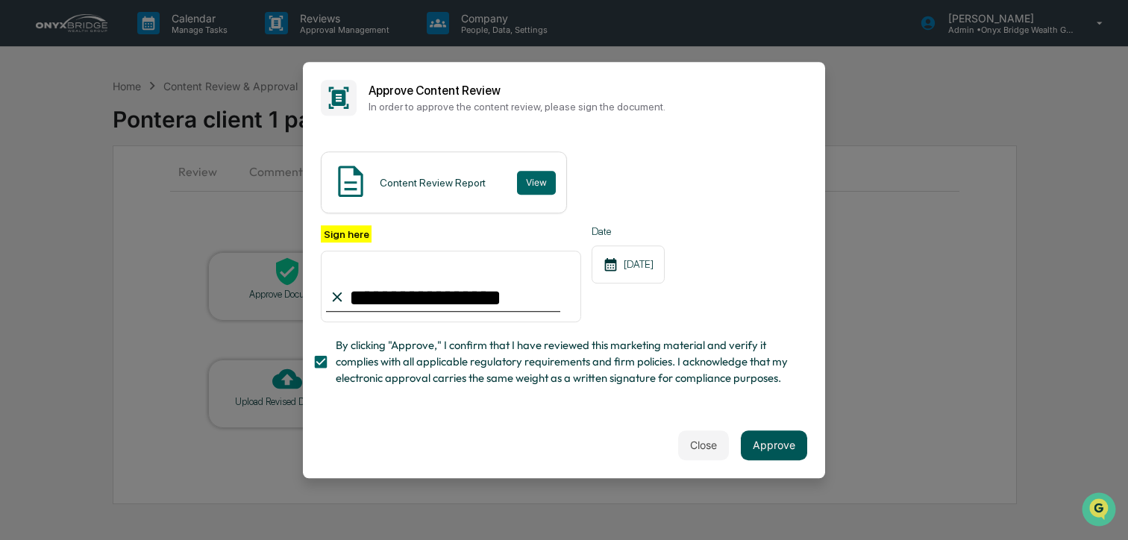
click at [777, 443] on button "Approve" at bounding box center [774, 446] width 66 height 30
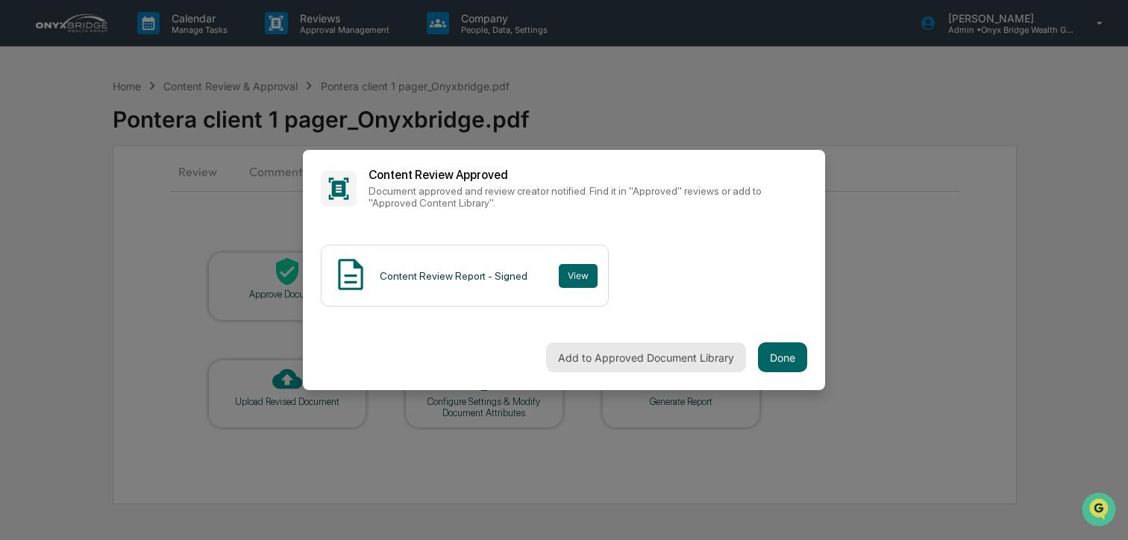
click at [667, 364] on button "Add to Approved Document Library" at bounding box center [646, 358] width 200 height 30
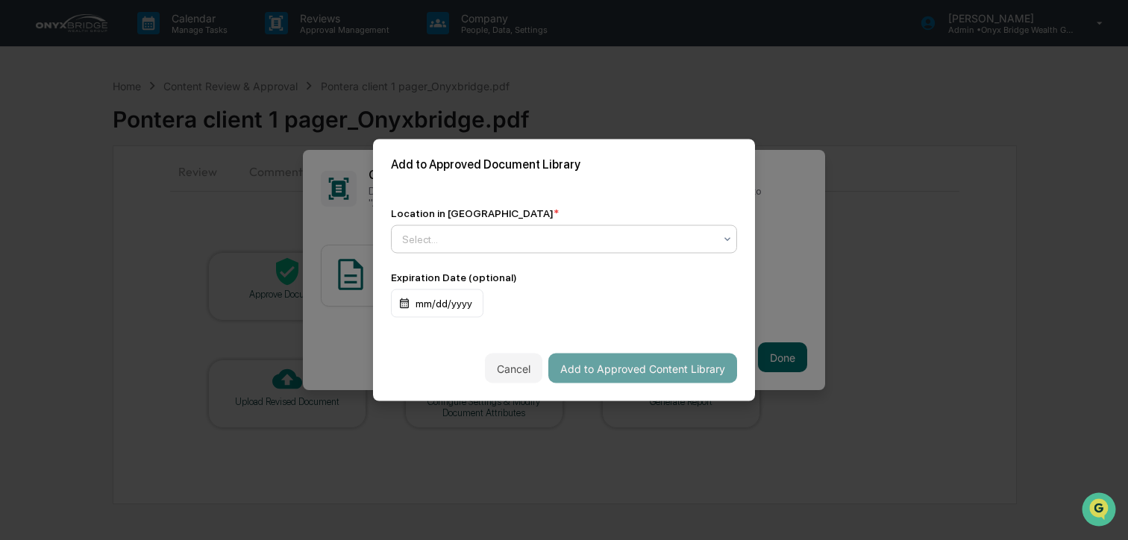
click at [585, 237] on div at bounding box center [558, 239] width 312 height 15
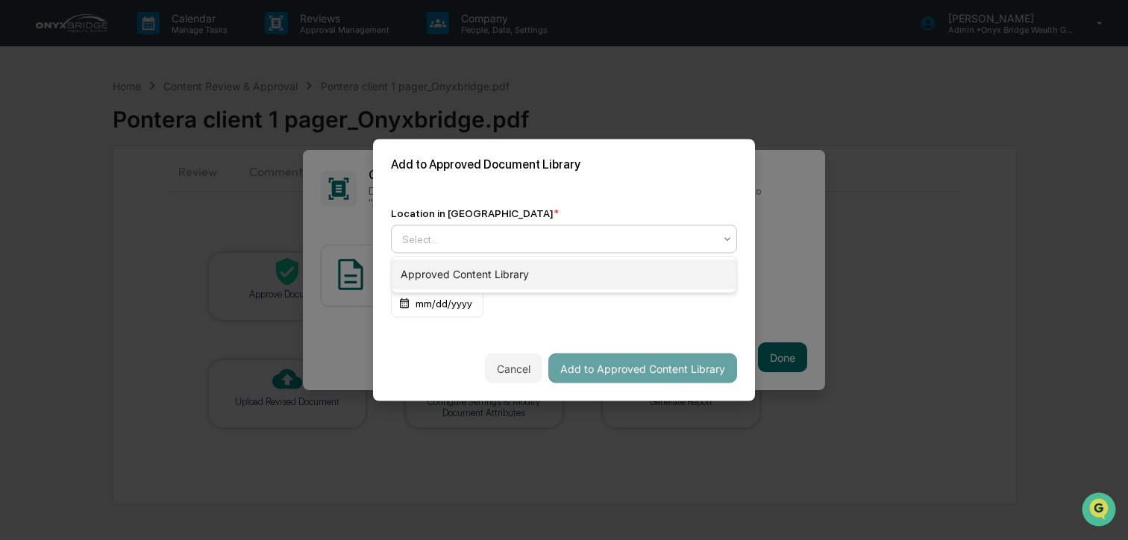
click at [574, 275] on div "Approved Content Library" at bounding box center [564, 275] width 345 height 30
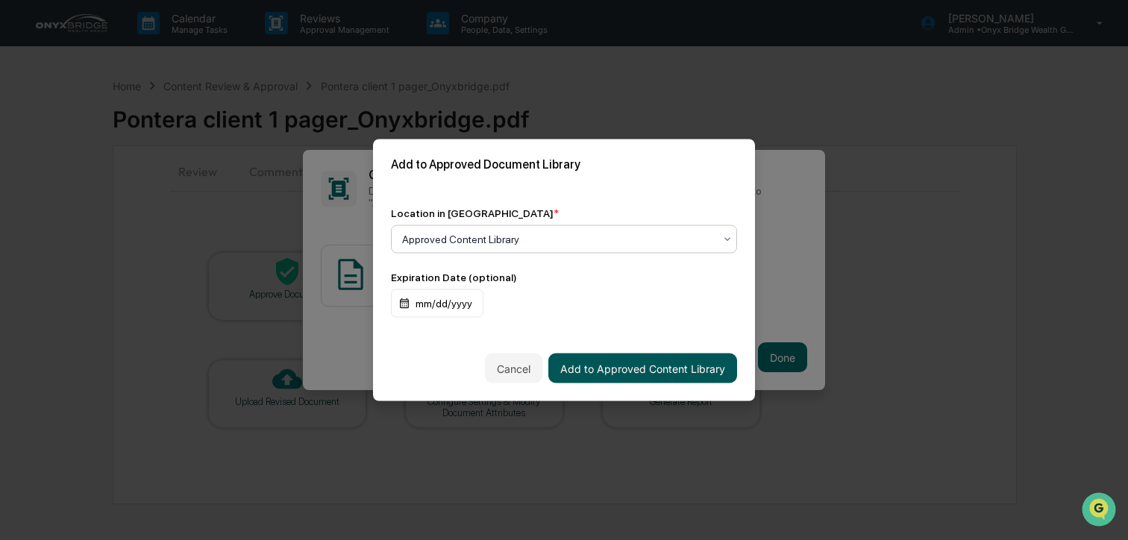
click at [624, 370] on button "Add to Approved Content Library" at bounding box center [642, 369] width 189 height 30
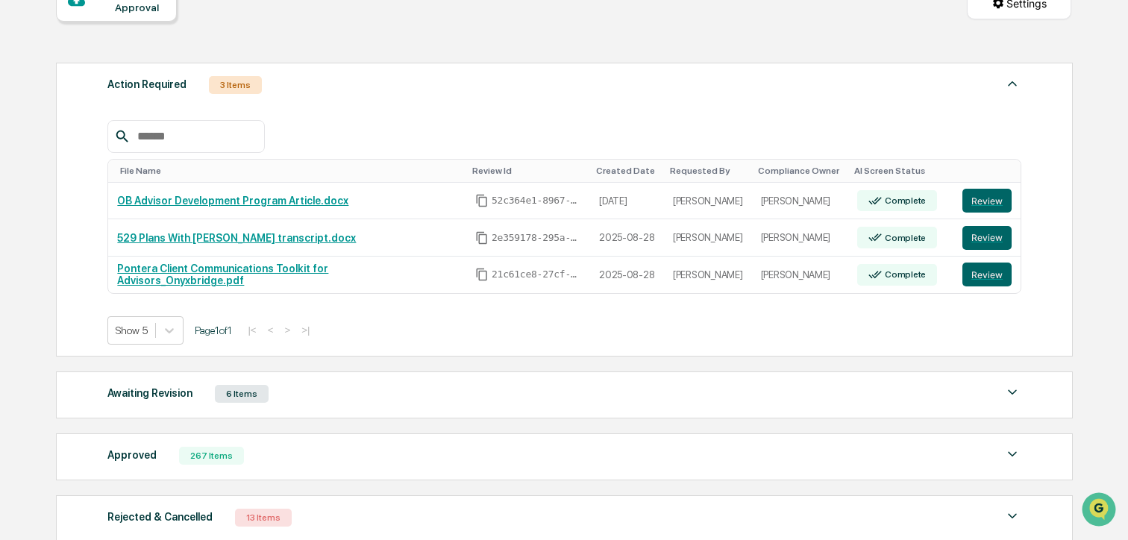
scroll to position [276, 0]
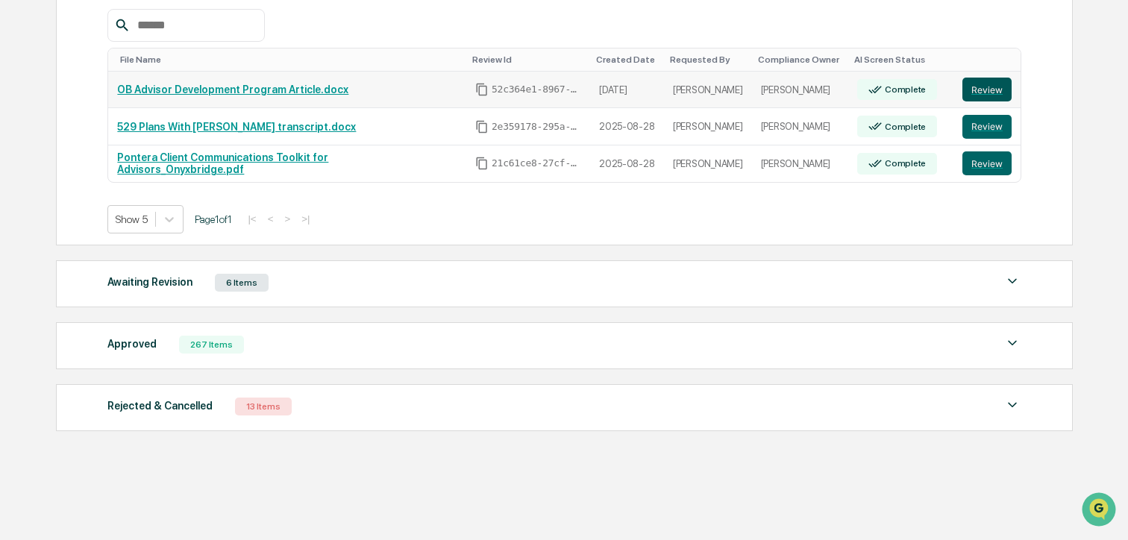
click at [980, 90] on button "Review" at bounding box center [987, 90] width 49 height 24
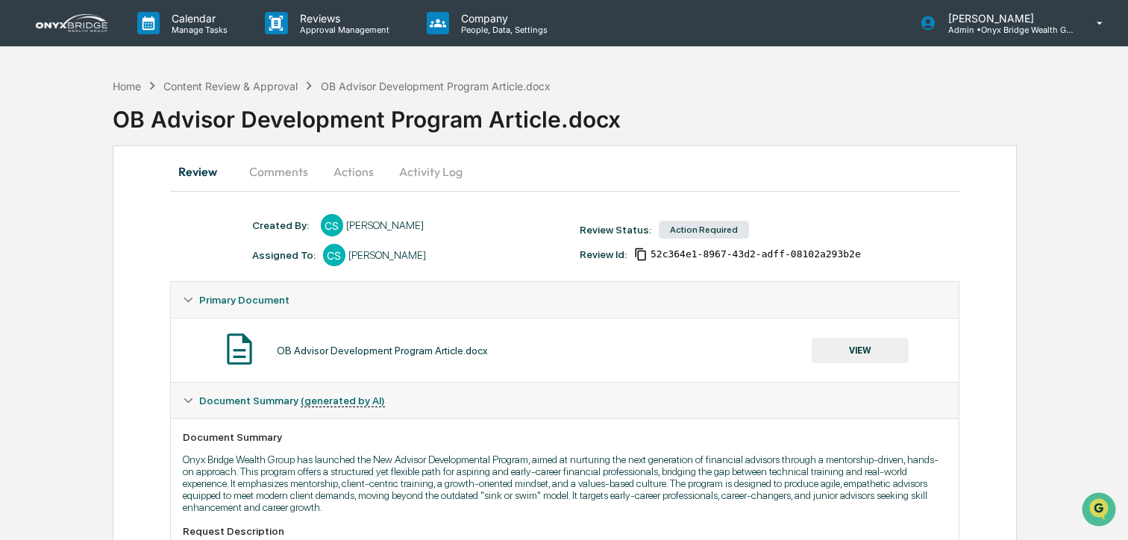
click at [373, 173] on button "Actions" at bounding box center [353, 172] width 67 height 36
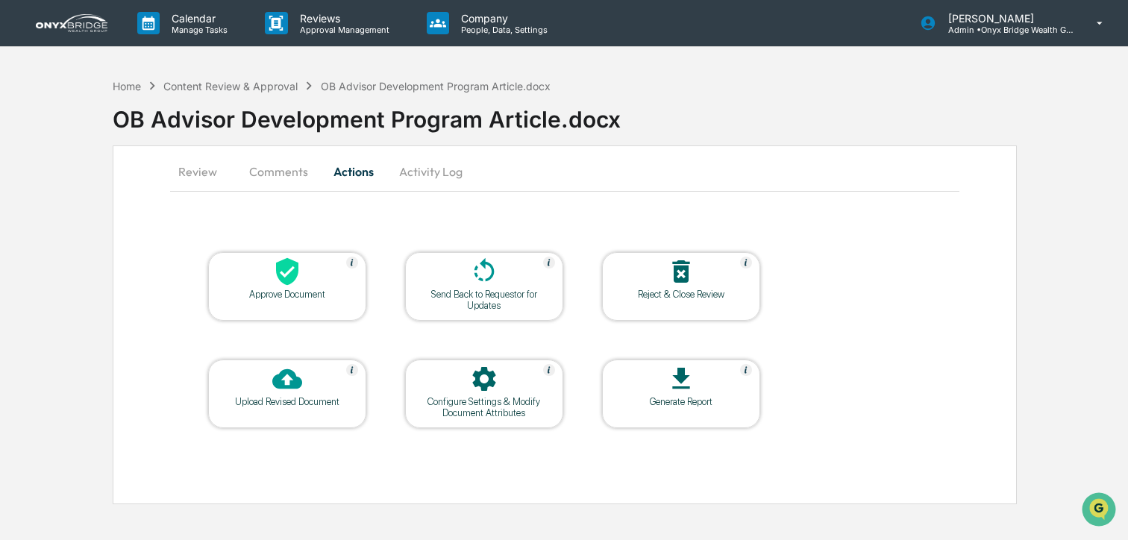
click at [284, 284] on icon at bounding box center [287, 272] width 30 height 30
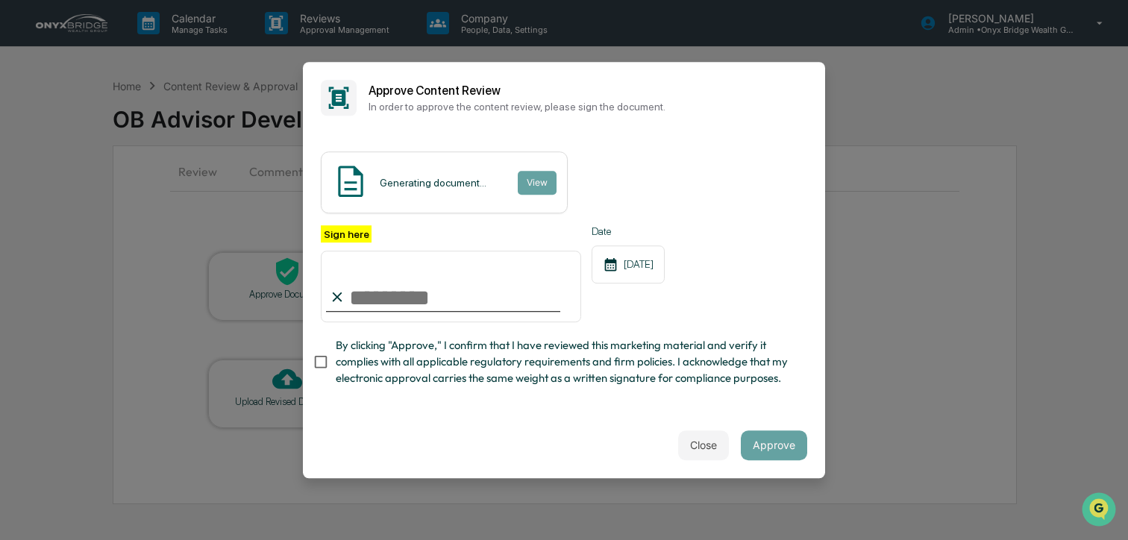
click at [455, 294] on input "Sign here" at bounding box center [451, 287] width 260 height 72
type input "**********"
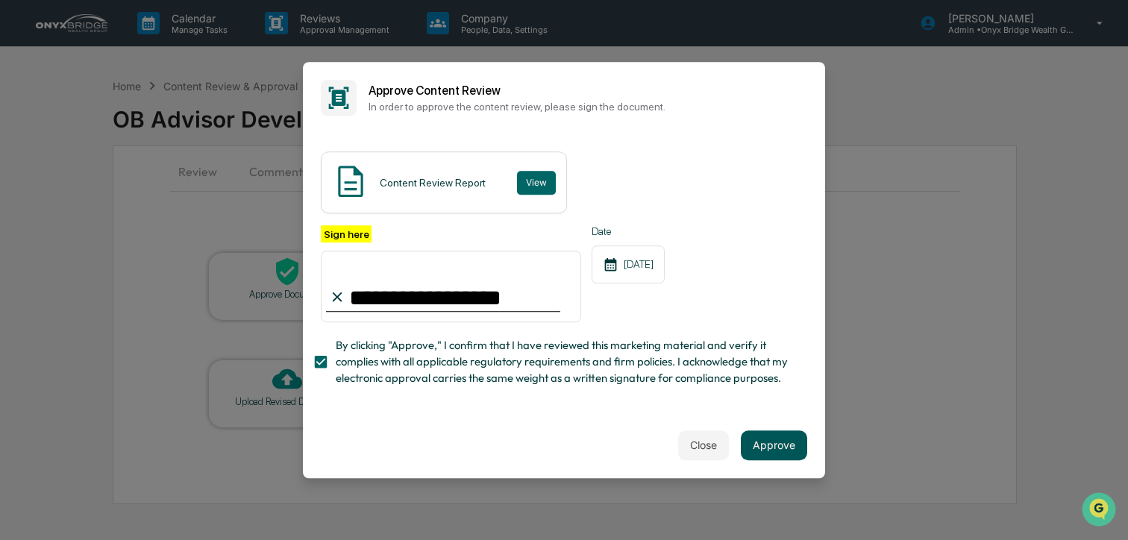
click at [786, 451] on button "Approve" at bounding box center [774, 446] width 66 height 30
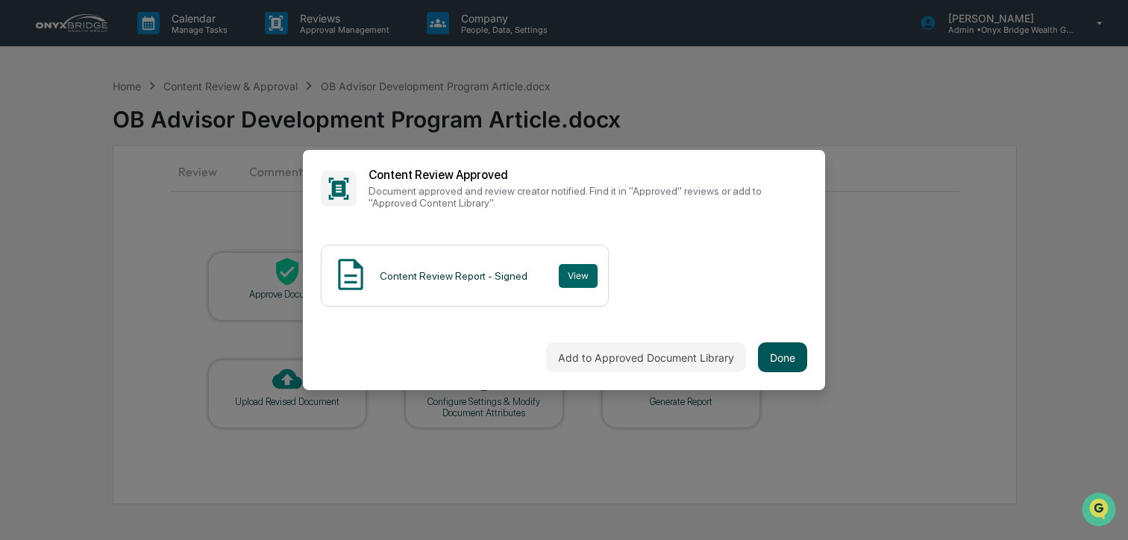
click at [782, 355] on button "Done" at bounding box center [782, 358] width 49 height 30
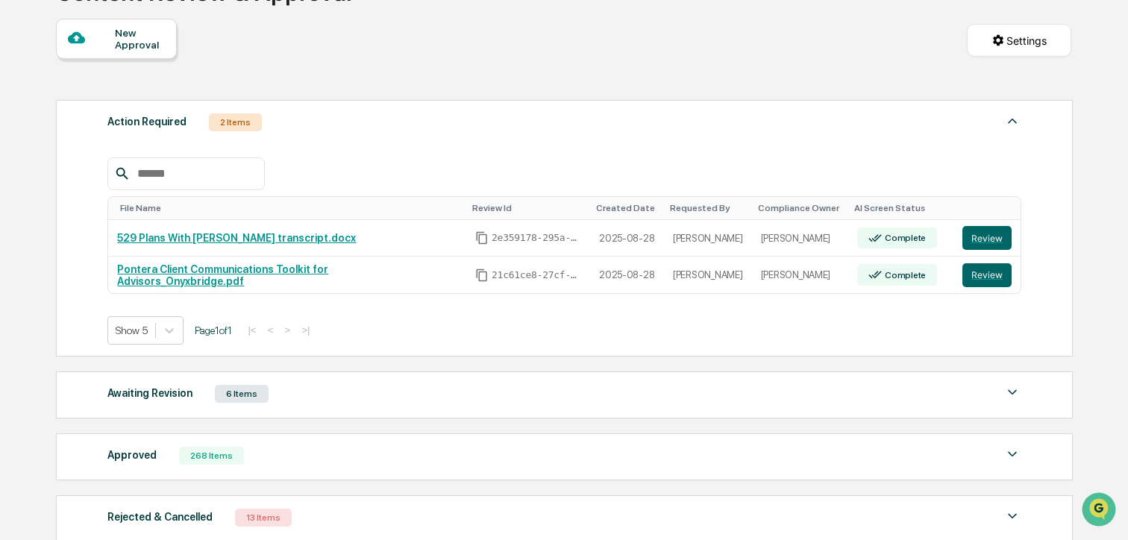
scroll to position [140, 0]
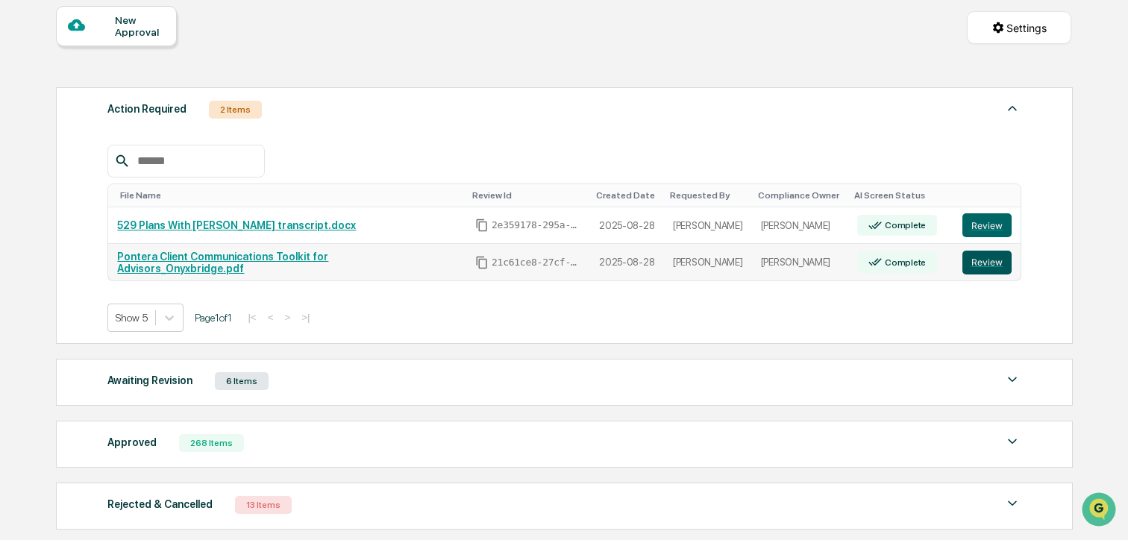
click at [985, 265] on button "Review" at bounding box center [987, 263] width 49 height 24
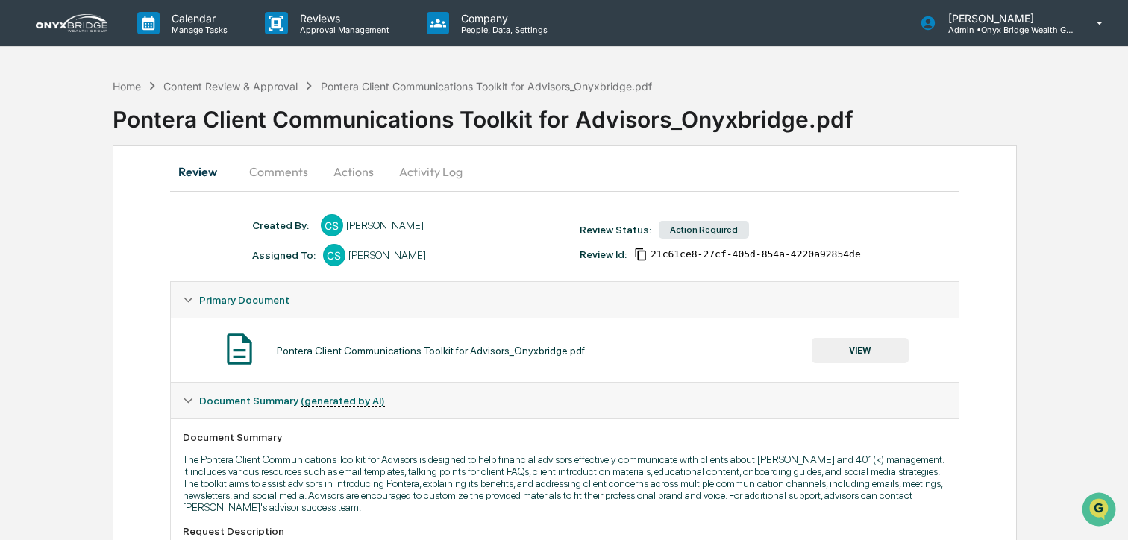
click at [288, 177] on button "Comments" at bounding box center [278, 172] width 83 height 36
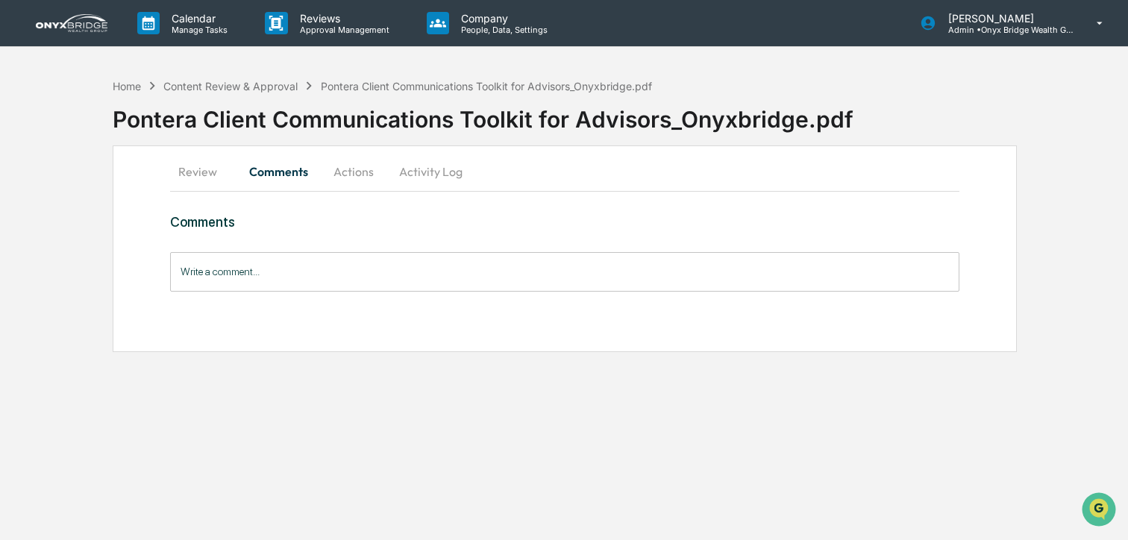
click at [356, 175] on button "Actions" at bounding box center [353, 172] width 67 height 36
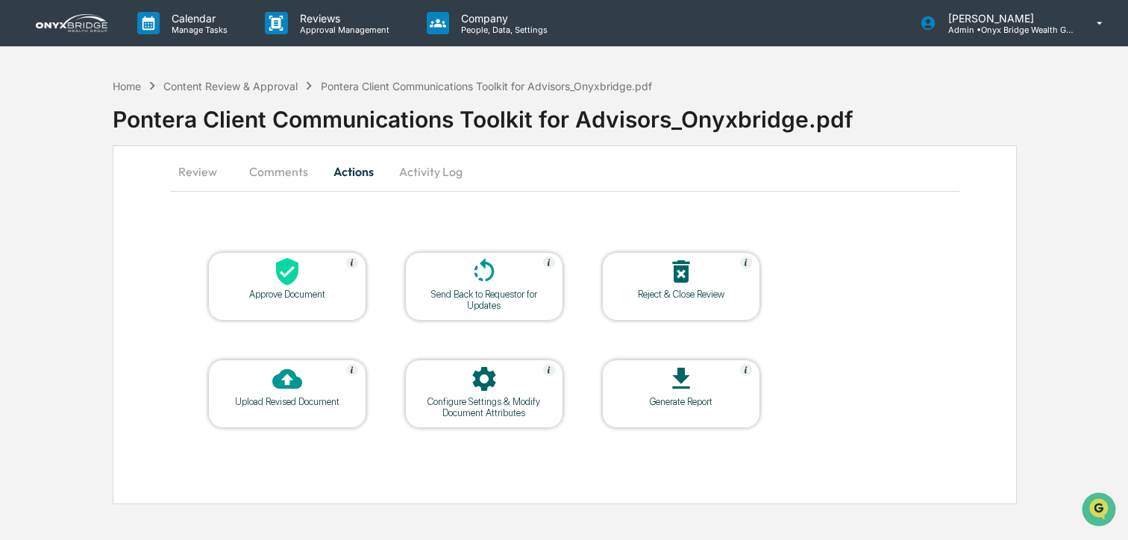
click at [666, 285] on icon at bounding box center [681, 272] width 30 height 30
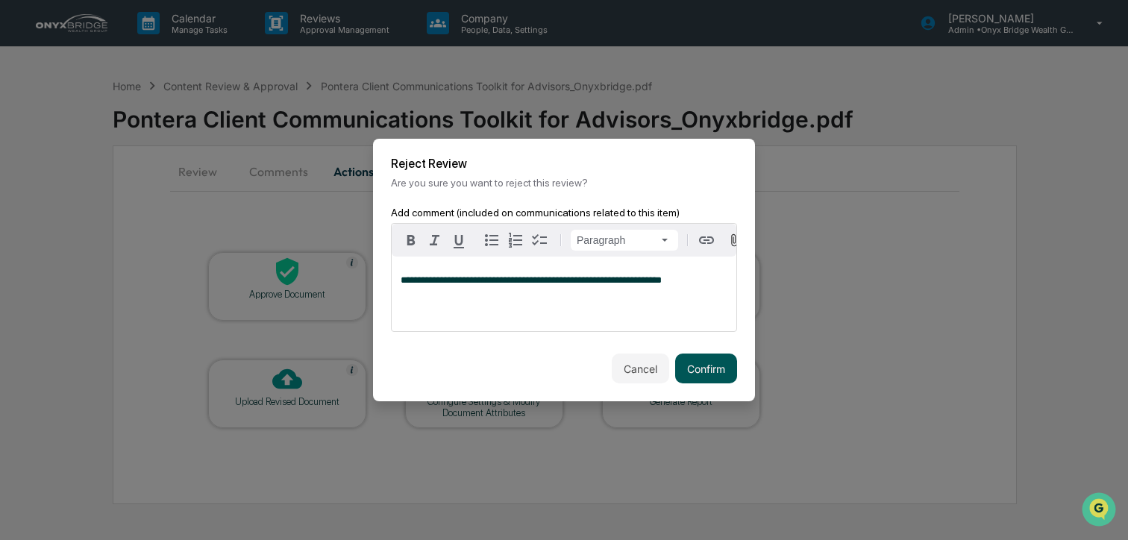
click at [696, 369] on button "Confirm" at bounding box center [706, 369] width 62 height 30
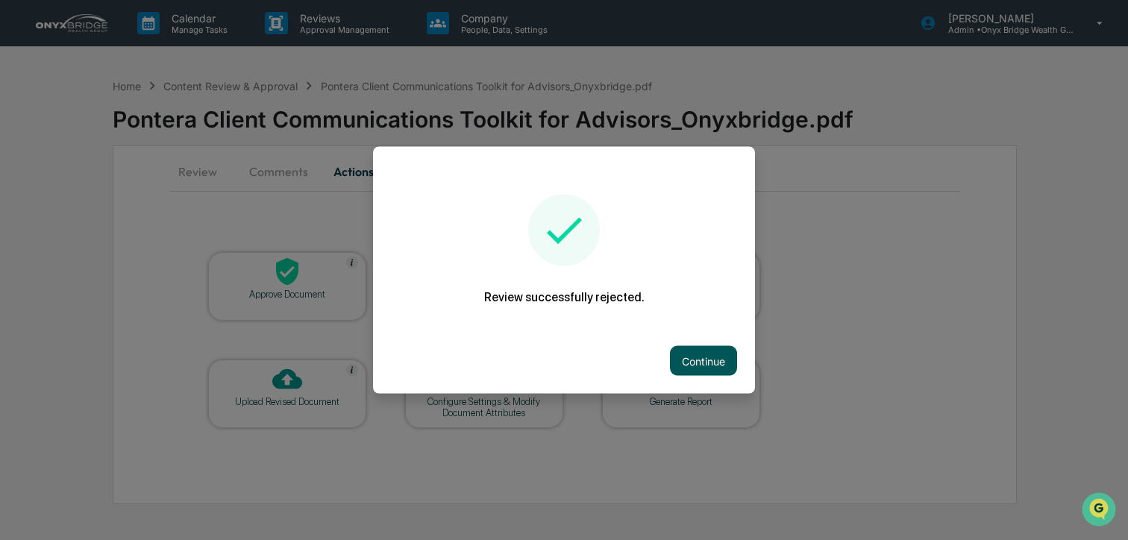
click at [690, 370] on button "Continue" at bounding box center [703, 361] width 67 height 30
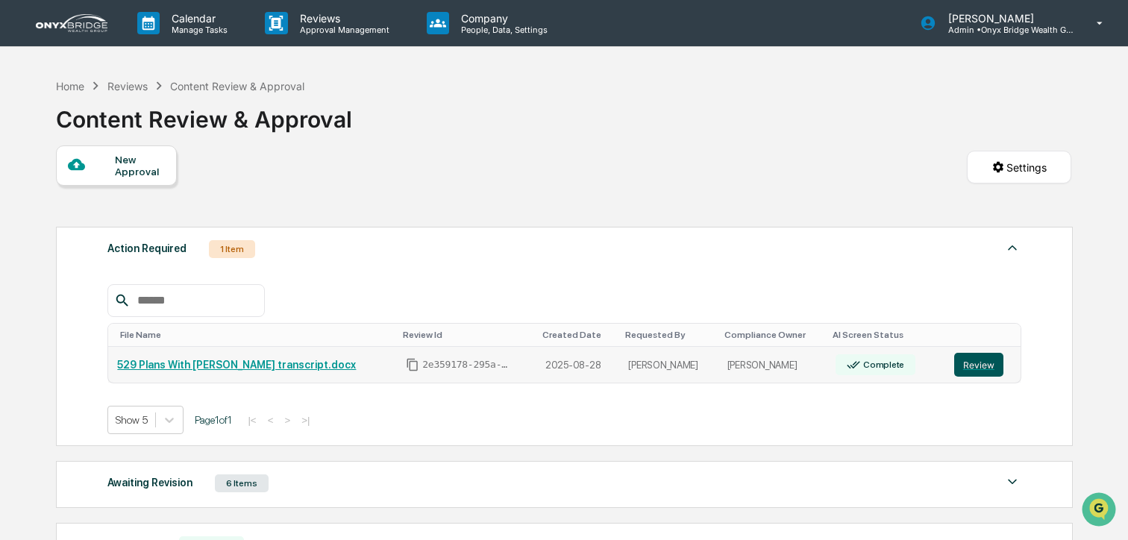
click at [971, 366] on button "Review" at bounding box center [978, 365] width 49 height 24
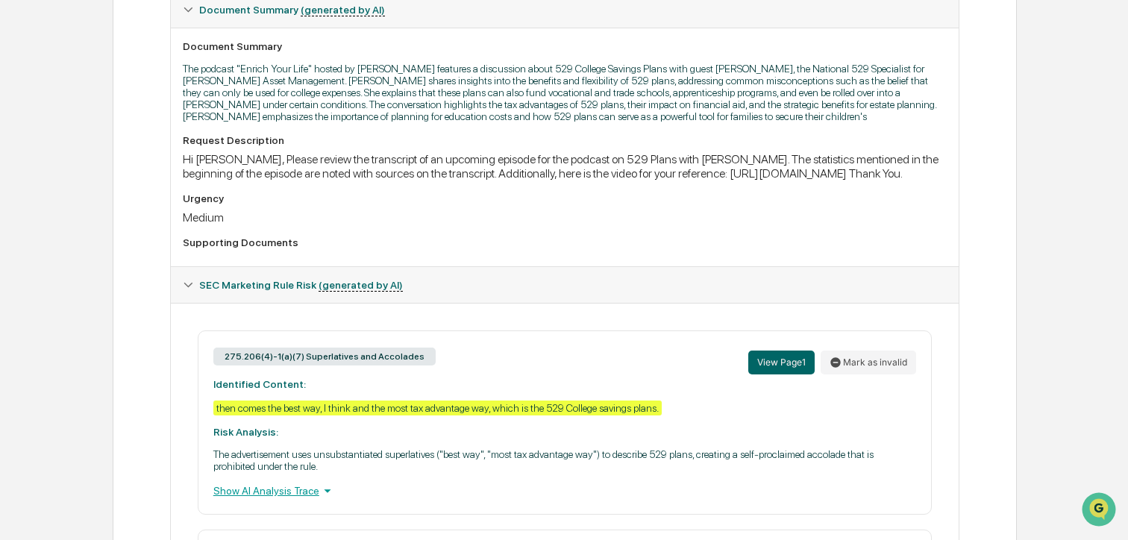
scroll to position [401, 0]
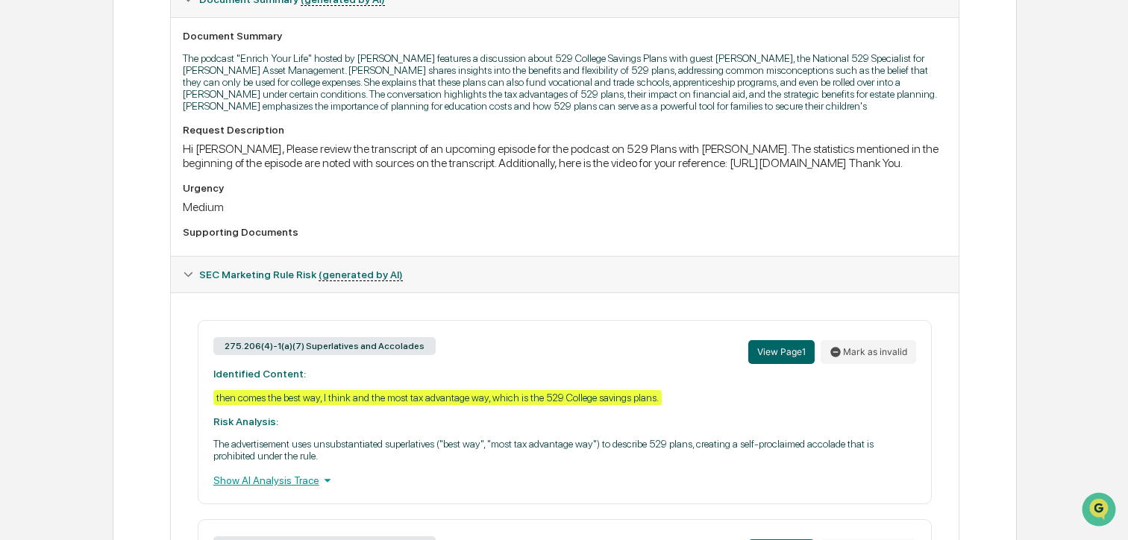
drag, startPoint x: 180, startPoint y: 193, endPoint x: 431, endPoint y: 197, distance: 250.8
click at [431, 197] on div "Document Summary The podcast "Enrich Your Life" hosted by [PERSON_NAME] feature…" at bounding box center [565, 136] width 788 height 239
copy div "[URL][DOMAIN_NAME]"
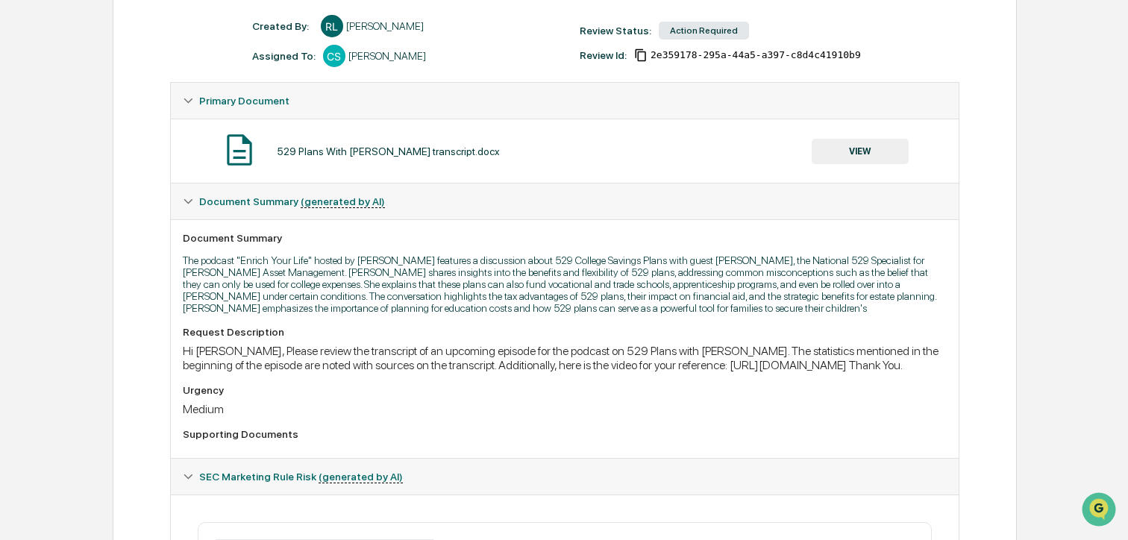
scroll to position [0, 0]
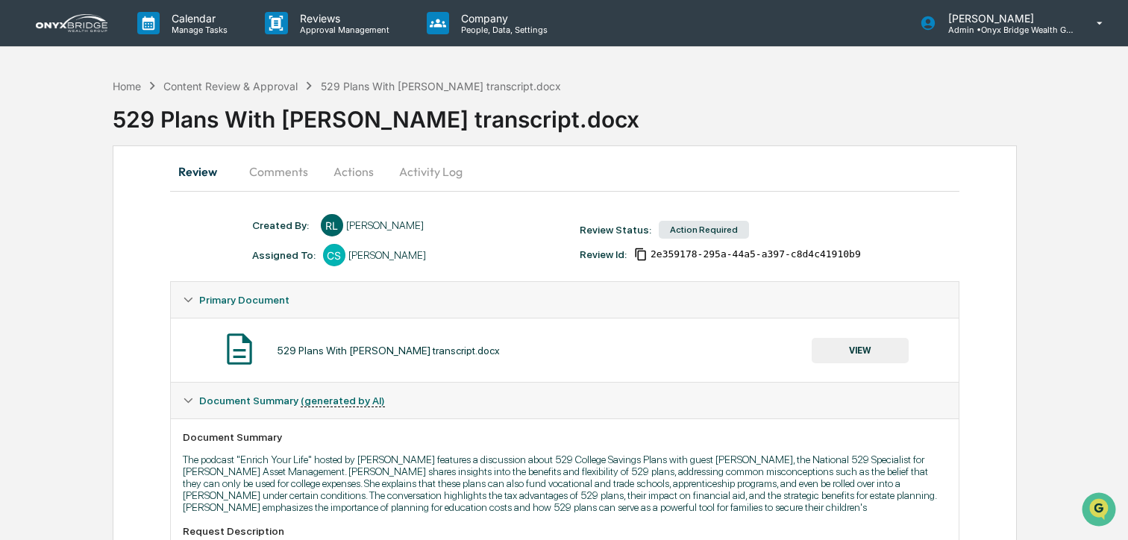
click at [304, 173] on button "Comments" at bounding box center [278, 172] width 83 height 36
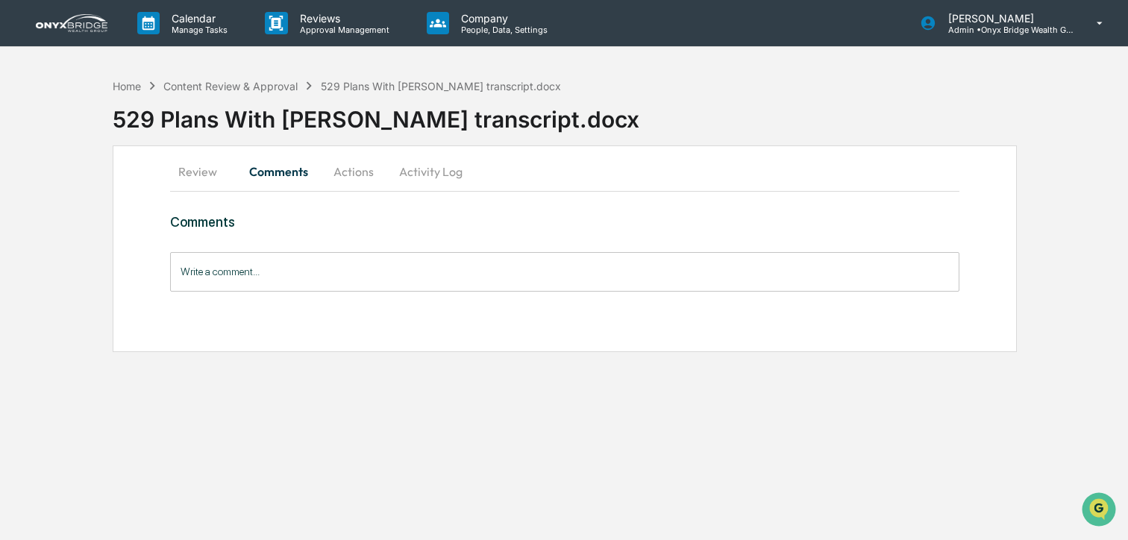
click at [348, 174] on button "Actions" at bounding box center [353, 172] width 67 height 36
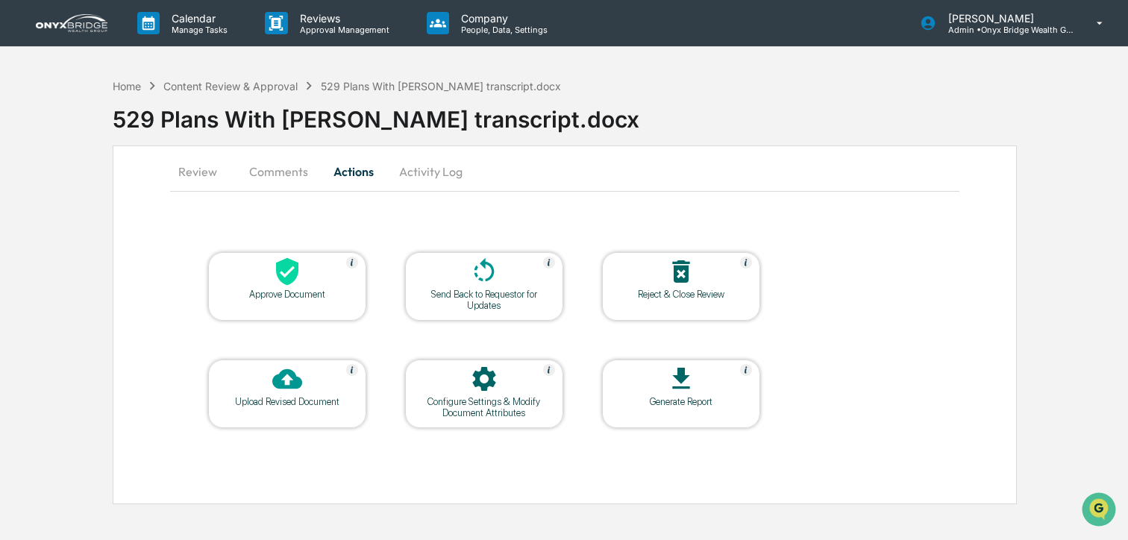
click at [475, 275] on icon at bounding box center [485, 270] width 20 height 24
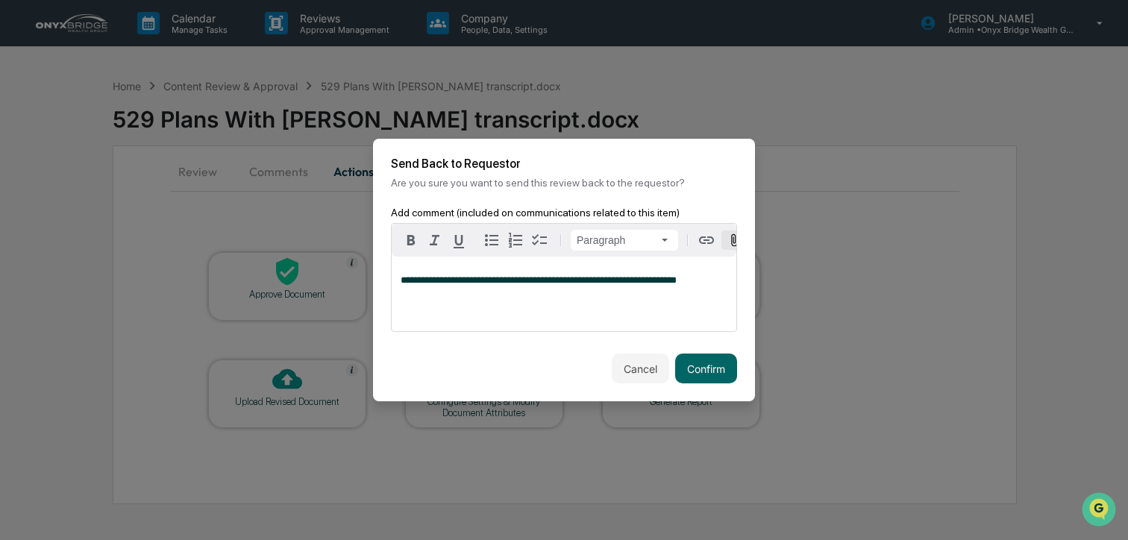
scroll to position [0, 15]
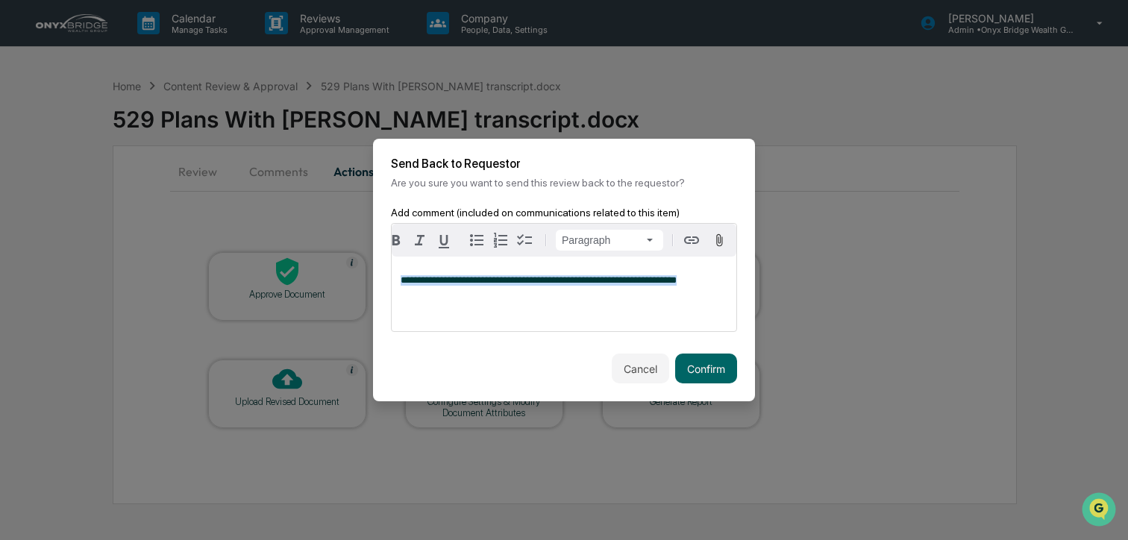
drag, startPoint x: 728, startPoint y: 286, endPoint x: 331, endPoint y: 288, distance: 397.7
click at [331, 288] on body "**********" at bounding box center [564, 270] width 1128 height 540
copy span "**********"
click at [652, 369] on button "Cancel" at bounding box center [640, 369] width 57 height 30
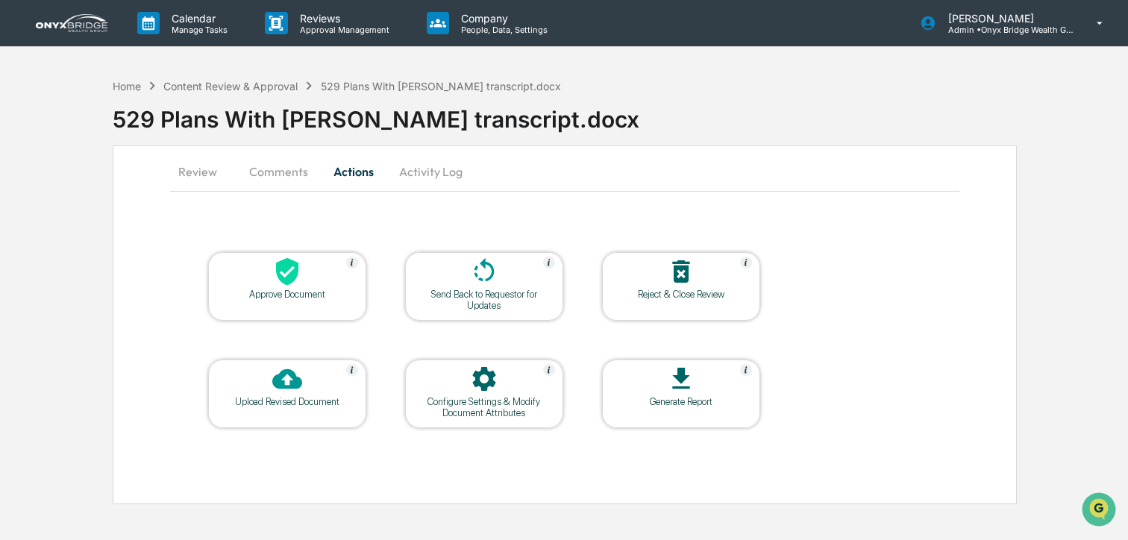
click at [222, 173] on button "Review" at bounding box center [203, 172] width 67 height 36
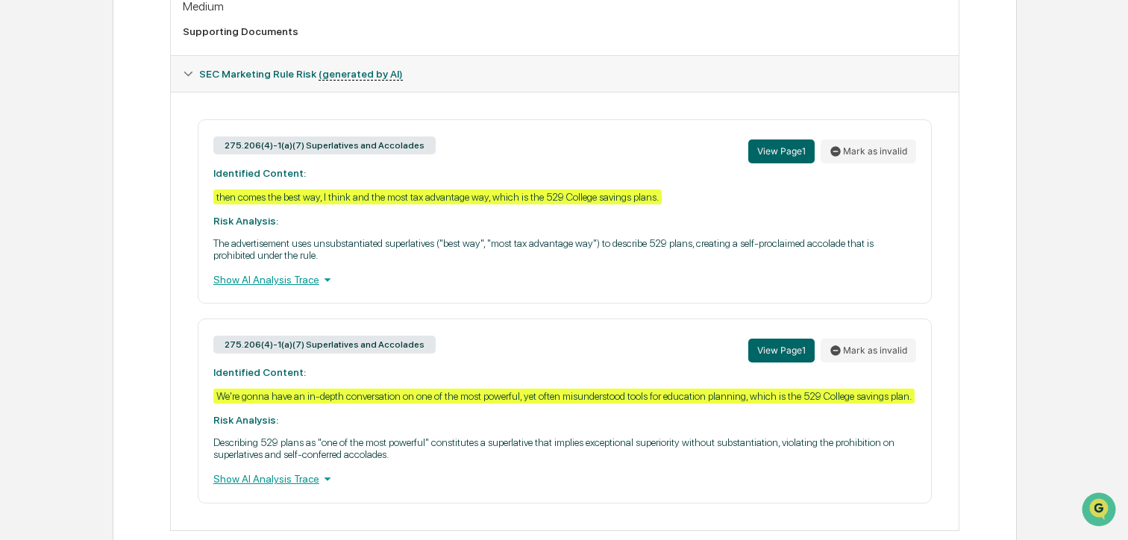
scroll to position [678, 0]
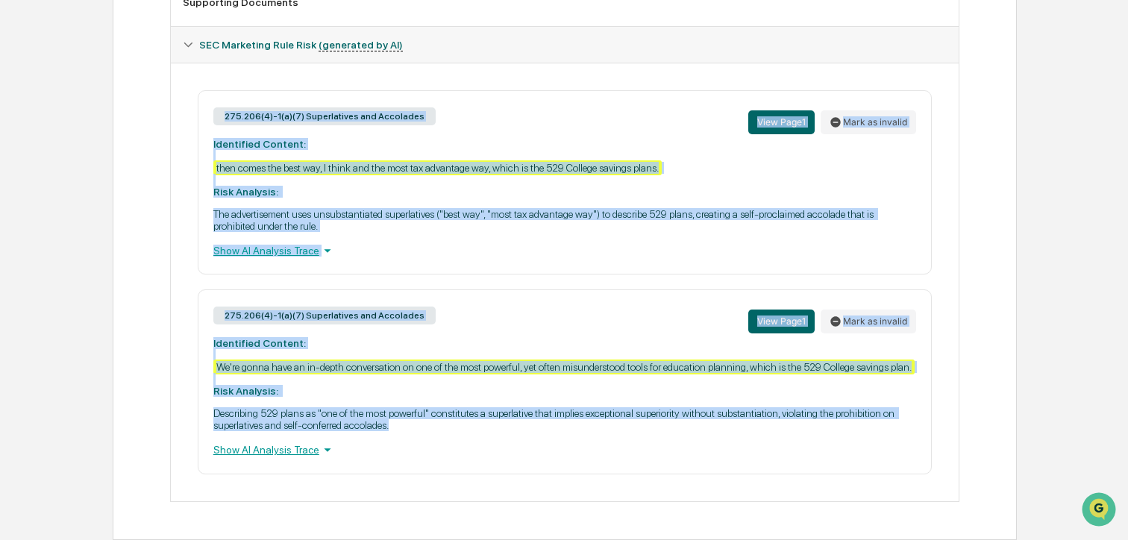
drag, startPoint x: 532, startPoint y: 428, endPoint x: 198, endPoint y: 102, distance: 466.5
click at [198, 100] on div "275.206(4)-1(a)(7) Superlatives and Accolades View Page 1 Mark as invalid Ident…" at bounding box center [565, 282] width 764 height 384
copy div "275.206(4)-1(a)(7) Superlatives and Accolades View Page 1 Mark as invalid Ident…"
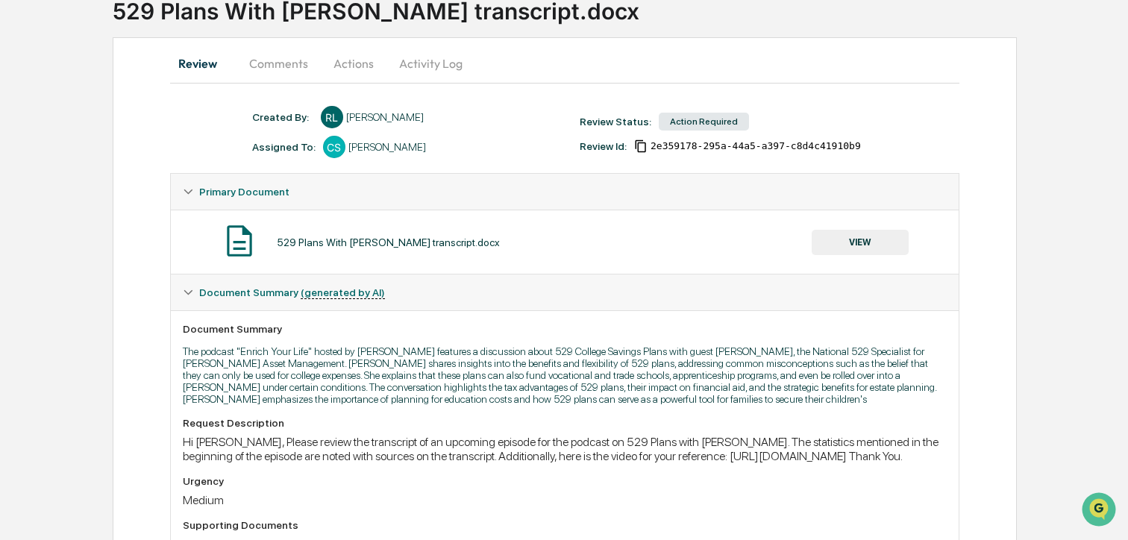
scroll to position [65, 0]
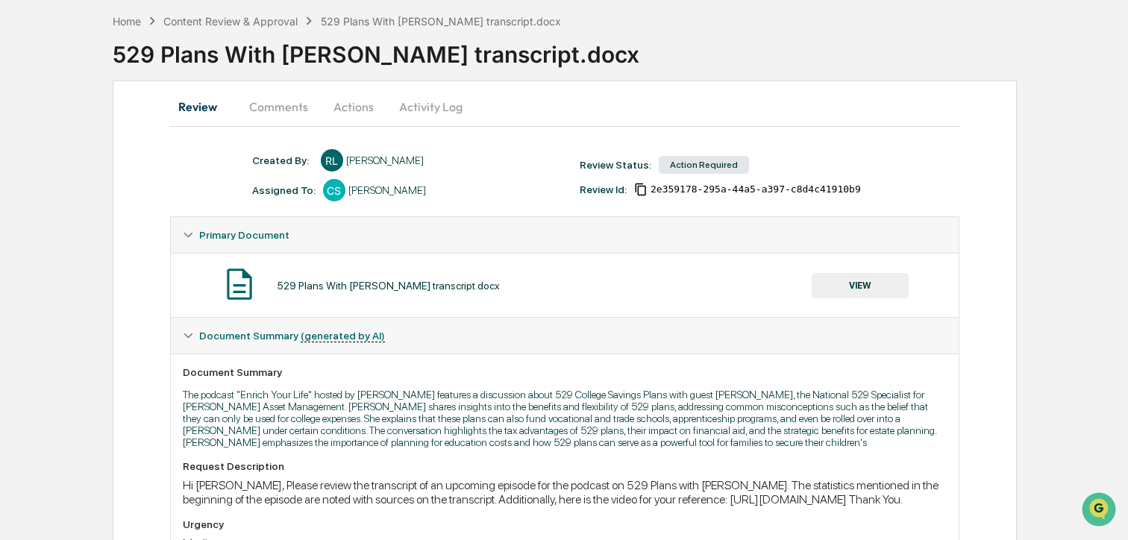
click at [374, 112] on button "Actions" at bounding box center [353, 107] width 67 height 36
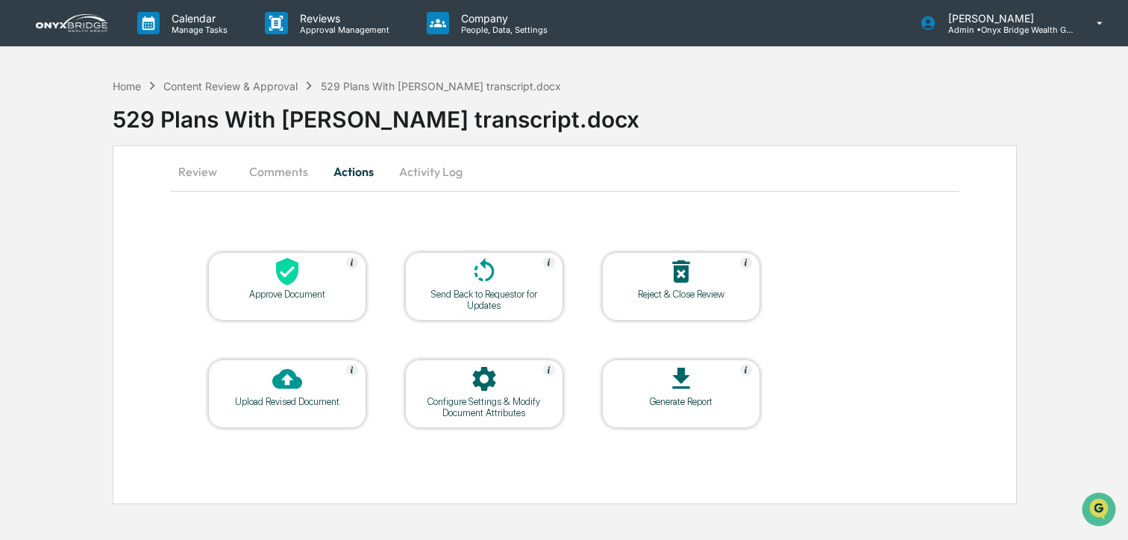
click at [462, 264] on div at bounding box center [484, 273] width 149 height 32
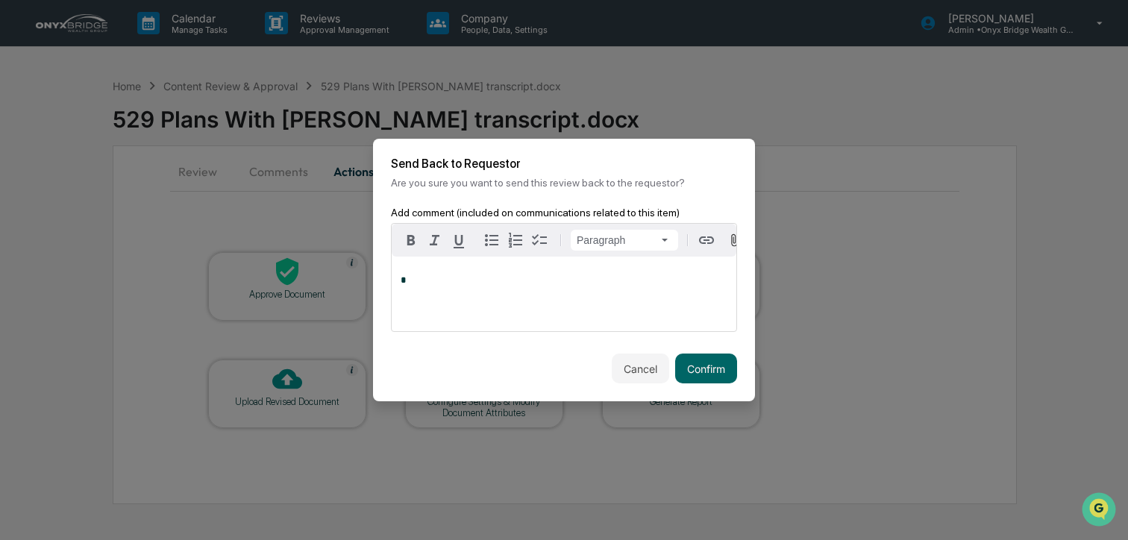
click at [478, 289] on div "*" at bounding box center [564, 294] width 345 height 75
click at [640, 374] on button "Cancel" at bounding box center [640, 369] width 57 height 30
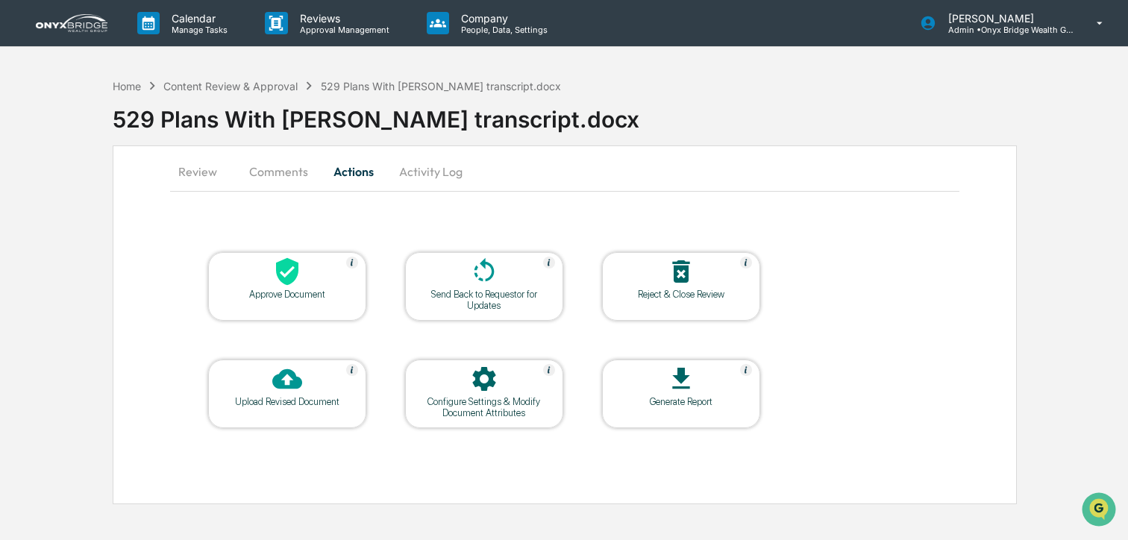
click at [166, 173] on div "Review Comments Actions Activity Log Approve Document Send Back to Requestor fo…" at bounding box center [565, 325] width 904 height 359
click at [192, 173] on button "Review" at bounding box center [203, 172] width 67 height 36
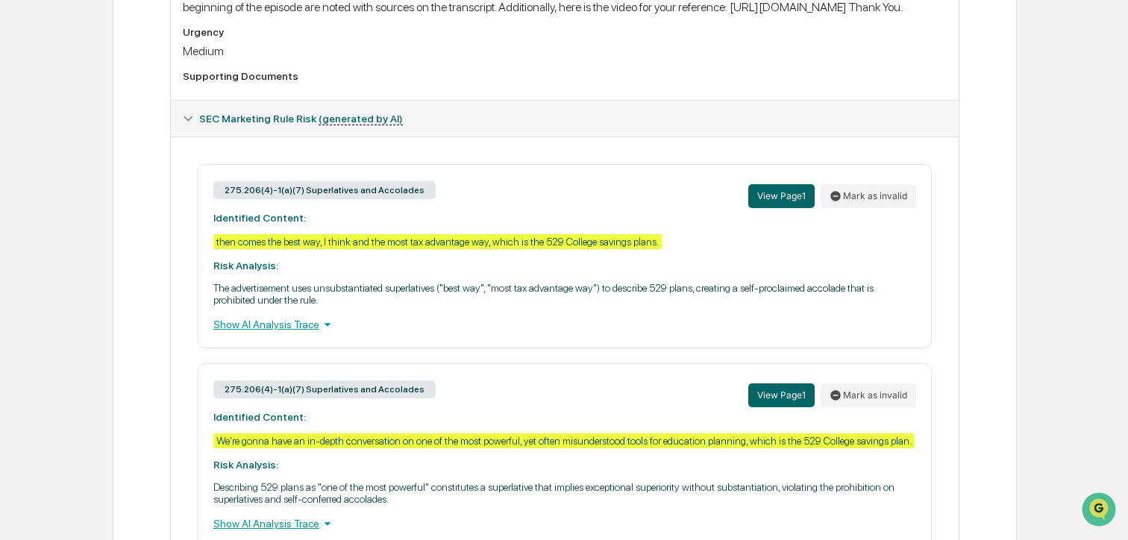
scroll to position [678, 0]
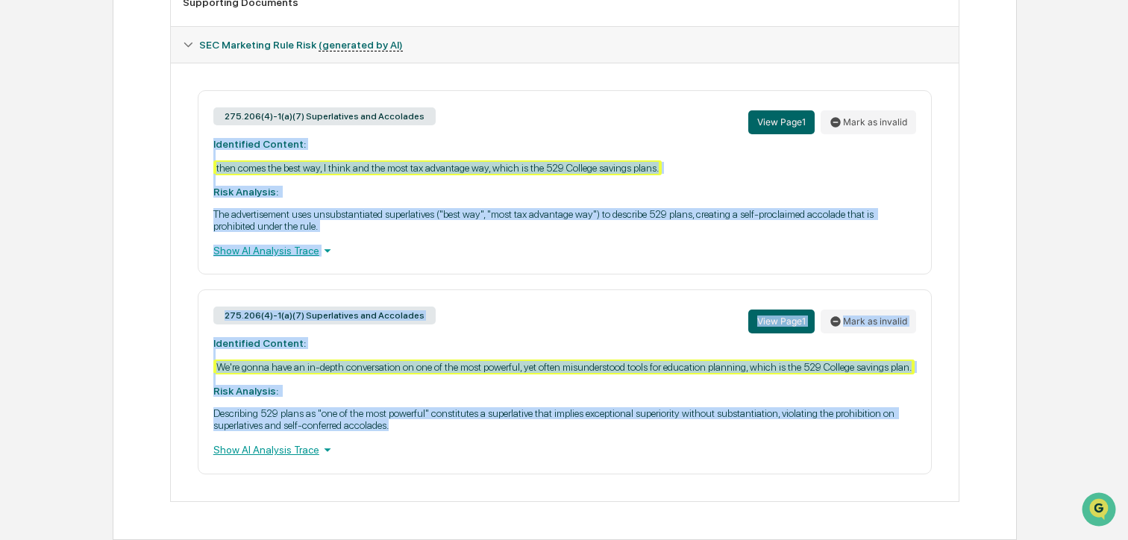
drag, startPoint x: 522, startPoint y: 427, endPoint x: 182, endPoint y: 127, distance: 453.1
copy div "Identified Content: then comes the best way, I think and the most tax advantage…"
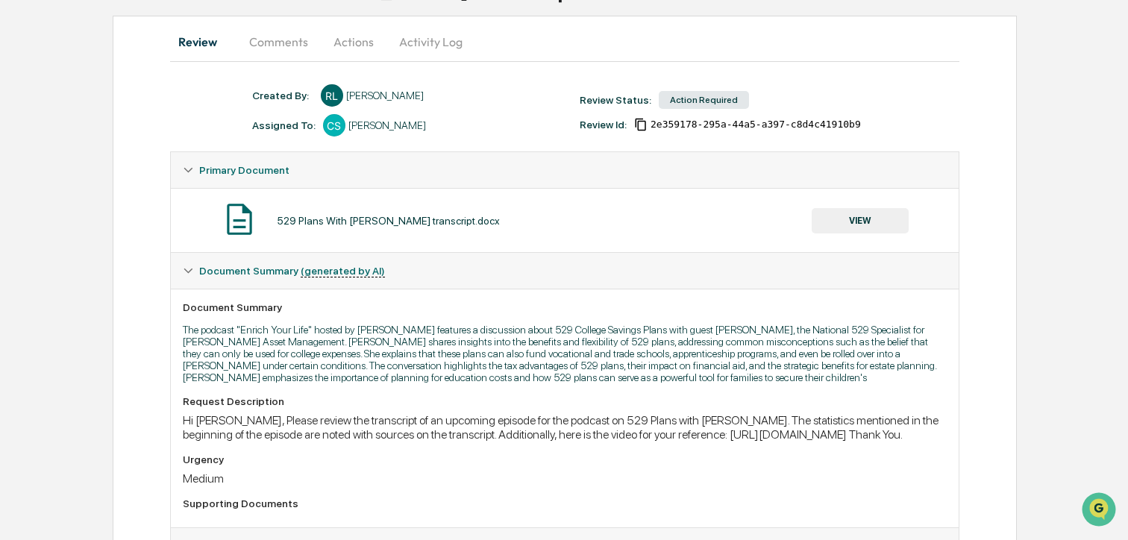
scroll to position [33, 0]
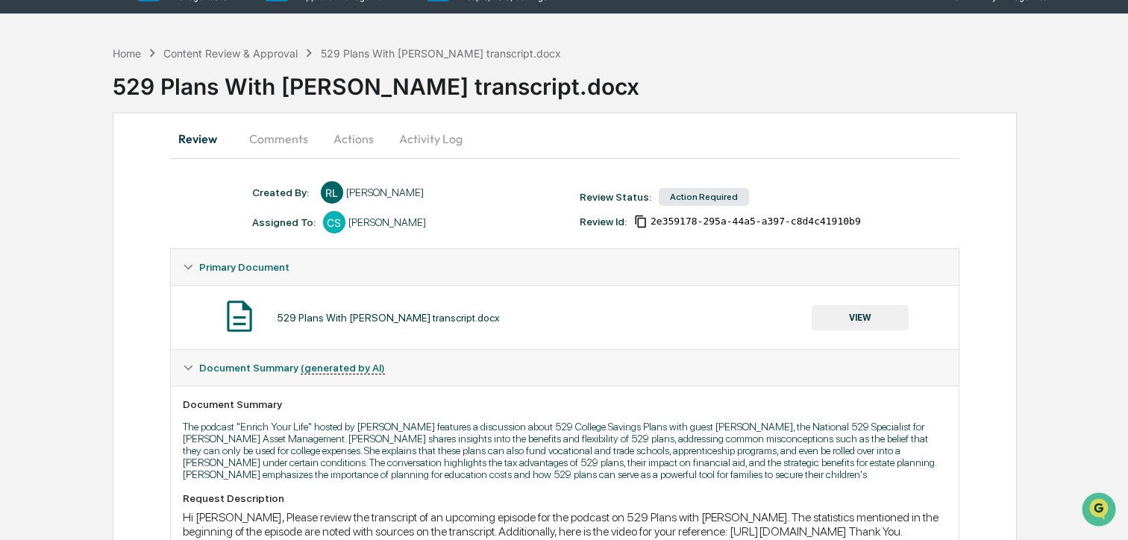
click at [349, 134] on button "Actions" at bounding box center [353, 139] width 67 height 36
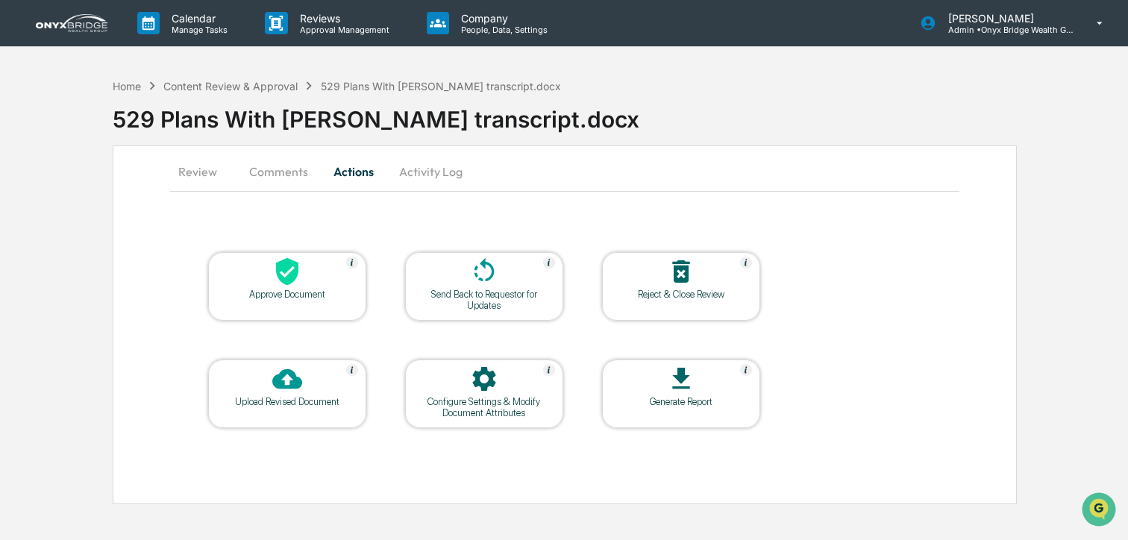
click at [454, 273] on div at bounding box center [484, 273] width 149 height 32
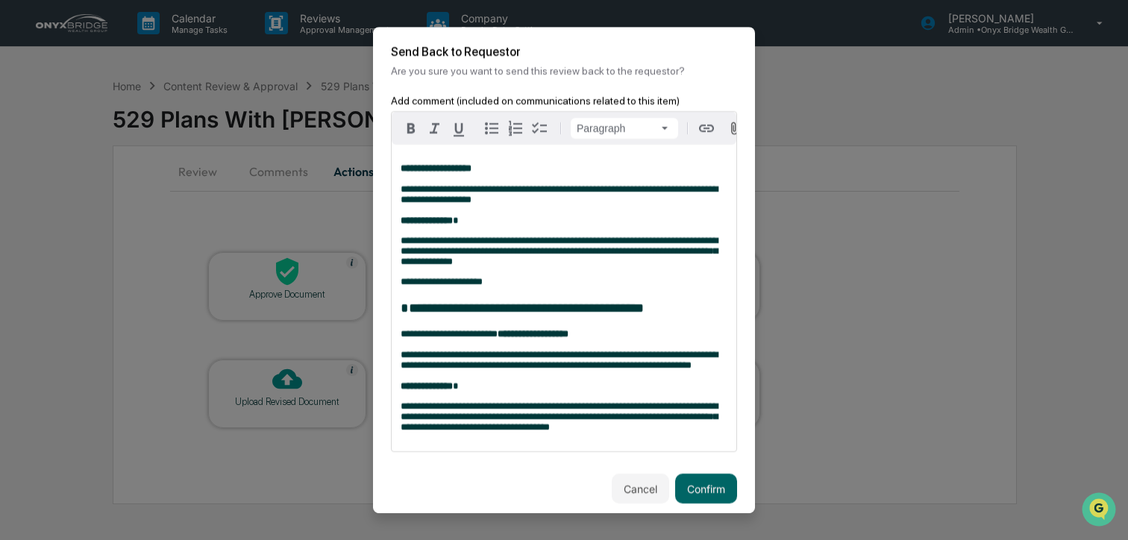
click at [398, 172] on div "**********" at bounding box center [564, 298] width 345 height 307
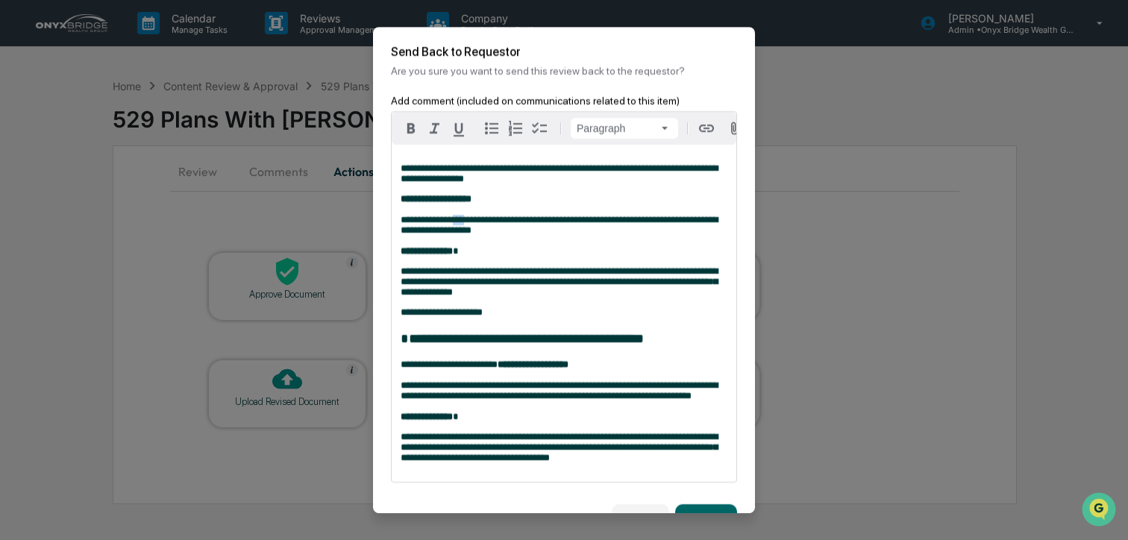
drag, startPoint x: 471, startPoint y: 222, endPoint x: 501, endPoint y: 278, distance: 64.4
click at [487, 223] on span "**********" at bounding box center [559, 225] width 317 height 20
click at [504, 284] on span "**********" at bounding box center [559, 281] width 317 height 31
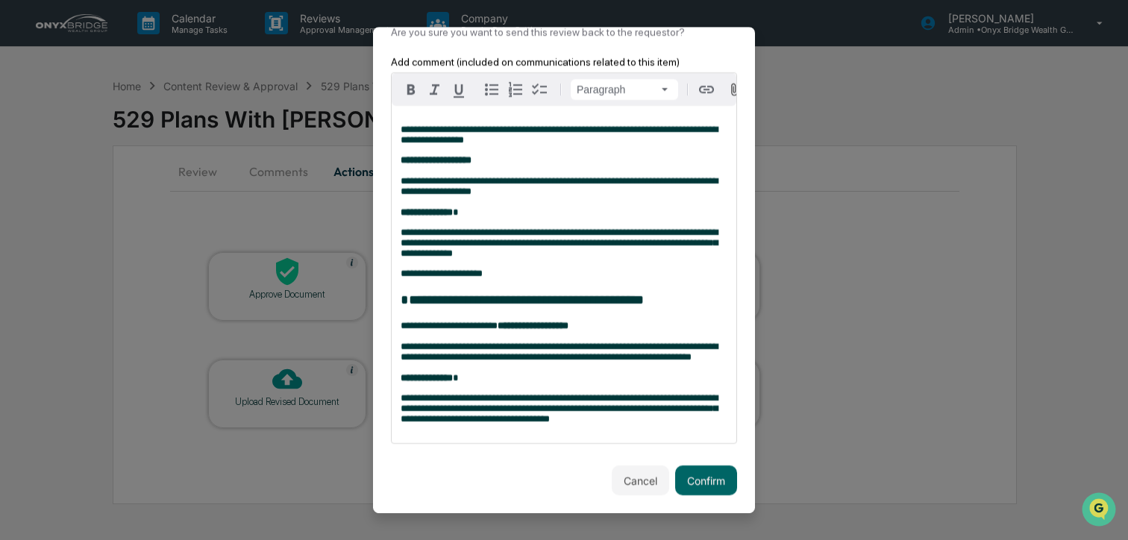
scroll to position [68, 0]
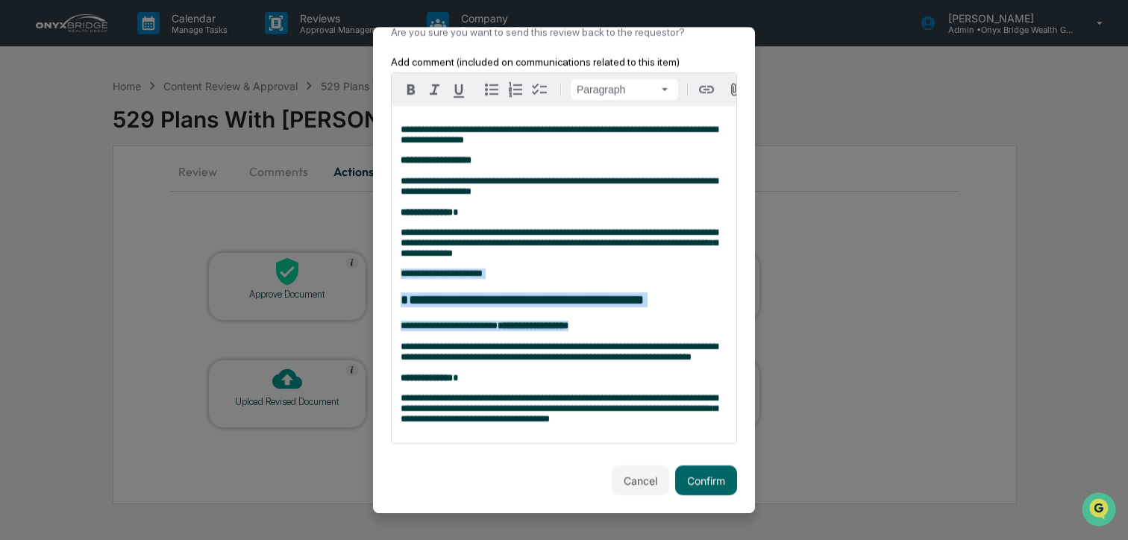
drag, startPoint x: 398, startPoint y: 254, endPoint x: 615, endPoint y: 307, distance: 222.6
click at [615, 307] on div "**********" at bounding box center [564, 274] width 345 height 337
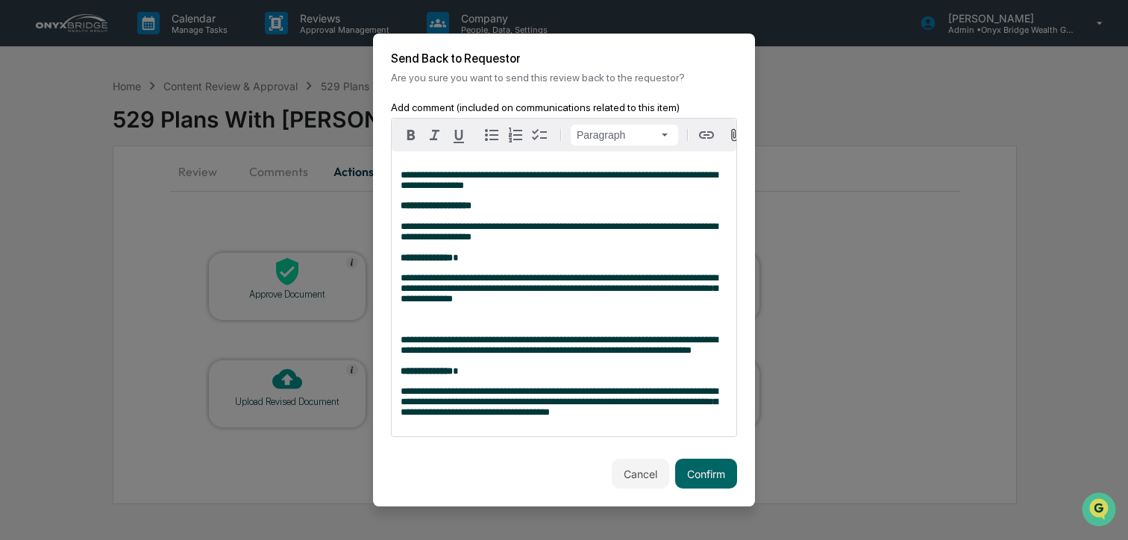
scroll to position [13, 0]
drag, startPoint x: 436, startPoint y: 189, endPoint x: 395, endPoint y: 189, distance: 40.3
click at [395, 189] on div "**********" at bounding box center [564, 293] width 345 height 285
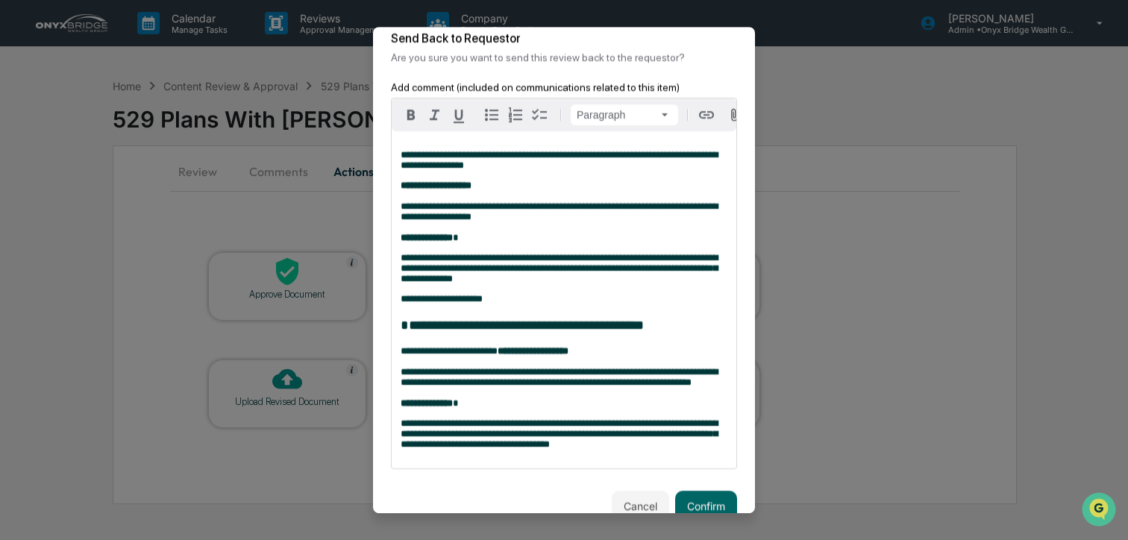
scroll to position [68, 0]
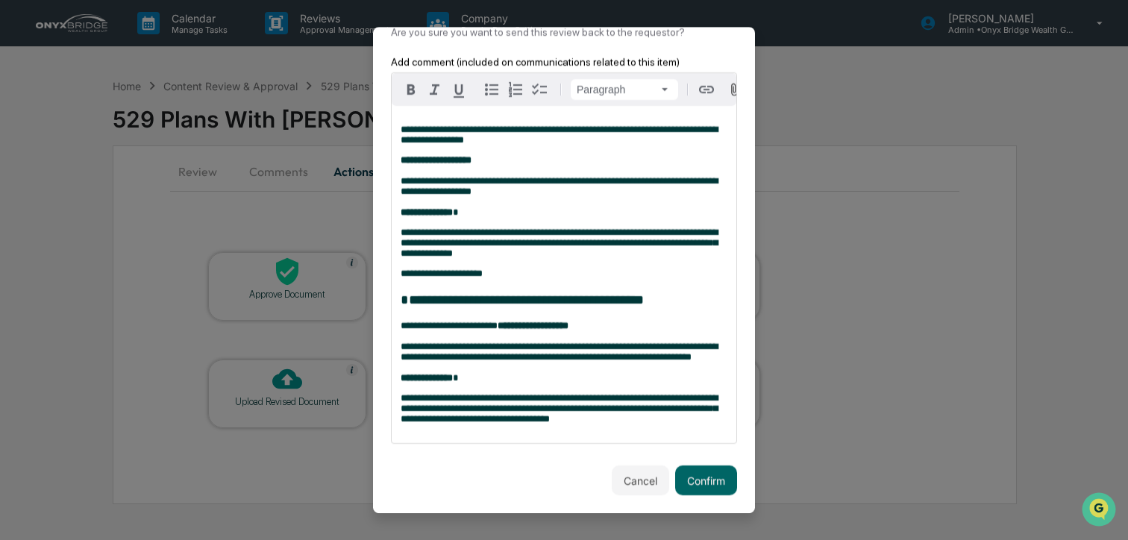
click at [563, 321] on strong "**********" at bounding box center [533, 326] width 71 height 10
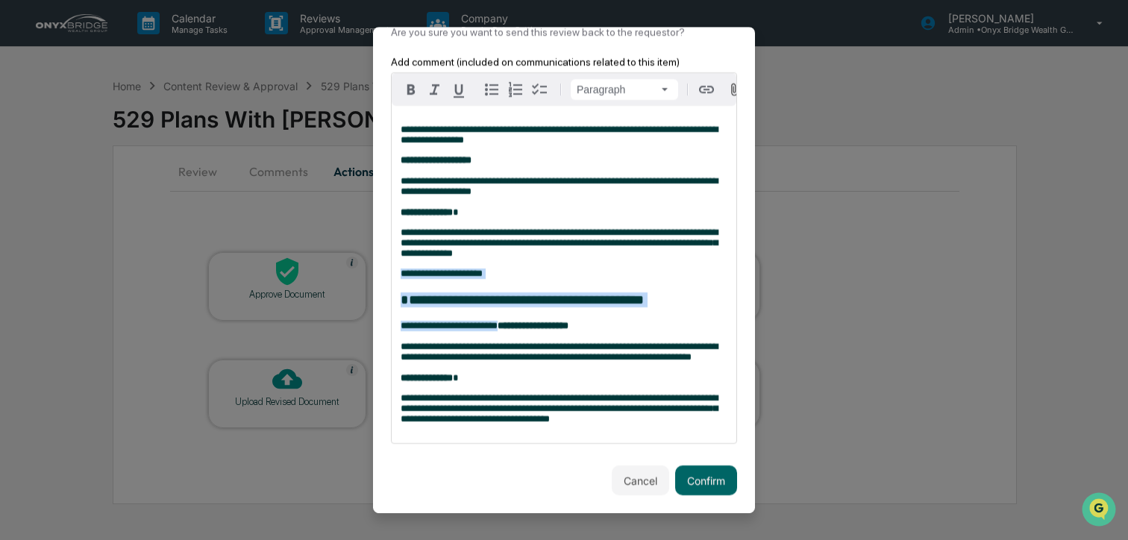
drag, startPoint x: 519, startPoint y: 310, endPoint x: 380, endPoint y: 255, distance: 150.1
click at [380, 255] on div "**********" at bounding box center [564, 261] width 382 height 410
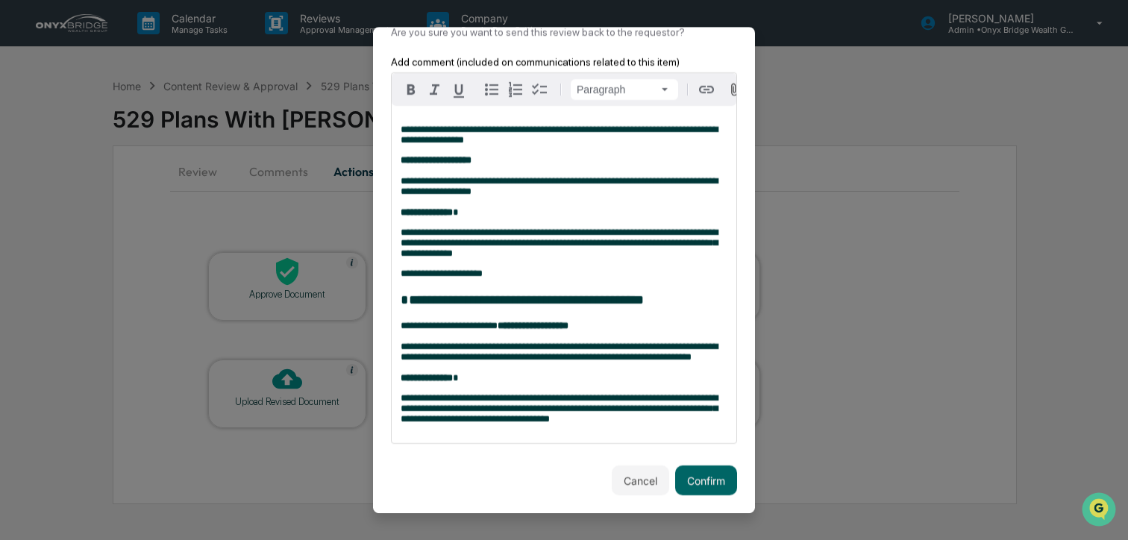
scroll to position [13, 0]
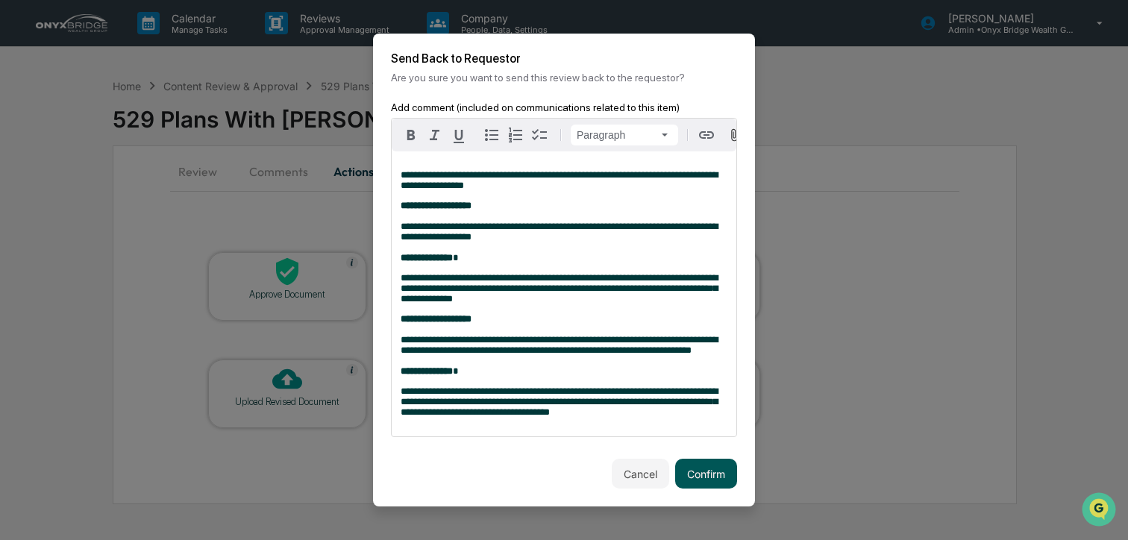
click at [712, 478] on button "Confirm" at bounding box center [706, 474] width 62 height 30
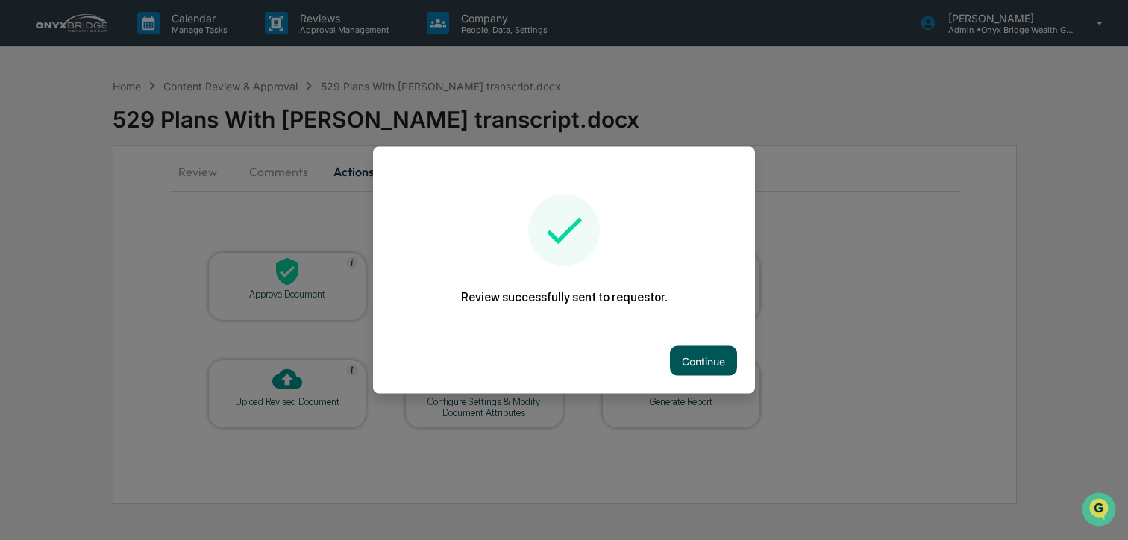
click at [701, 364] on button "Continue" at bounding box center [703, 361] width 67 height 30
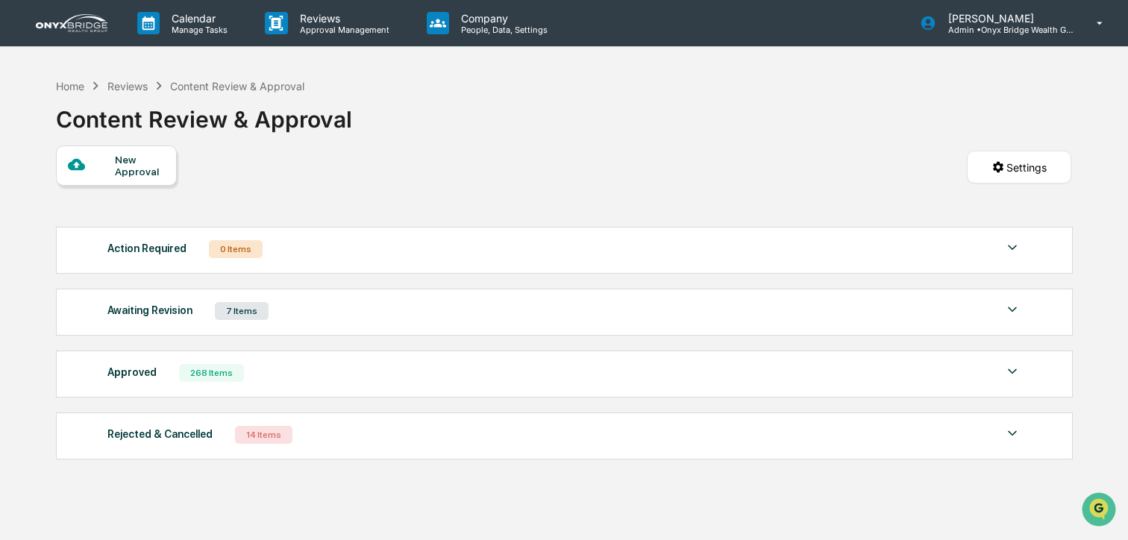
click at [83, 15] on img at bounding box center [72, 23] width 72 height 18
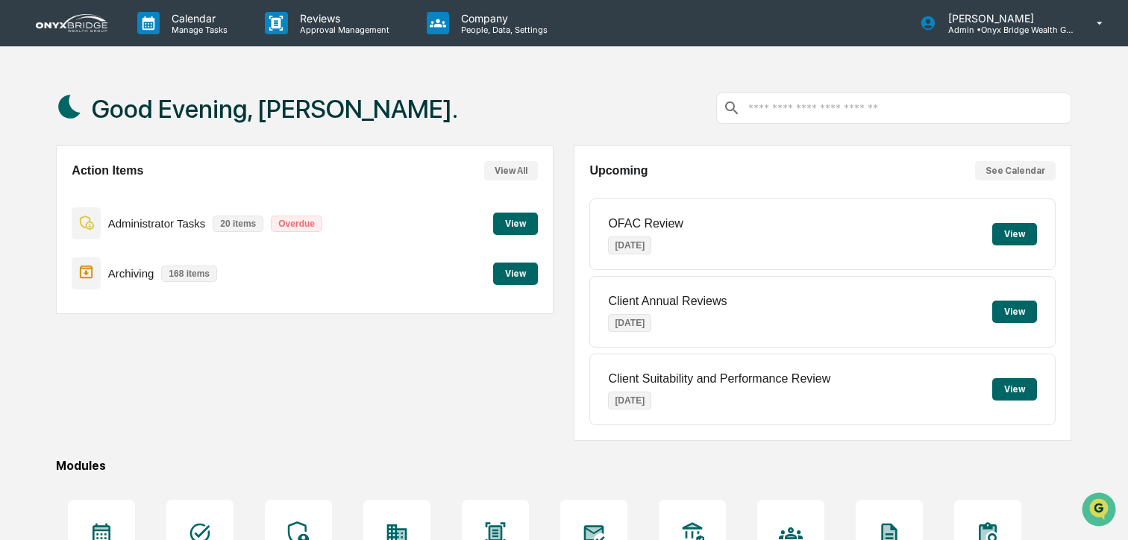
click at [513, 228] on button "View" at bounding box center [515, 224] width 45 height 22
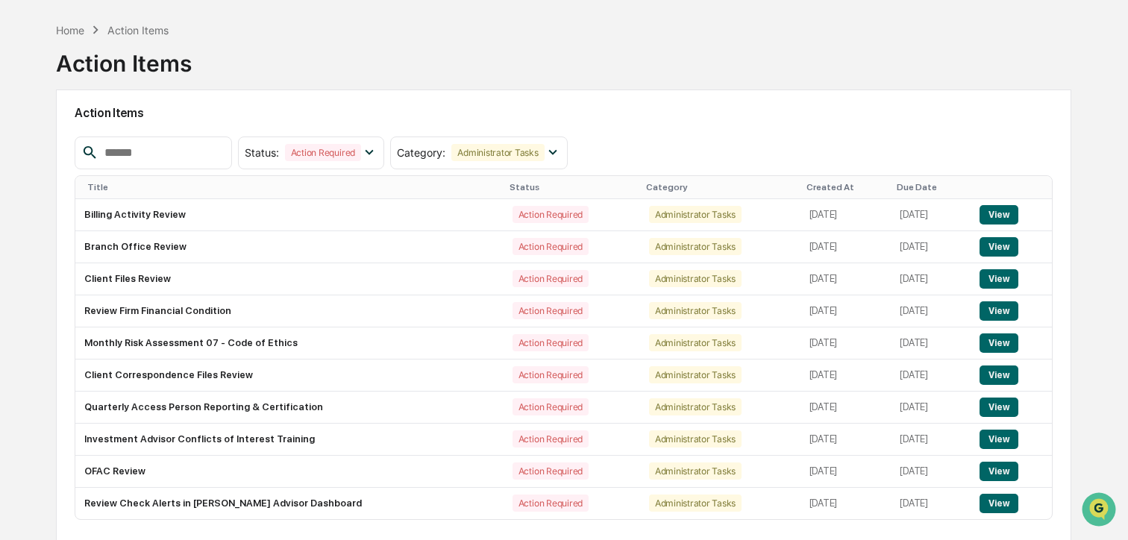
scroll to position [104, 0]
